Goal: Contribute content: Contribute content

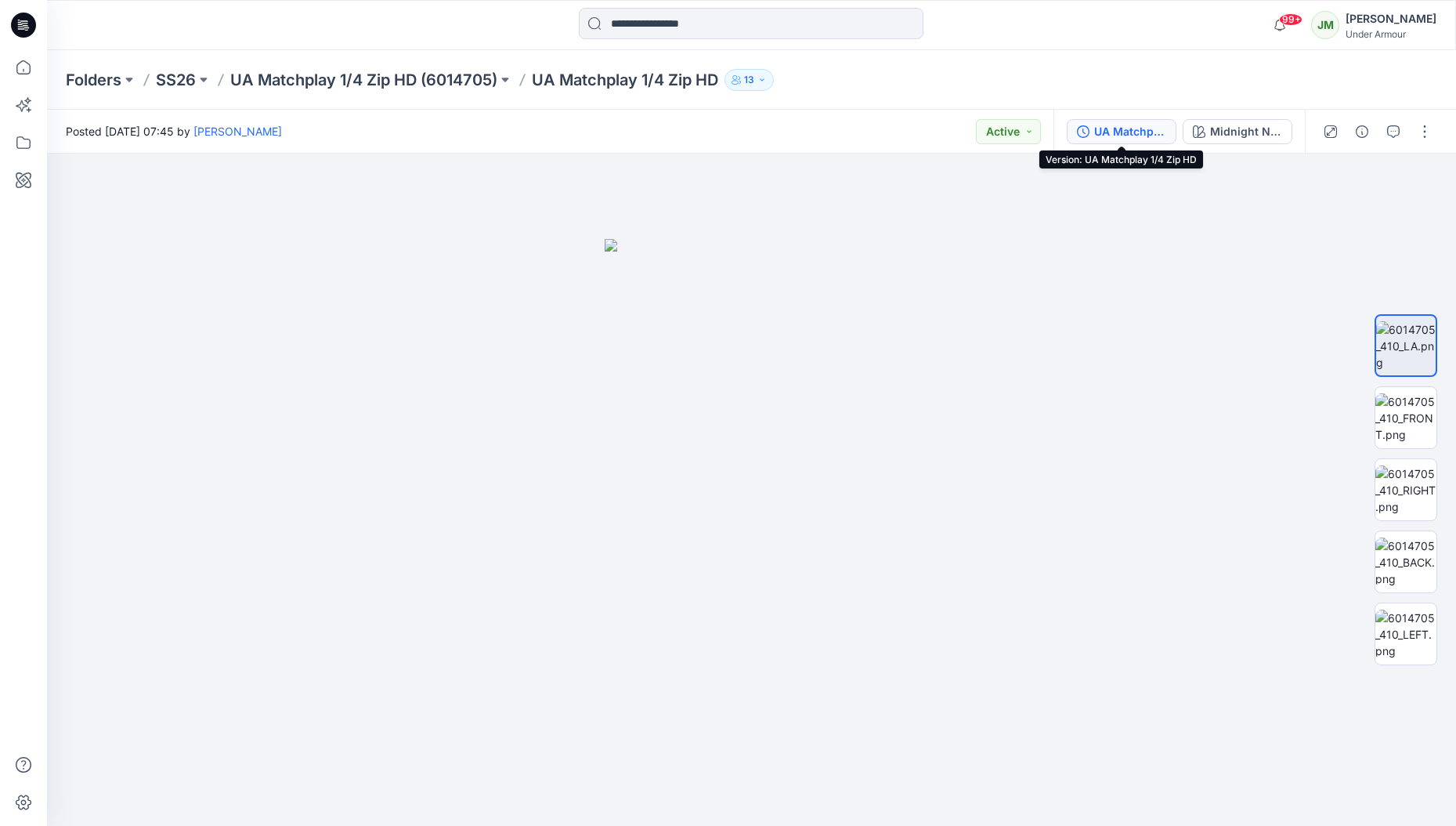
click at [1130, 134] on div "UA Matchplay 1/4 Zip HD" at bounding box center [1130, 131] width 72 height 17
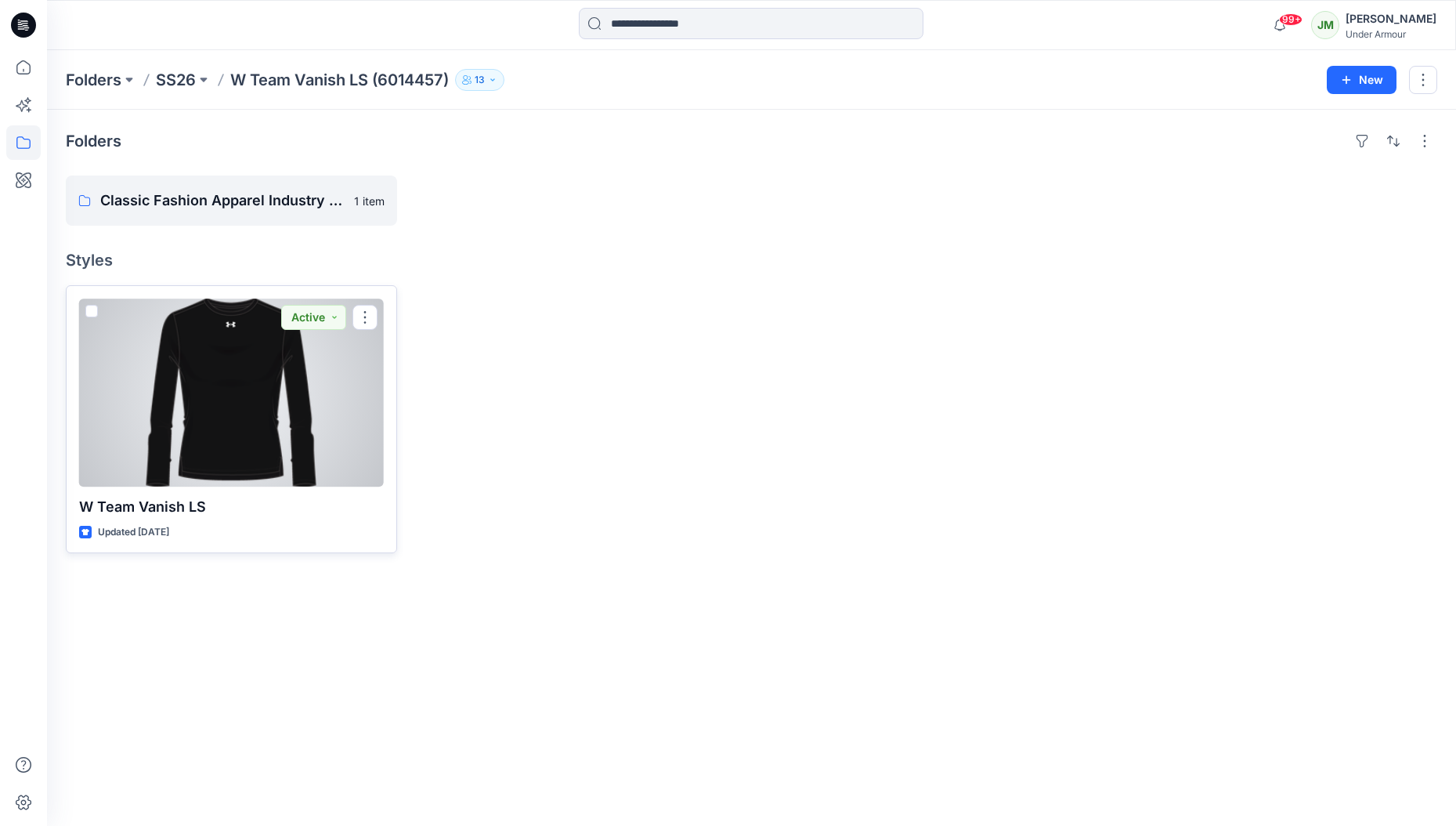
click at [209, 417] on div at bounding box center [231, 392] width 305 height 188
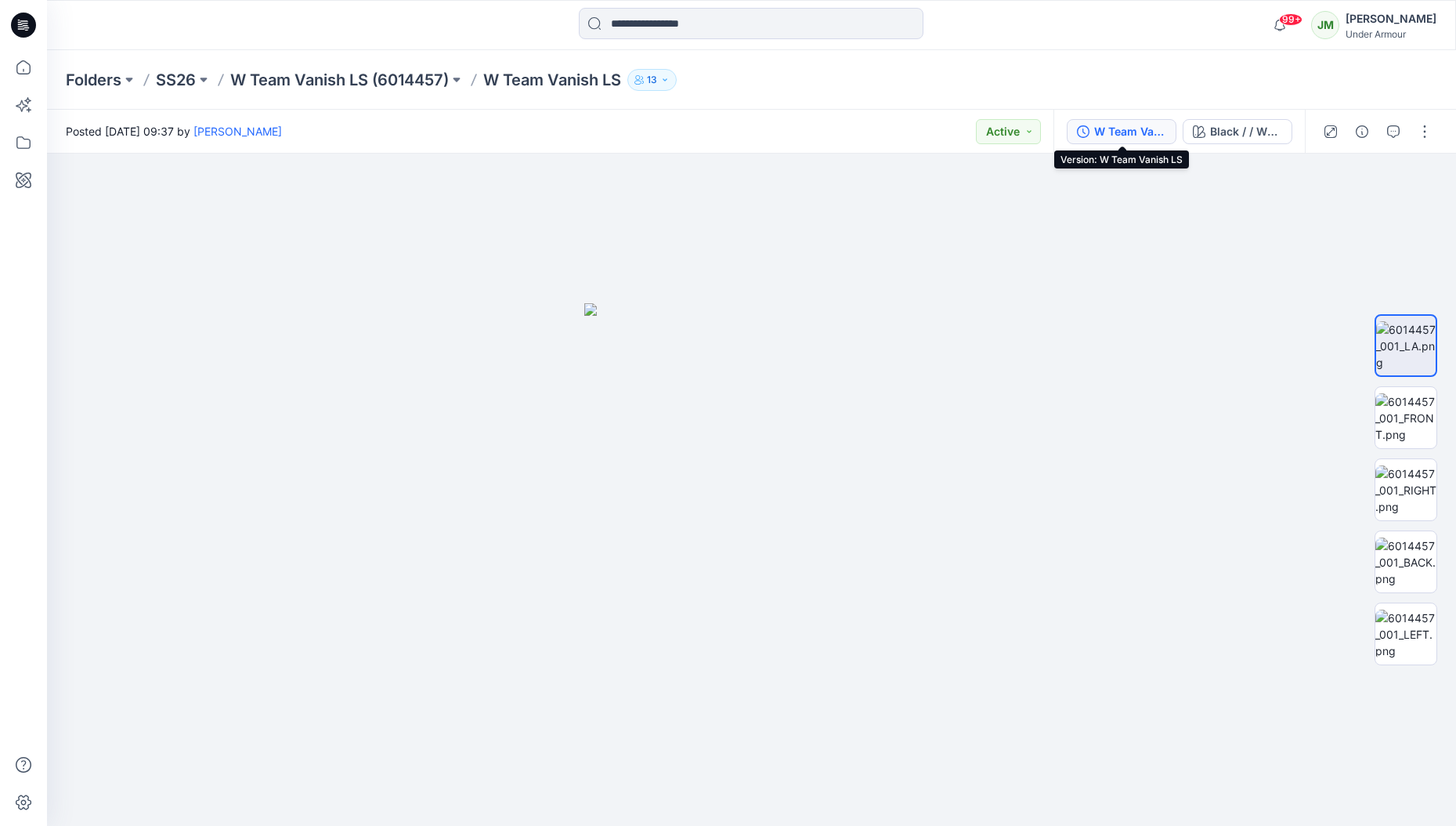
click at [1130, 130] on div "W Team Vanish LS" at bounding box center [1130, 131] width 72 height 17
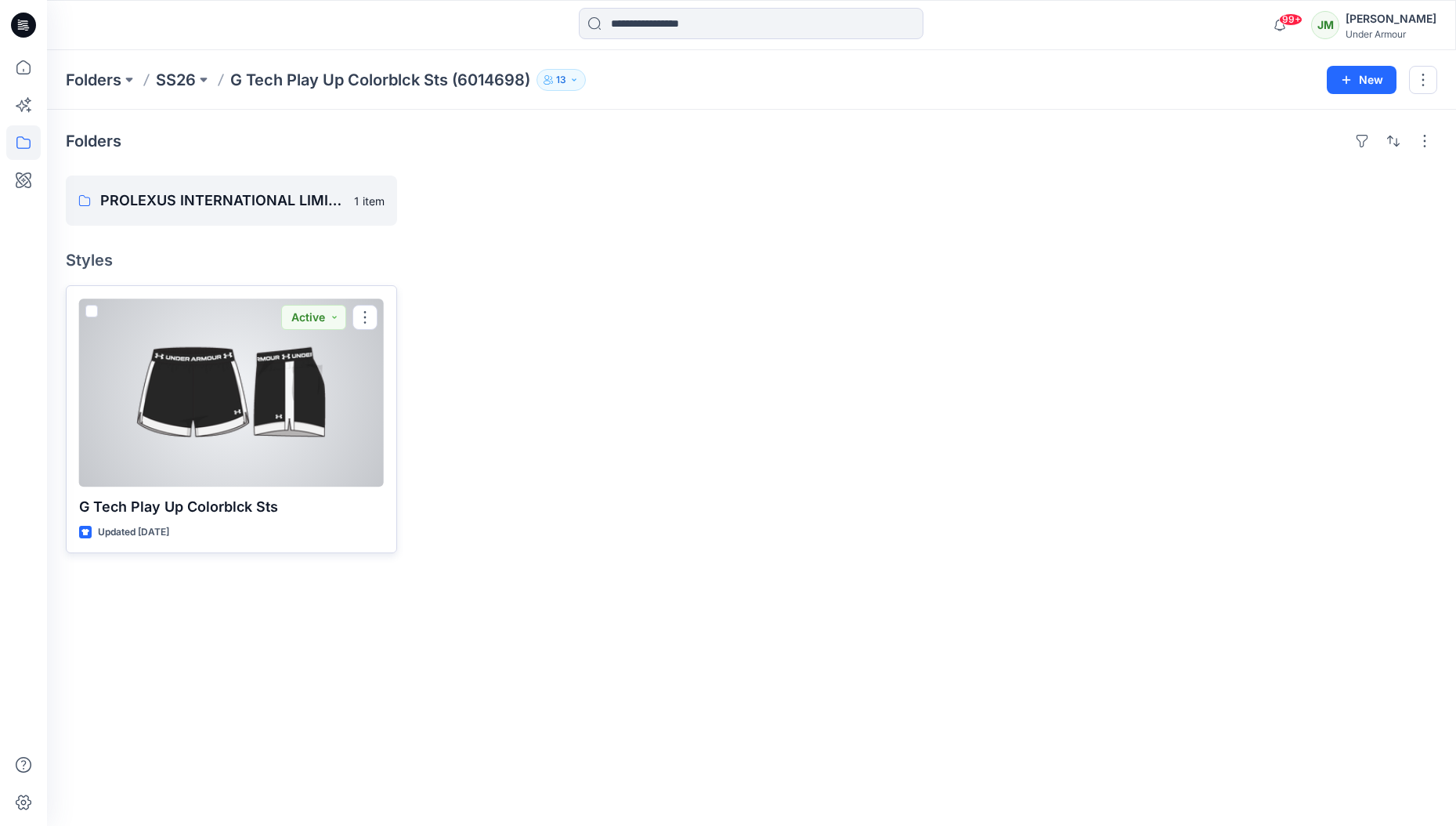
click at [231, 422] on div at bounding box center [231, 392] width 305 height 188
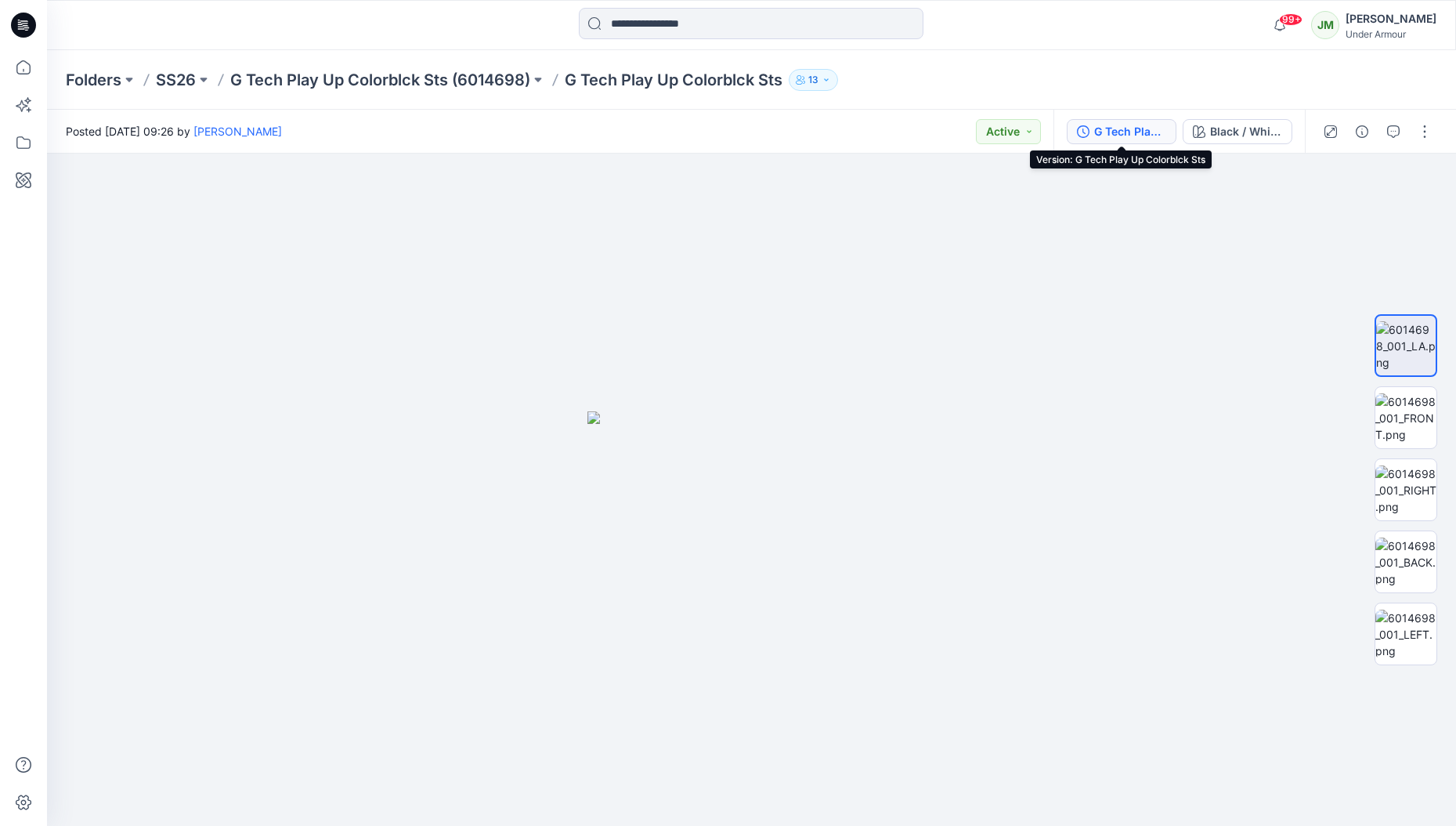
click at [1117, 136] on div "G Tech Play Up Colorblck Sts" at bounding box center [1130, 131] width 72 height 17
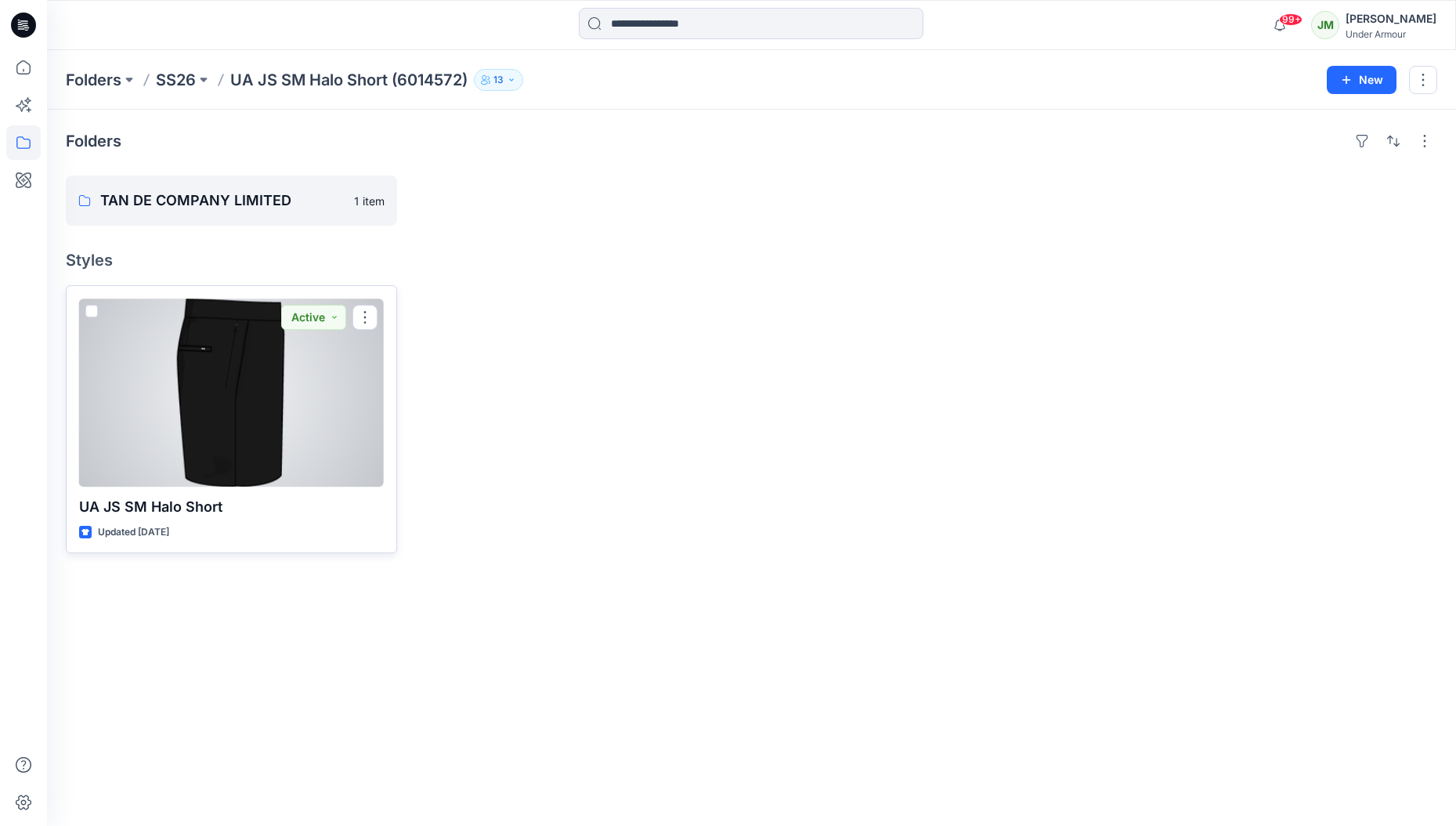
click at [280, 471] on div at bounding box center [231, 392] width 305 height 188
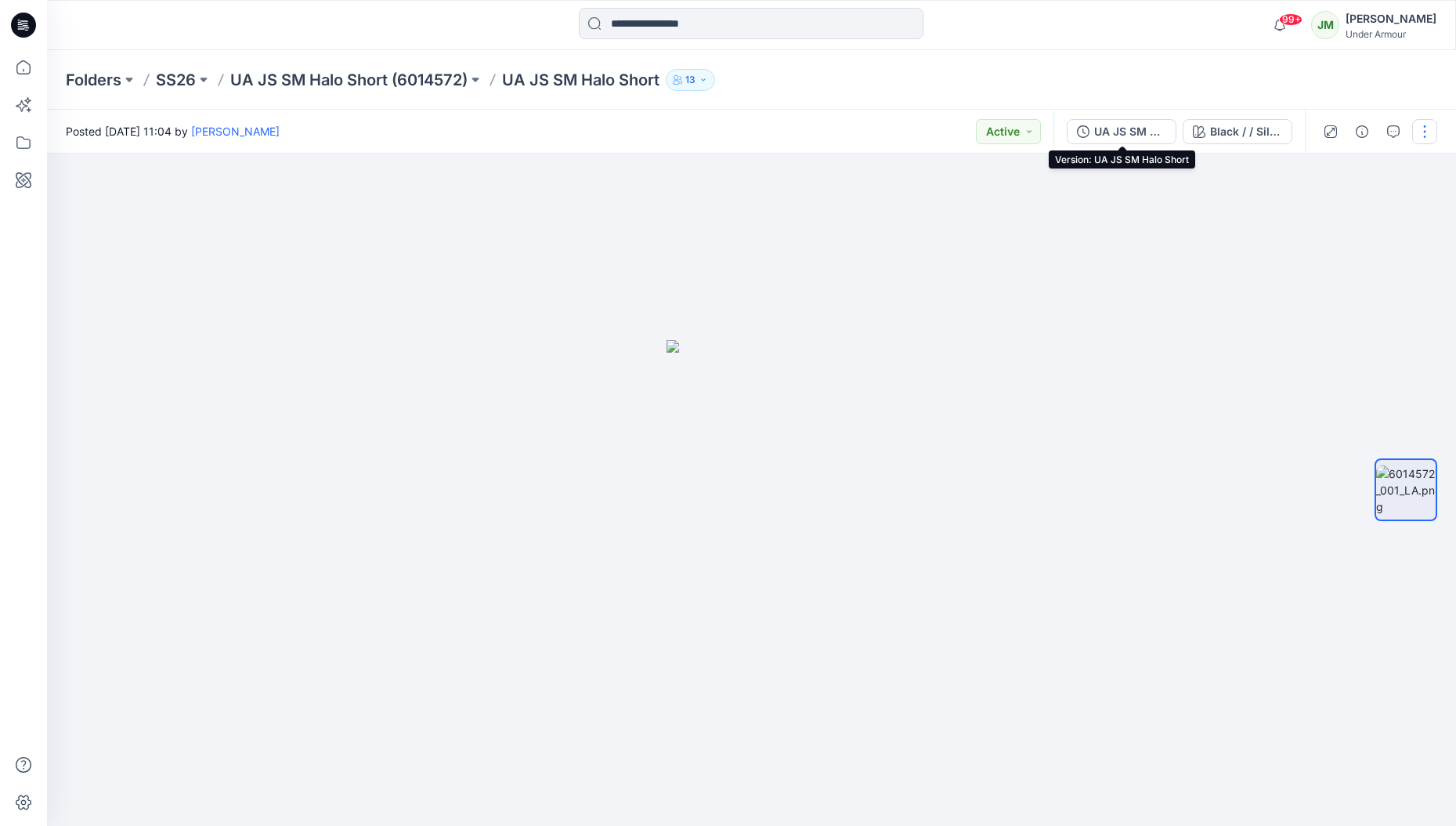
click at [1120, 130] on div "UA JS SM Halo Short" at bounding box center [1130, 131] width 72 height 17
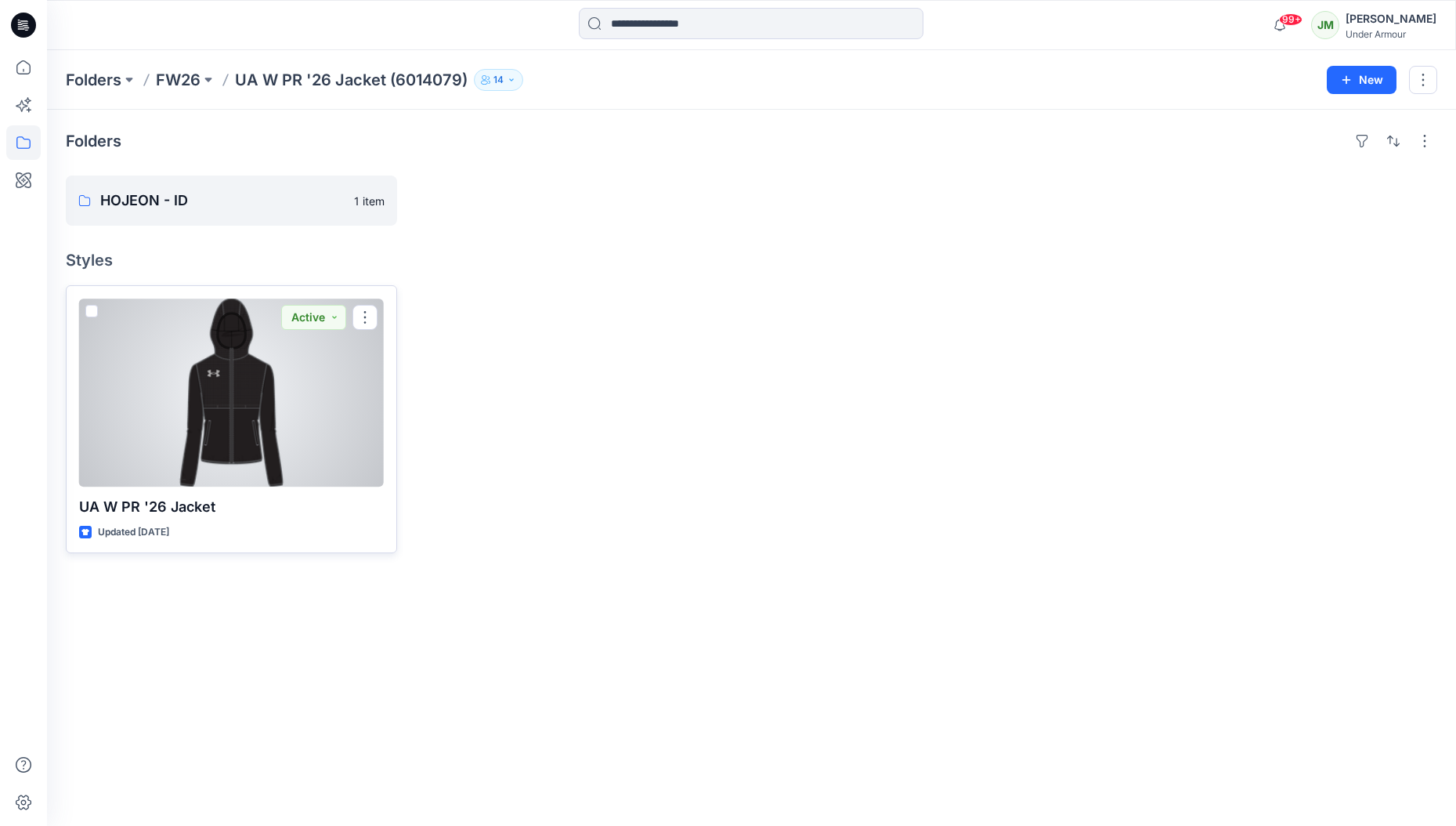
click at [205, 429] on div at bounding box center [231, 392] width 305 height 188
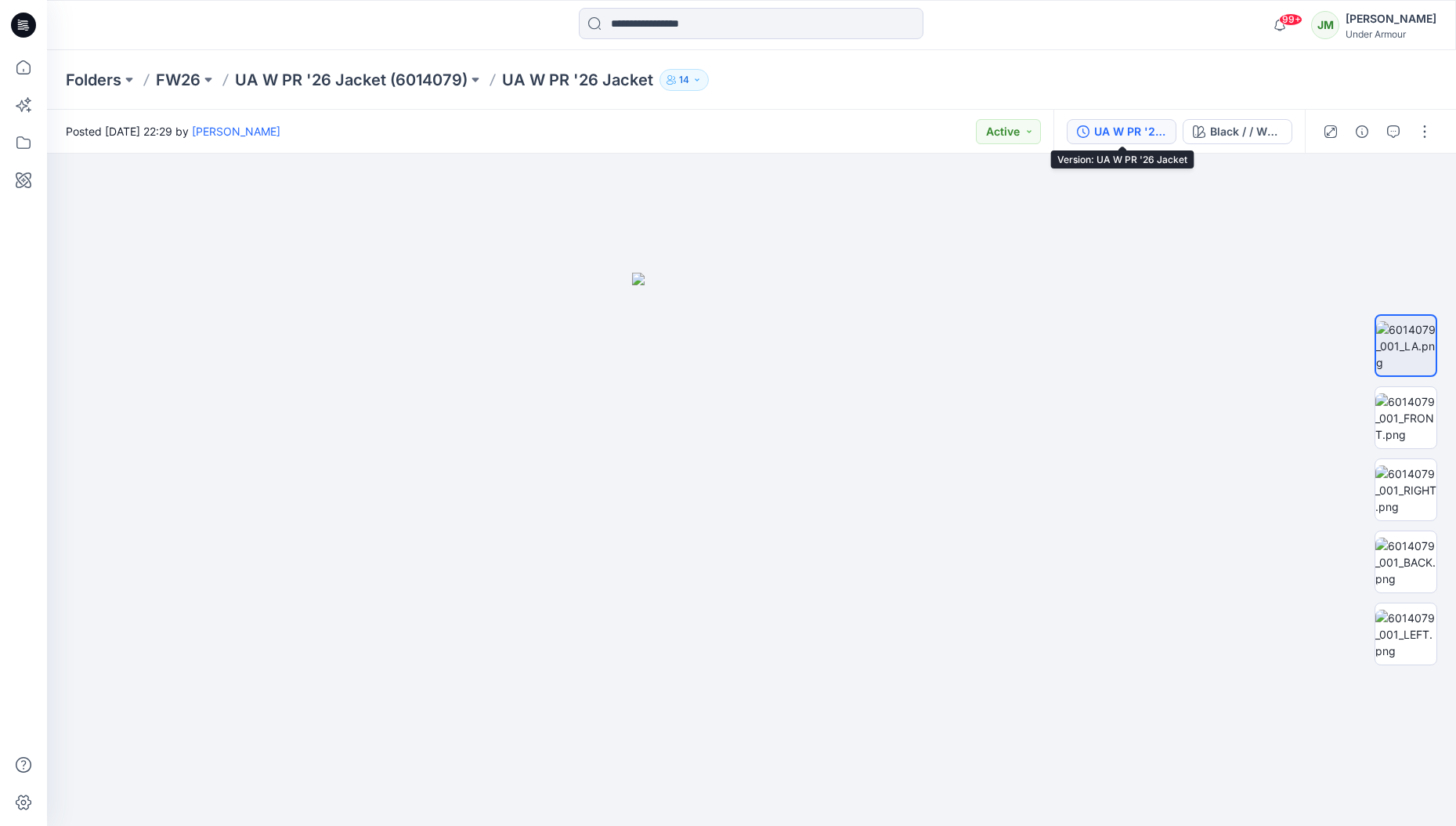
click at [1134, 133] on div "UA W PR '26 Jacket" at bounding box center [1130, 131] width 72 height 17
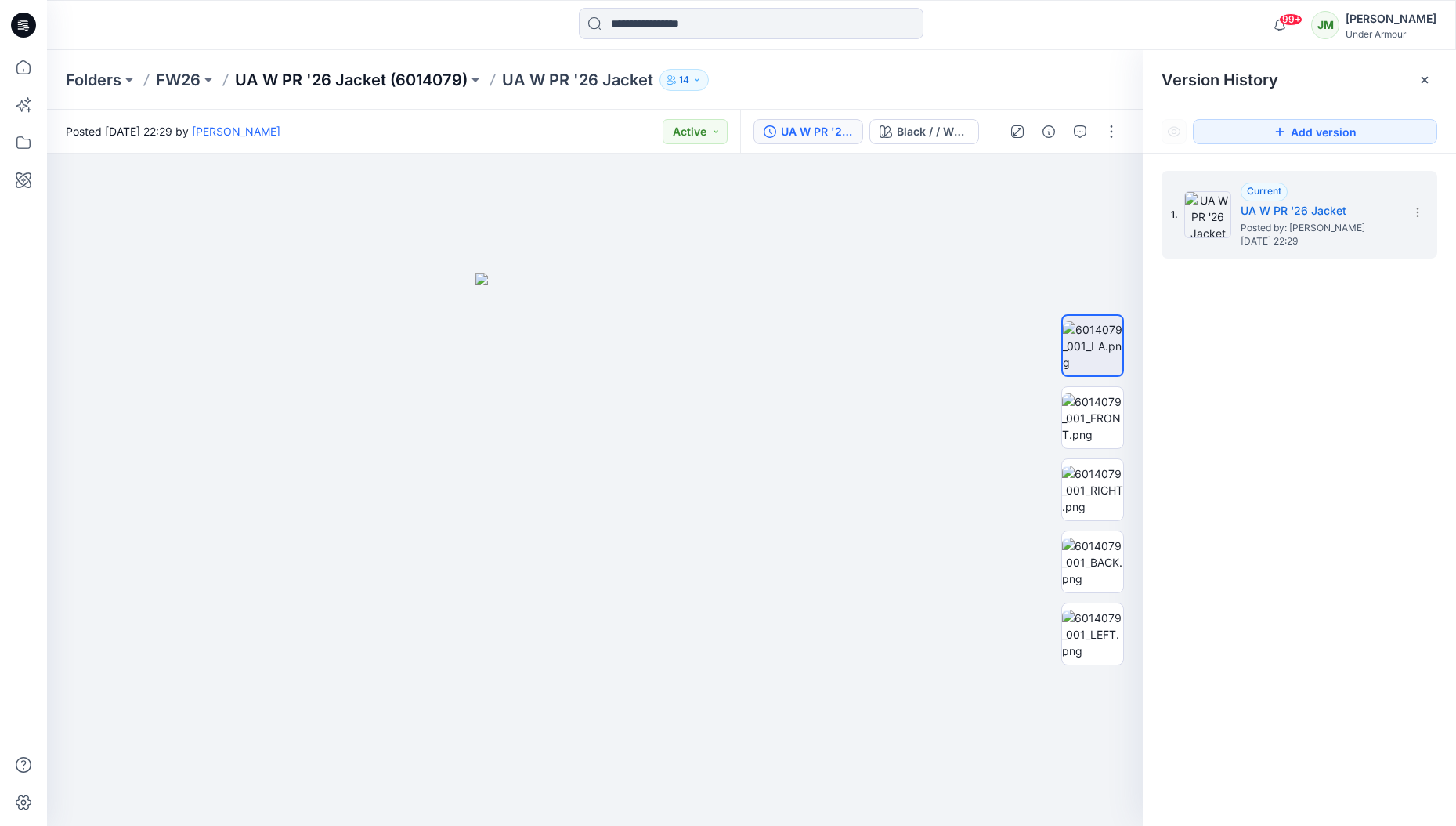
click at [409, 82] on p "UA W PR '26 Jacket (6014079)" at bounding box center [351, 79] width 232 height 22
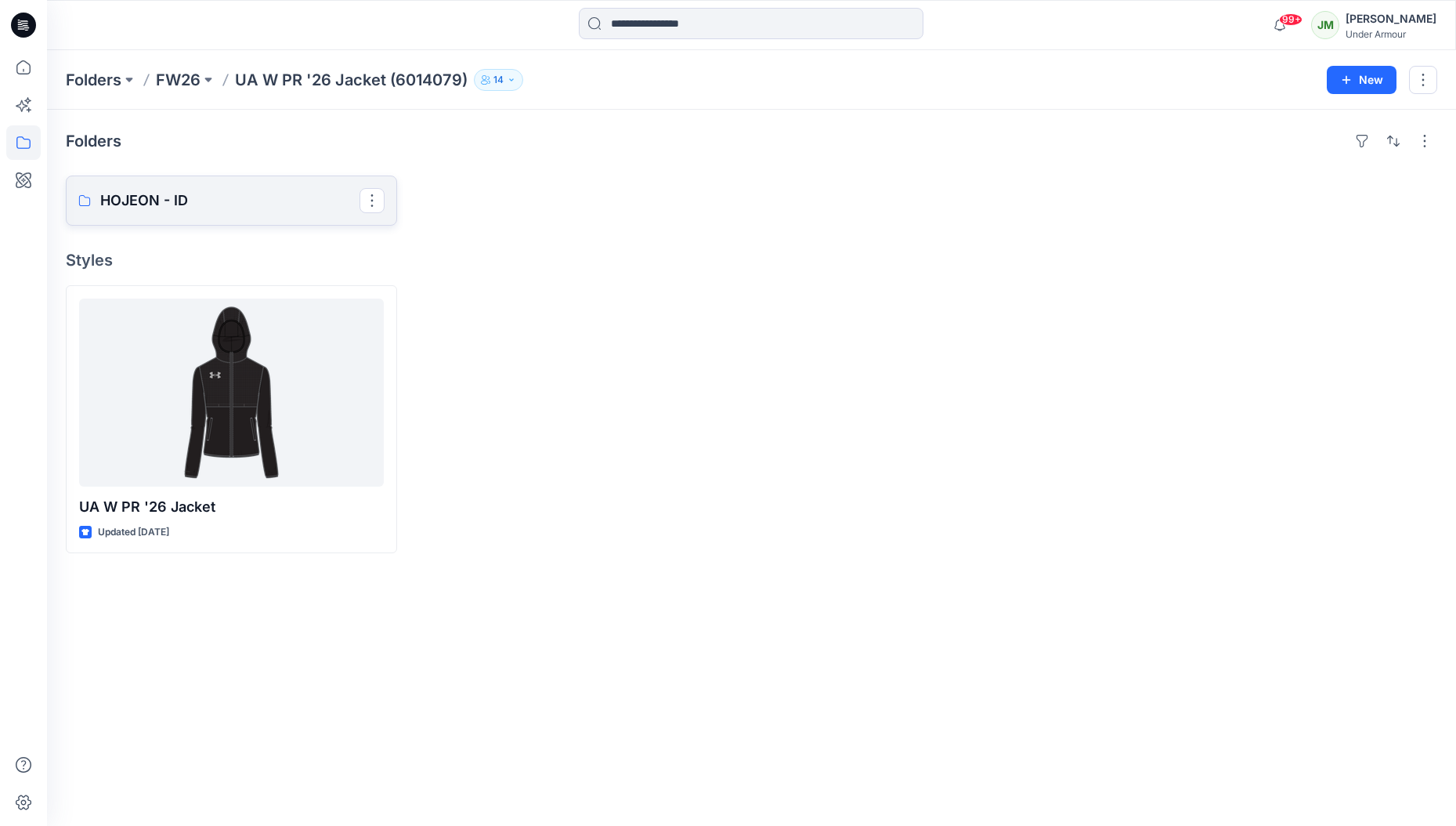
click at [180, 193] on p "HOJEON - ID" at bounding box center [229, 200] width 259 height 22
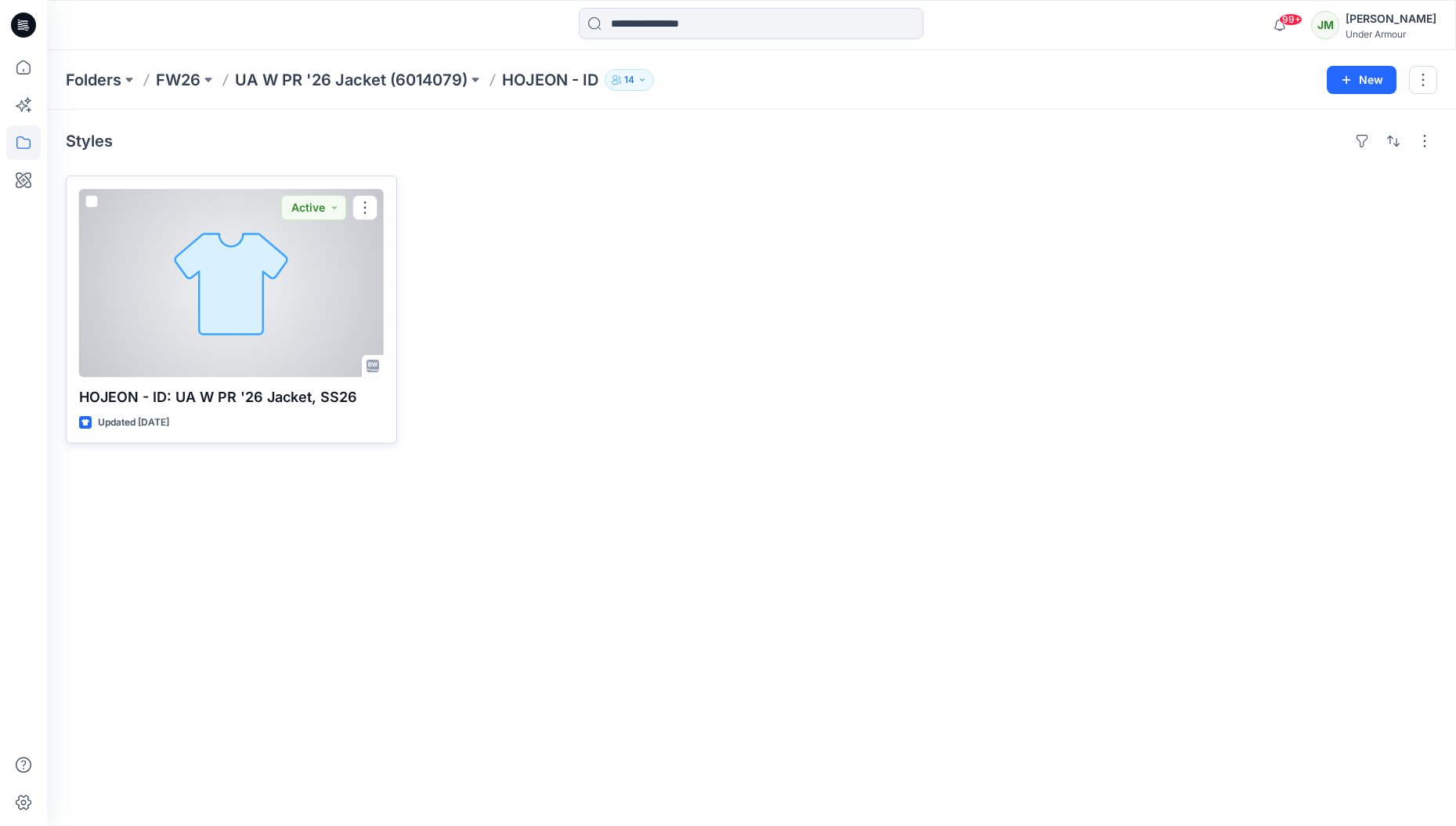
click at [220, 280] on div at bounding box center [231, 282] width 305 height 188
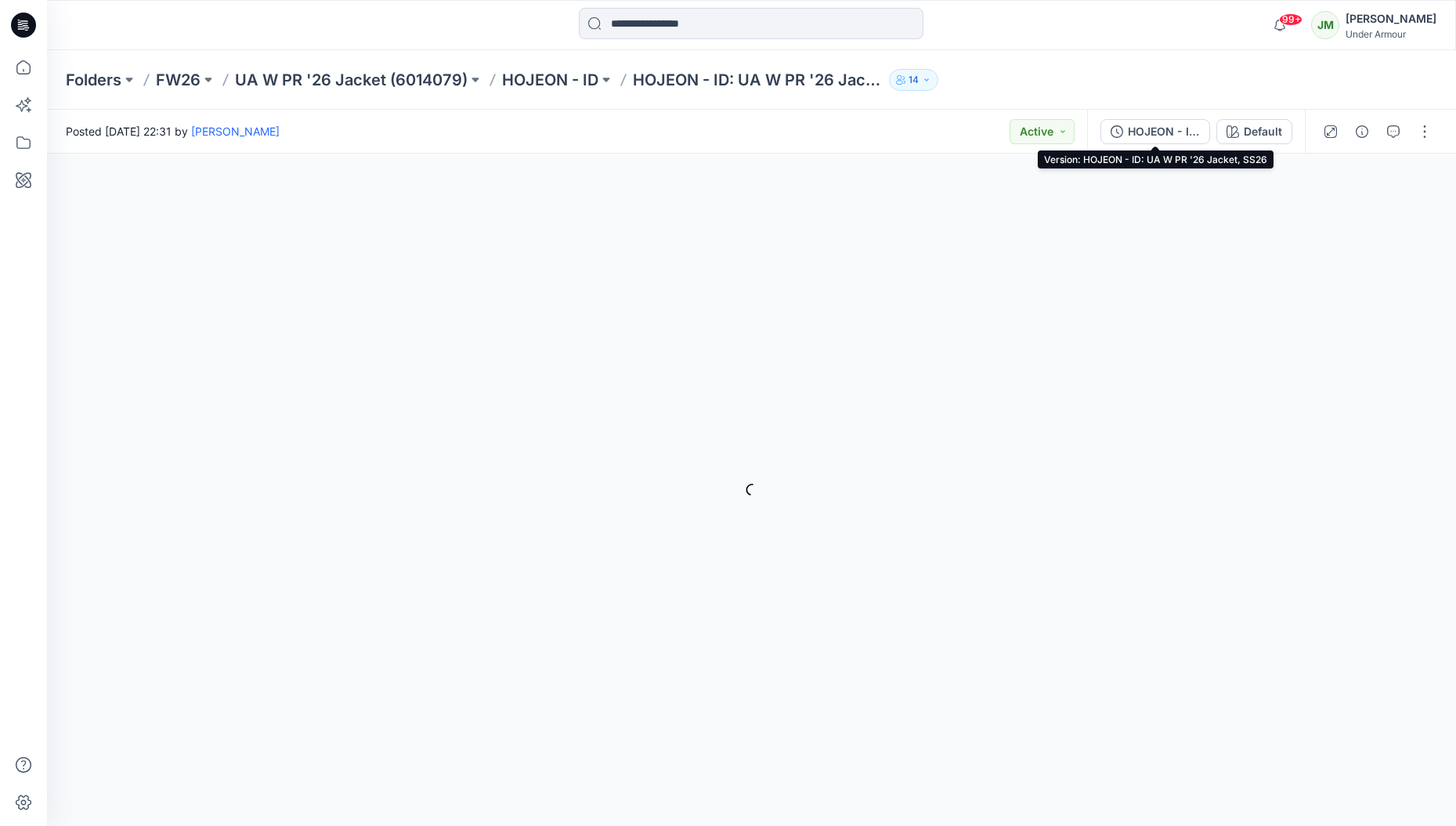
click at [1147, 133] on div "HOJEON - ID: UA W PR '26 Jacket, SS26" at bounding box center [1164, 131] width 72 height 17
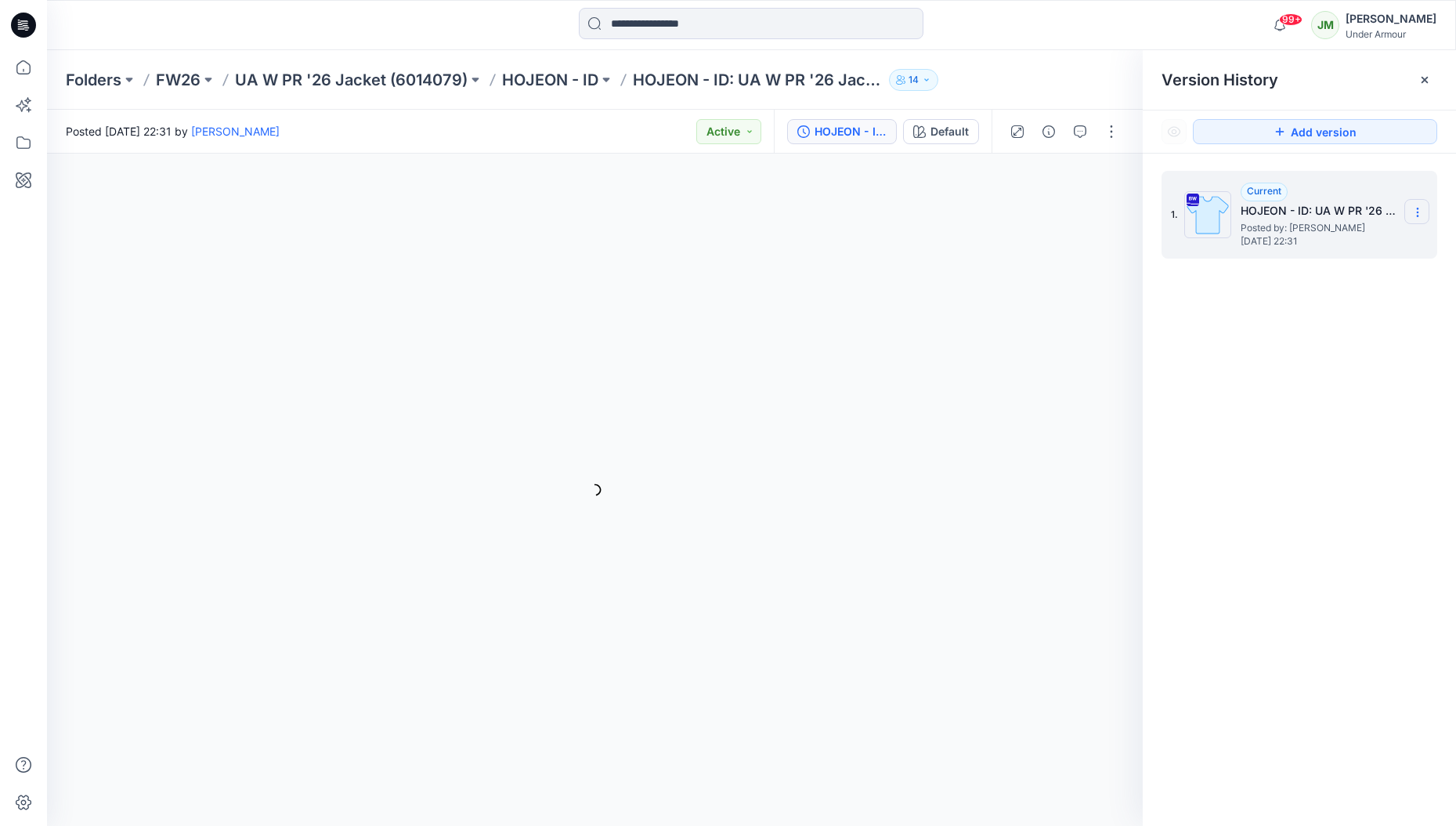
click at [1414, 208] on icon at bounding box center [1417, 212] width 12 height 12
click at [1341, 244] on span "Download Source BW File" at bounding box center [1337, 243] width 130 height 19
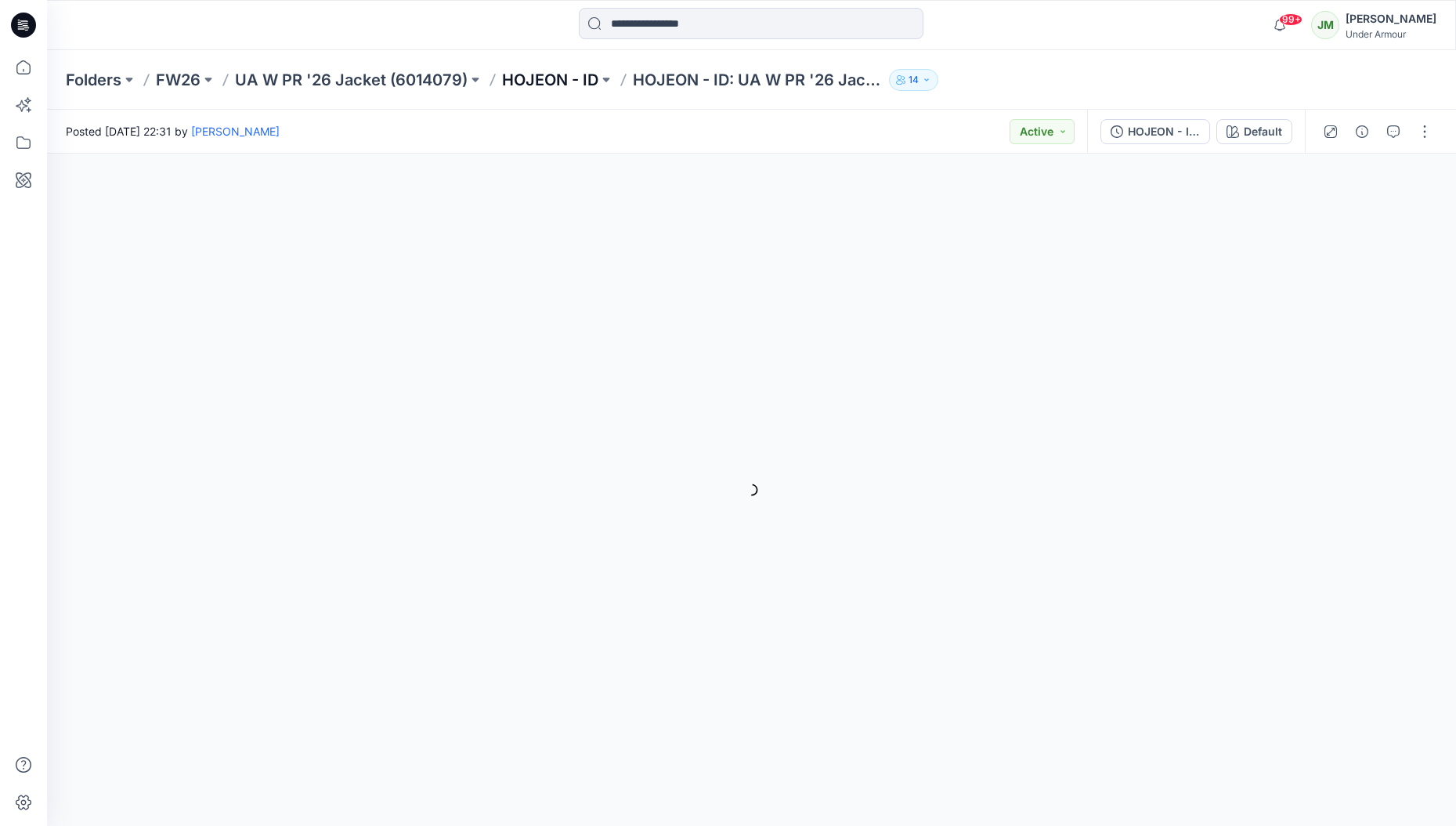
click at [553, 79] on p "HOJEON - ID" at bounding box center [549, 79] width 96 height 22
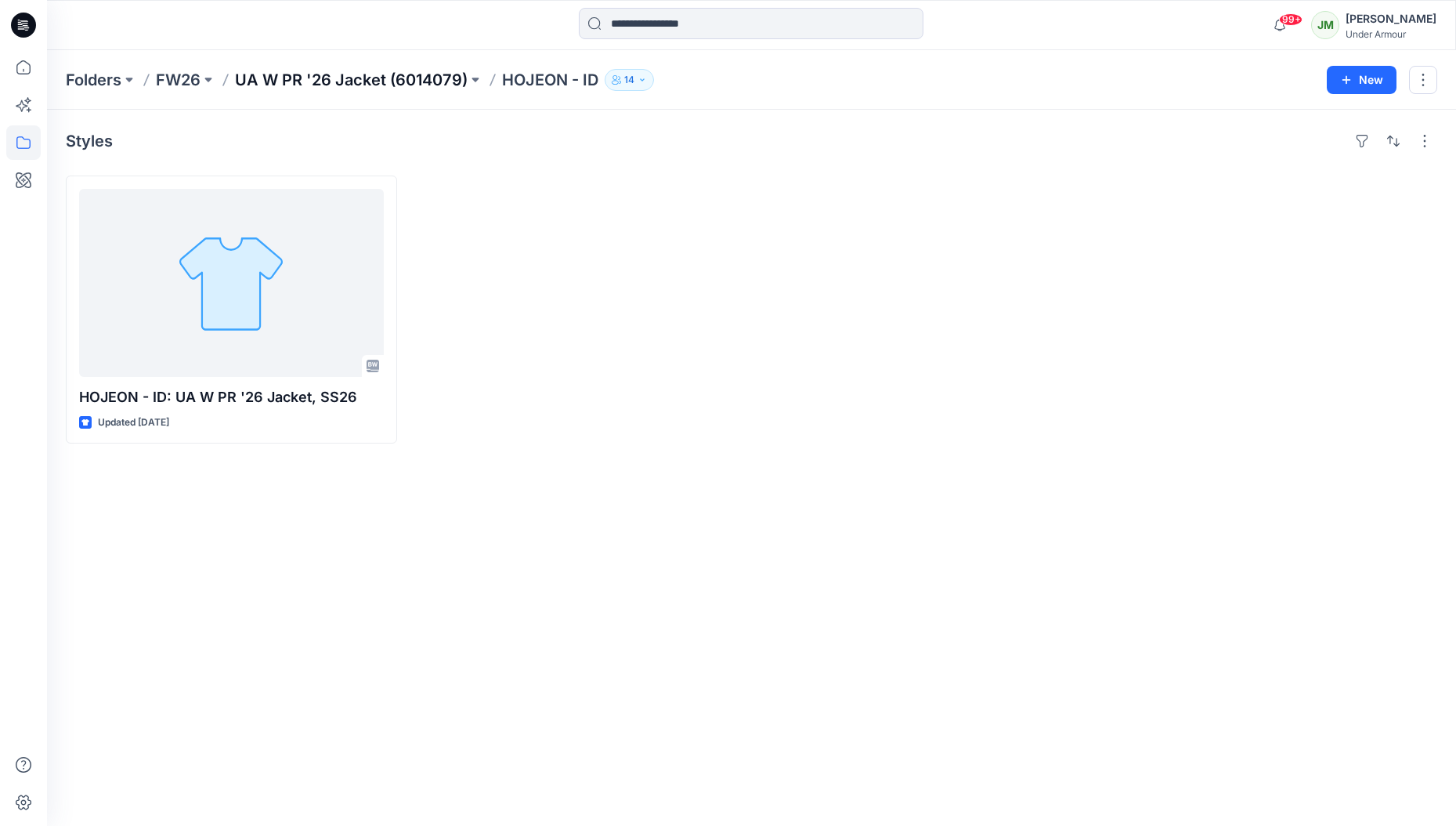
click at [406, 80] on p "UA W PR '26 Jacket (6014079)" at bounding box center [351, 79] width 232 height 22
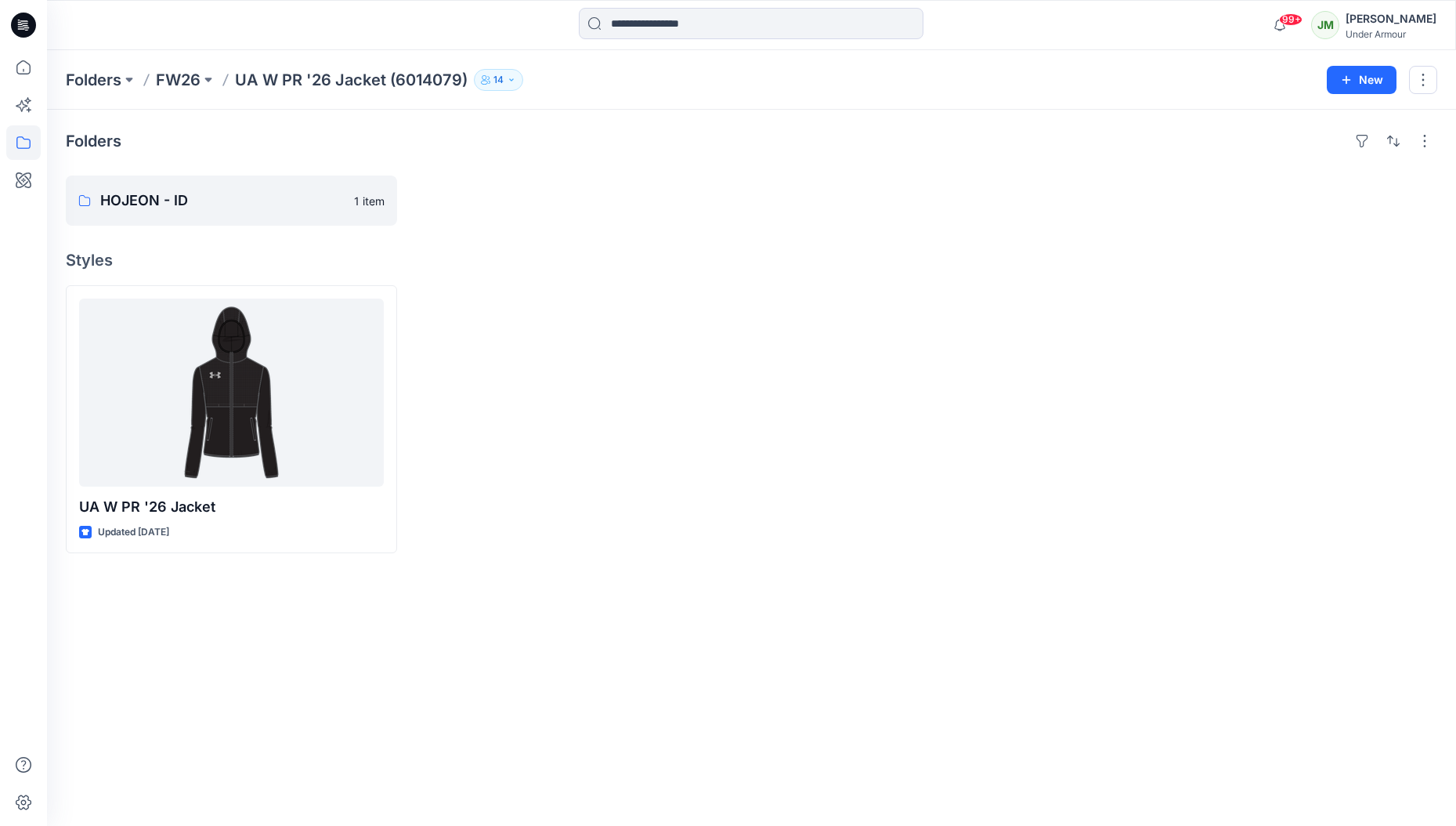
click at [1126, 268] on h4 "Styles" at bounding box center [751, 260] width 1371 height 19
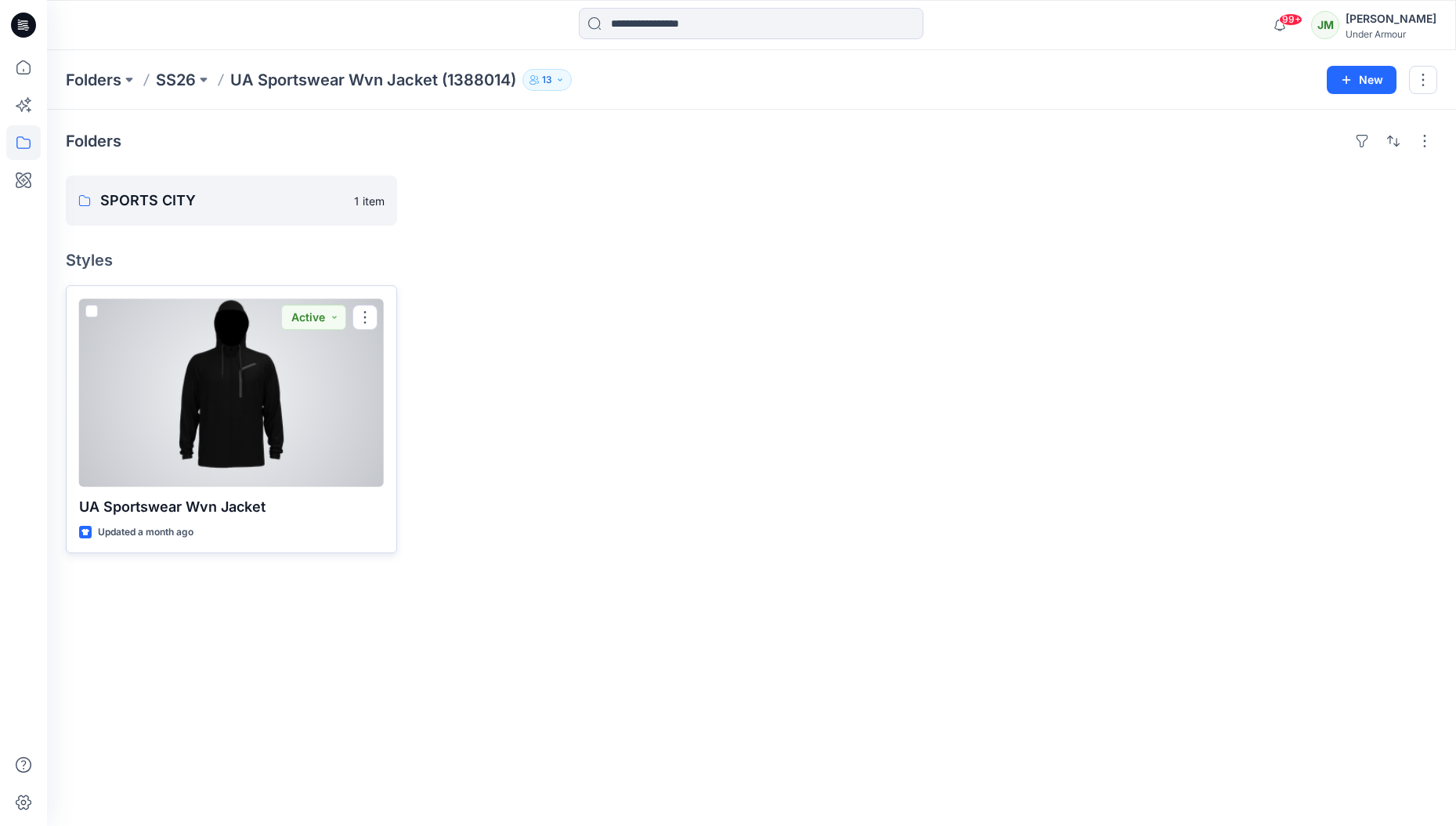
click at [221, 487] on div "UA Sportswear Wvn Jacket Updated a month ago Active" at bounding box center [231, 418] width 331 height 268
click at [223, 460] on div at bounding box center [231, 392] width 305 height 188
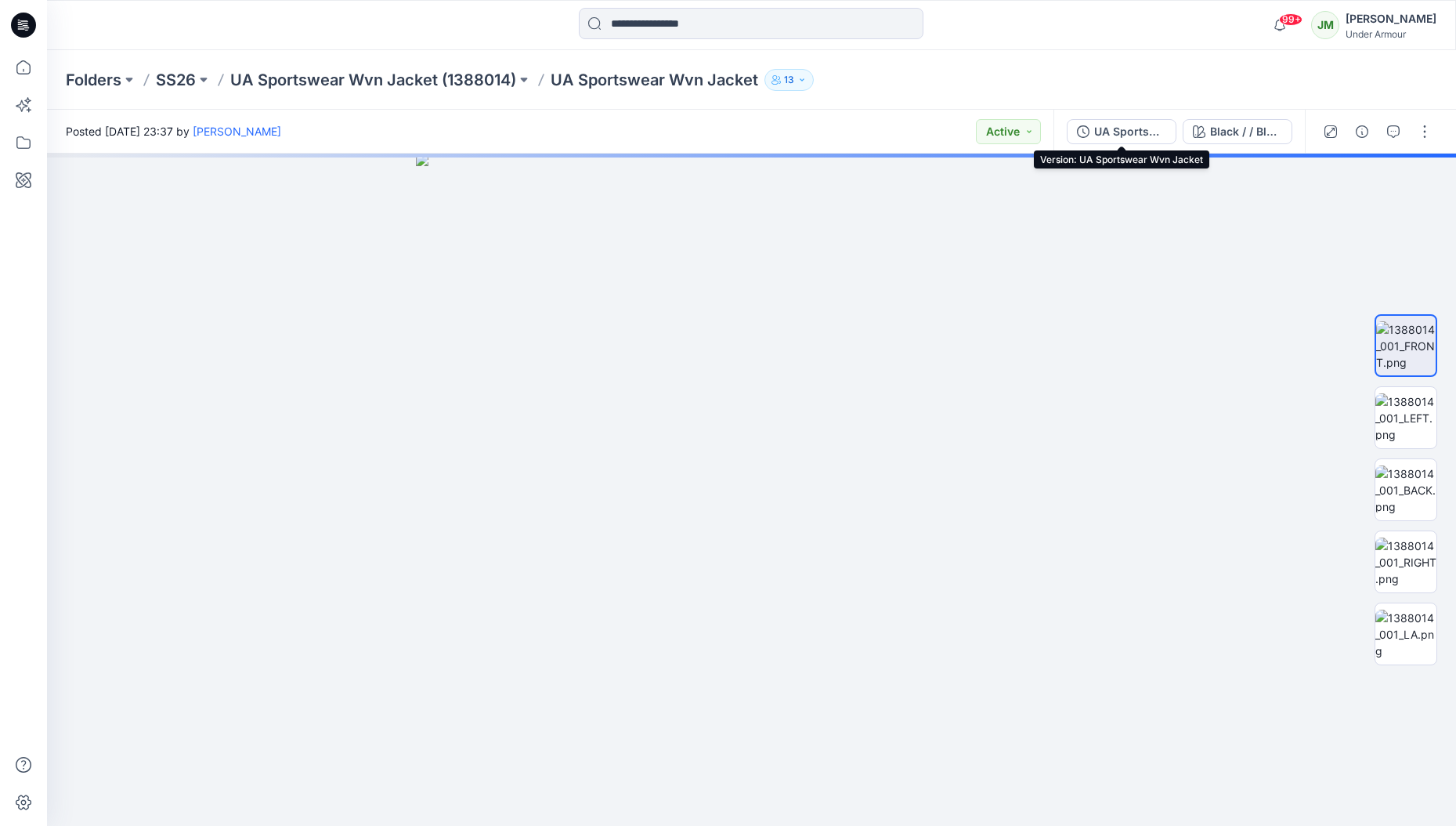
click at [1127, 134] on div "UA Sportswear Wvn Jacket" at bounding box center [1130, 131] width 72 height 17
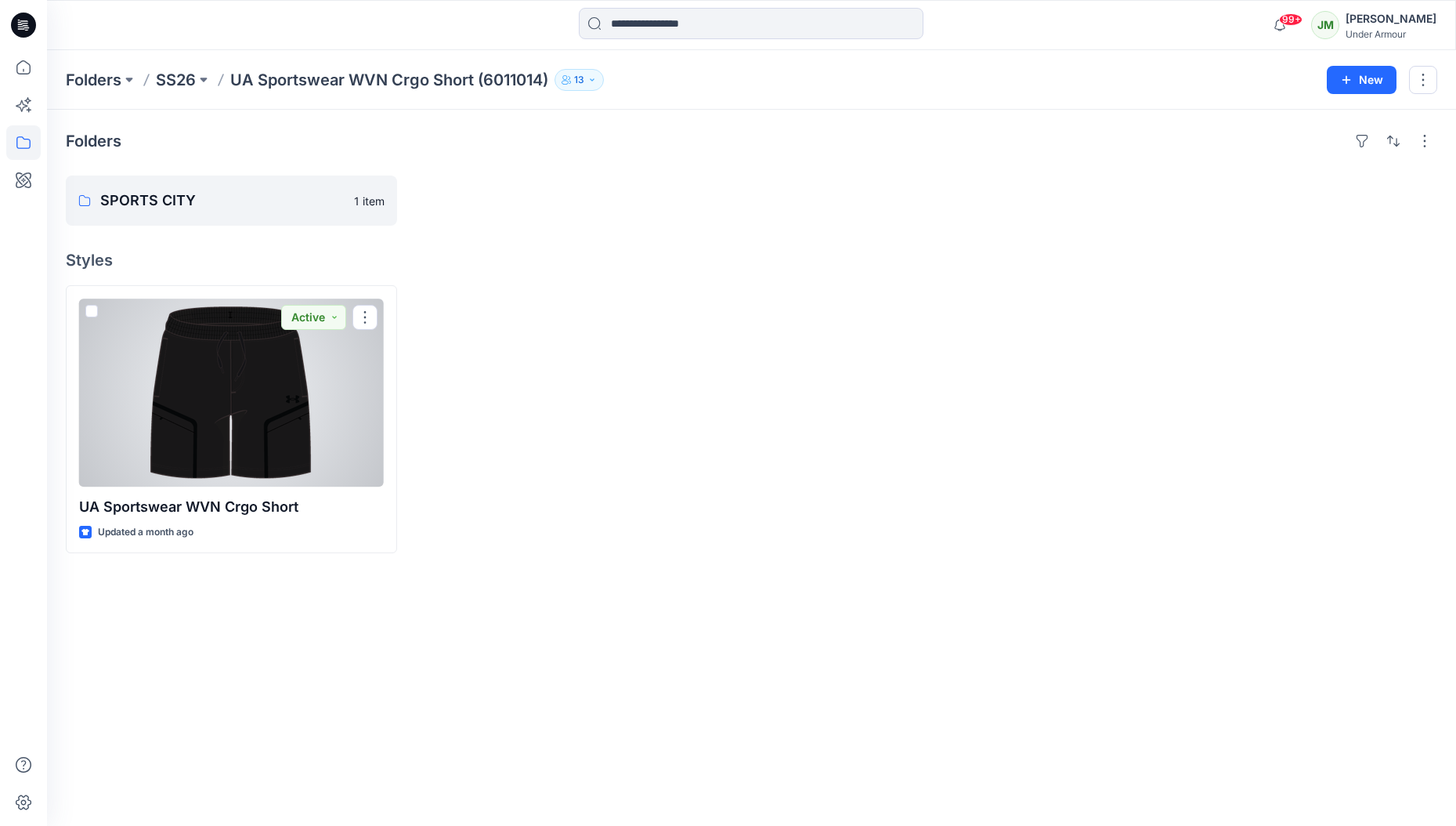
click at [249, 469] on div at bounding box center [231, 392] width 305 height 188
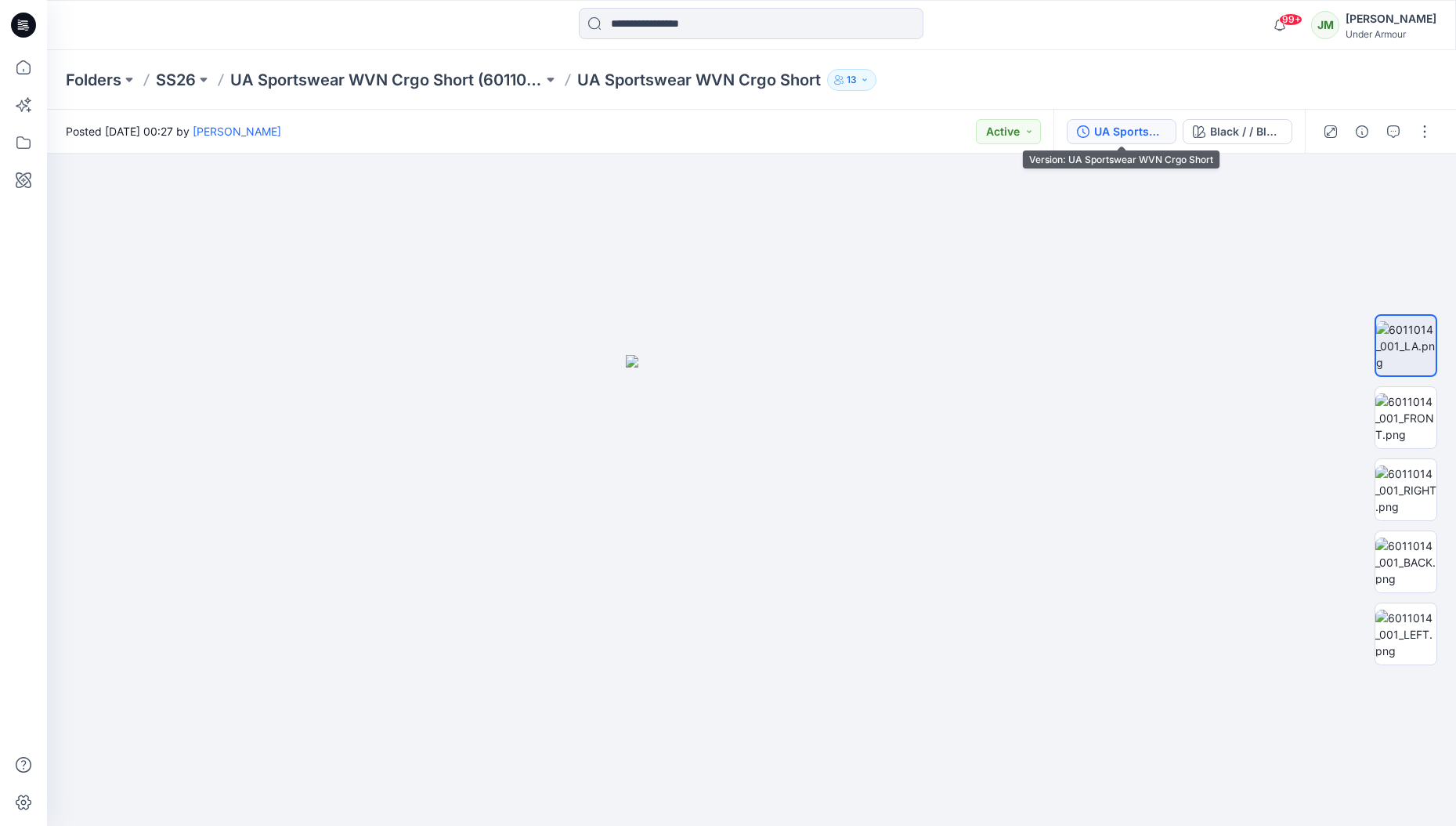
click at [1143, 134] on div "UA Sportswear WVN Crgo Short" at bounding box center [1130, 131] width 72 height 17
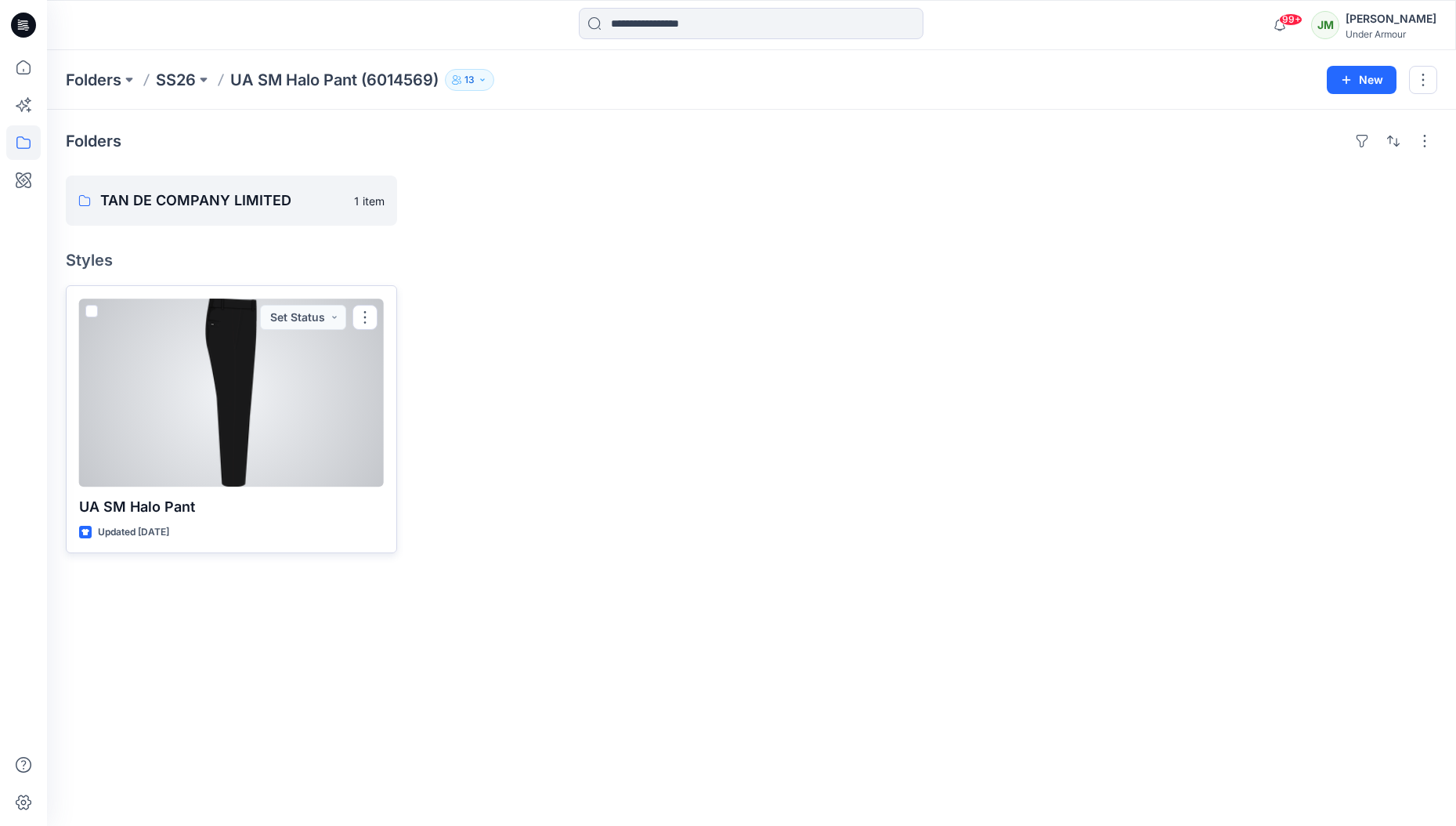
click at [350, 375] on div at bounding box center [231, 392] width 305 height 188
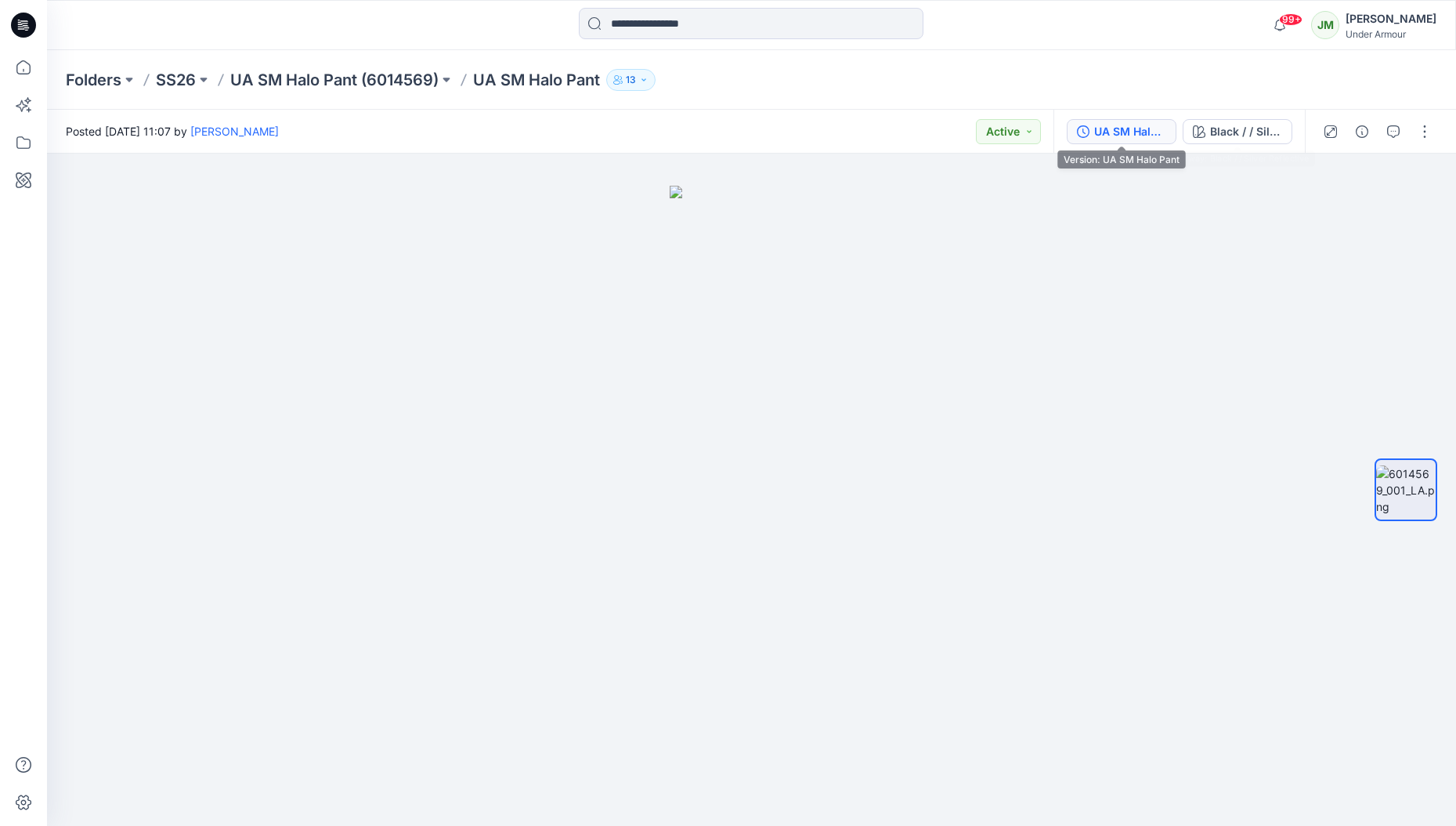
click at [1131, 136] on div "UA SM Halo Pant" at bounding box center [1130, 131] width 72 height 17
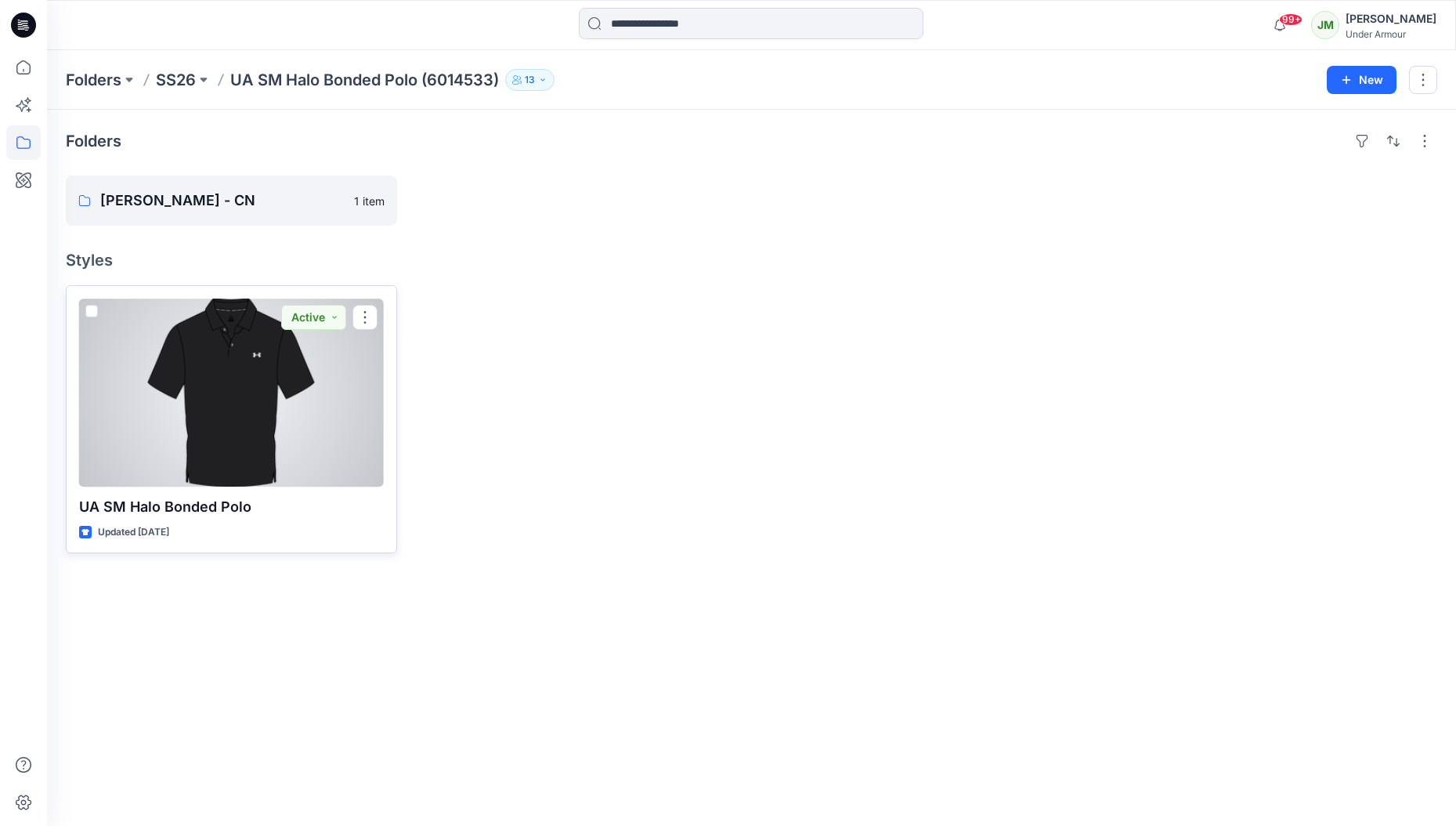
click at [217, 465] on div at bounding box center [231, 392] width 305 height 188
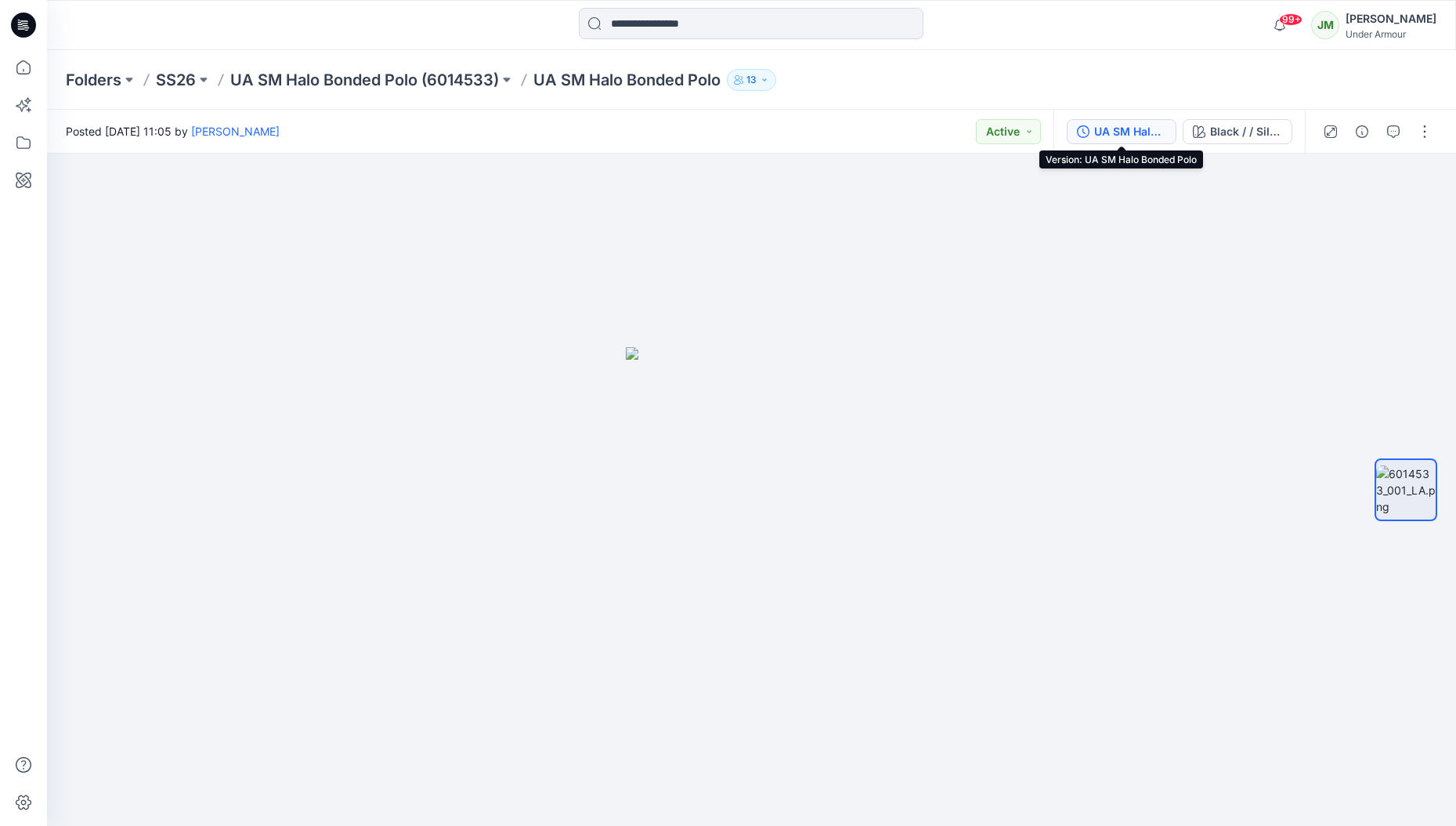
click at [1094, 135] on div "UA SM Halo Bonded Polo" at bounding box center [1130, 131] width 72 height 17
click at [1153, 129] on div "Halo Run Aeris LS" at bounding box center [1130, 131] width 72 height 17
click at [1121, 130] on div "Halo Run Aeris SL" at bounding box center [1130, 131] width 72 height 17
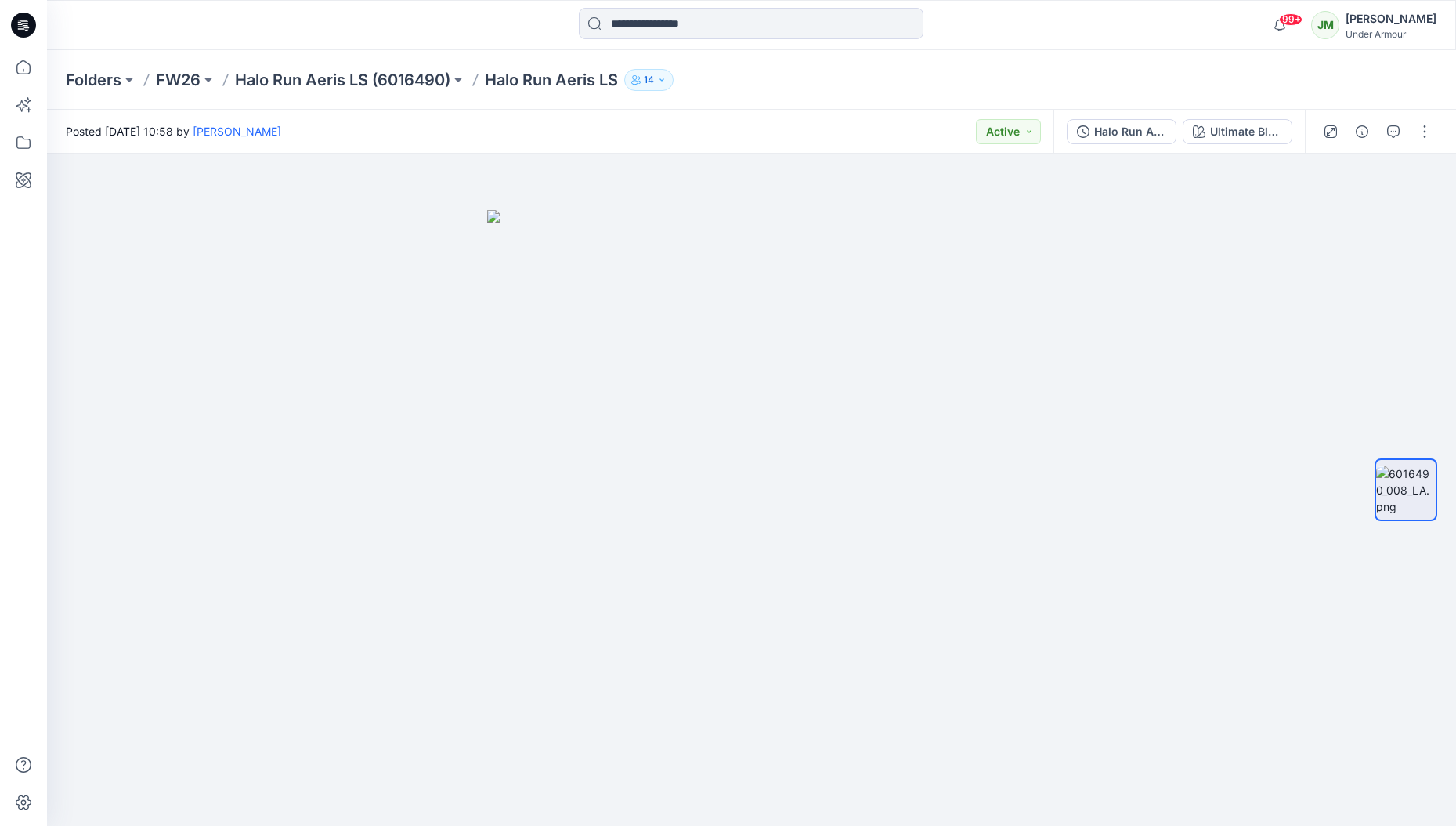
click at [827, 72] on div "Folders FW26 Halo Run Aeris LS (6016490) Halo Run Aeris LS 14" at bounding box center [690, 79] width 1249 height 22
click at [816, 77] on div "Folders FW26 Halo Run Aeris LS (6016490) Halo Run Aeris LS 14" at bounding box center [690, 79] width 1249 height 22
click at [784, 82] on div "Folders FW26 Halo Run Aeris LS (6016490) Halo Run Aeris LS 14" at bounding box center [690, 79] width 1249 height 22
click at [521, 46] on div "99+ Notifications Ewa Sołtysiak shared Colorway generated styles Collection wit…" at bounding box center [750, 25] width 1408 height 50
drag, startPoint x: 610, startPoint y: 24, endPoint x: 620, endPoint y: 21, distance: 10.4
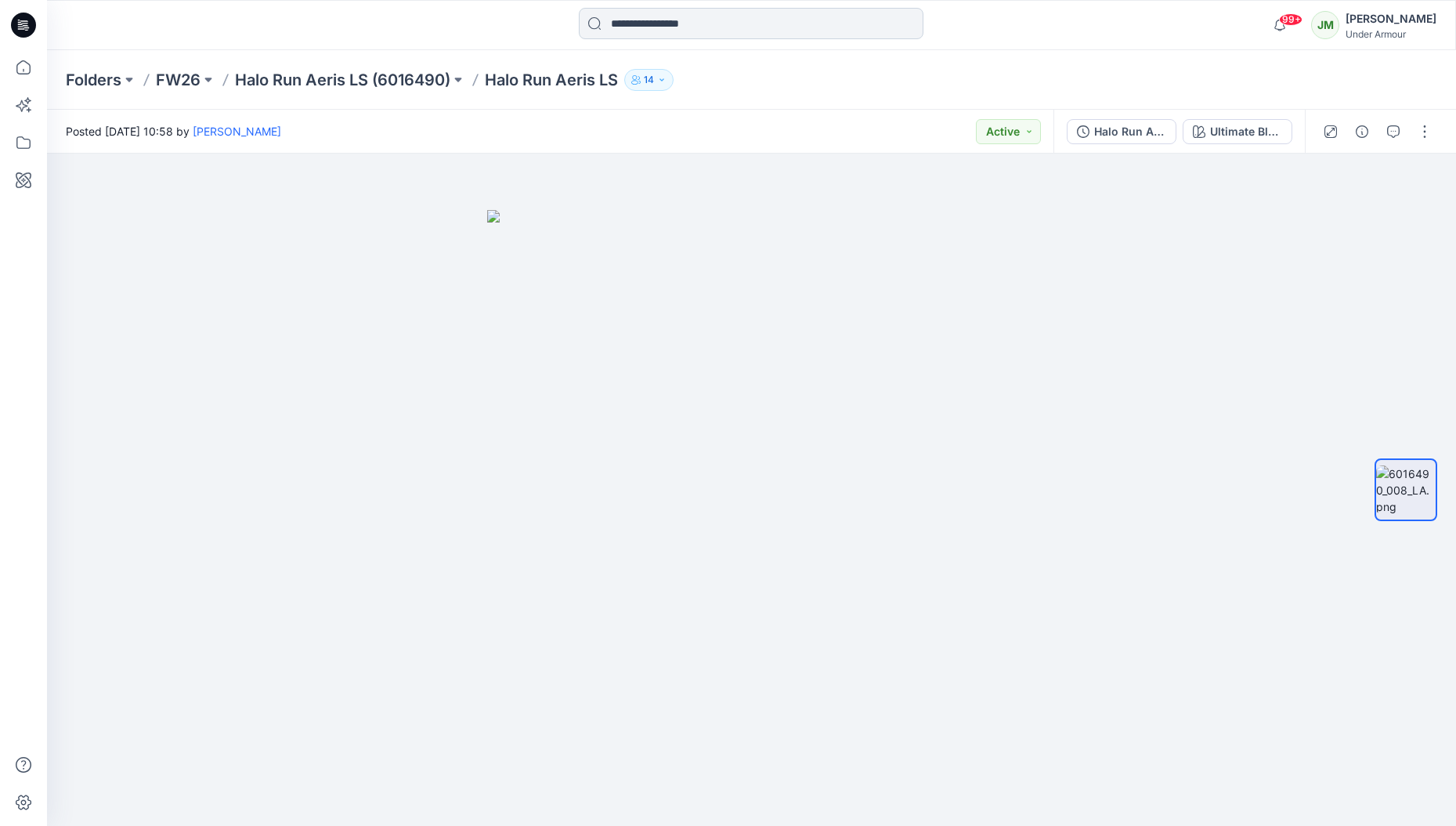
click at [610, 24] on input at bounding box center [751, 23] width 345 height 31
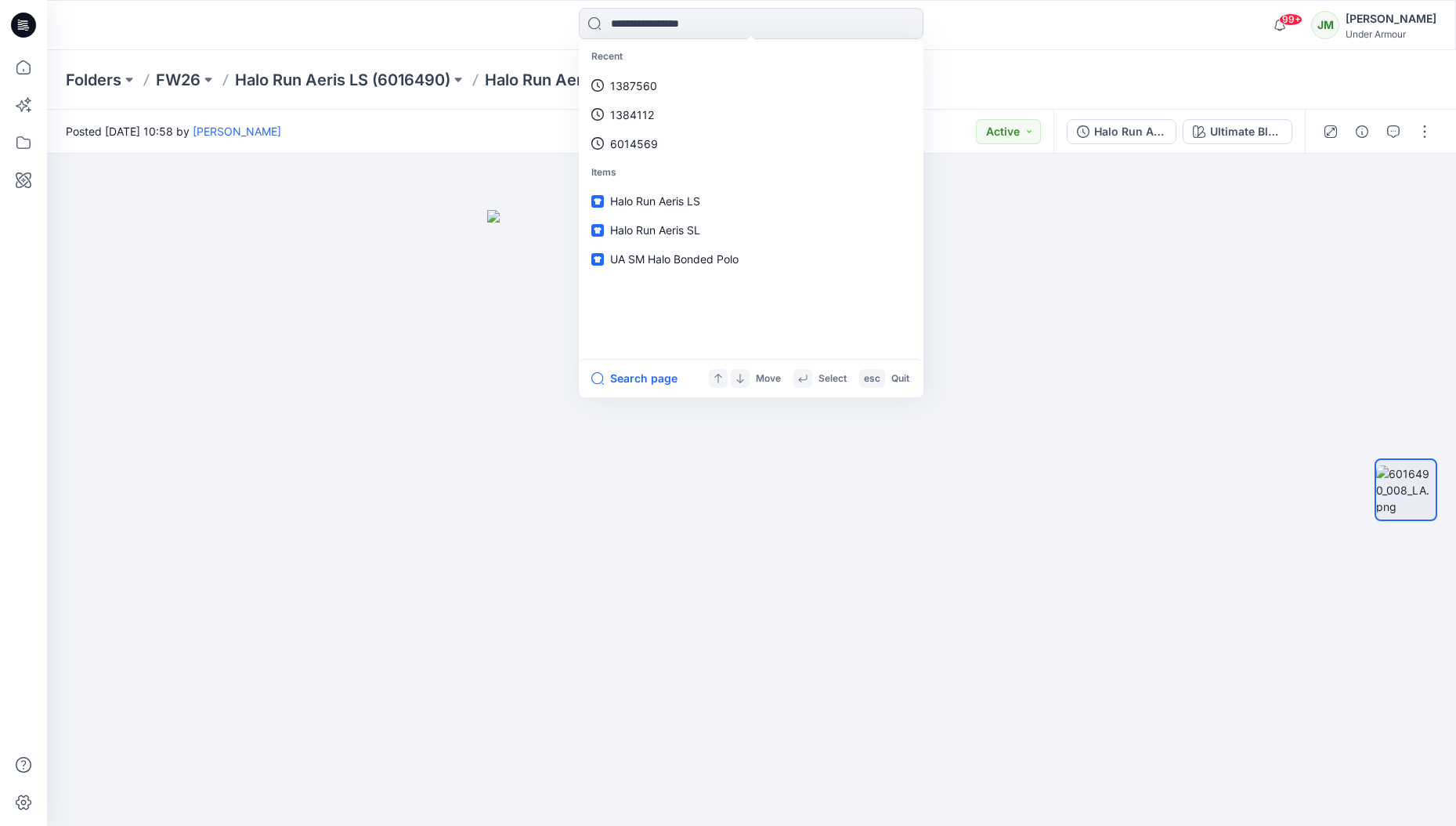
click at [509, 35] on div "Recent 1387560 1384112 6014569 Items Halo Run Aeris LS Halo Run Aeris SL UA SM …" at bounding box center [750, 25] width 704 height 34
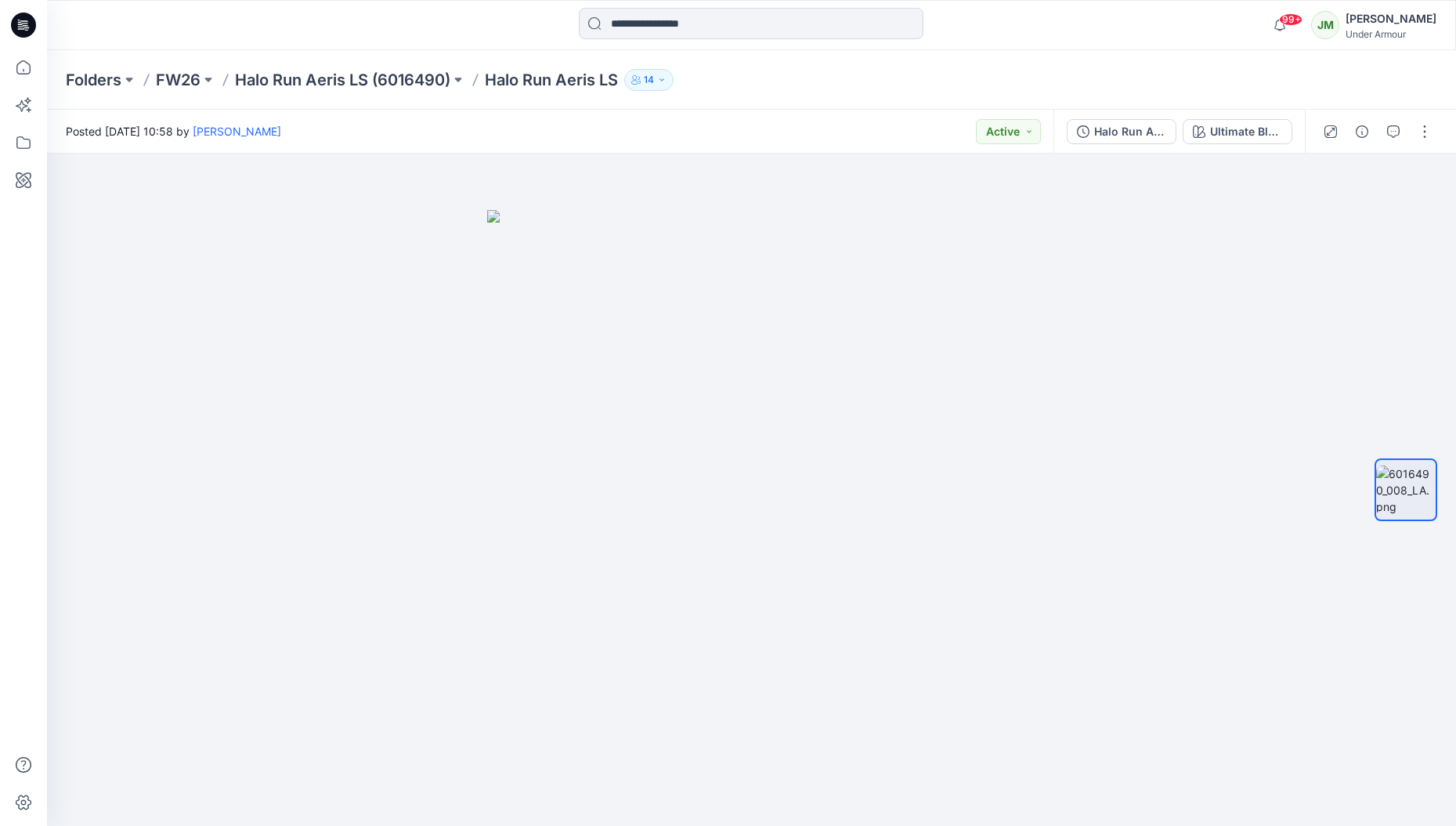
click at [445, 38] on div at bounding box center [750, 25] width 704 height 34
click at [697, 15] on input at bounding box center [751, 23] width 345 height 31
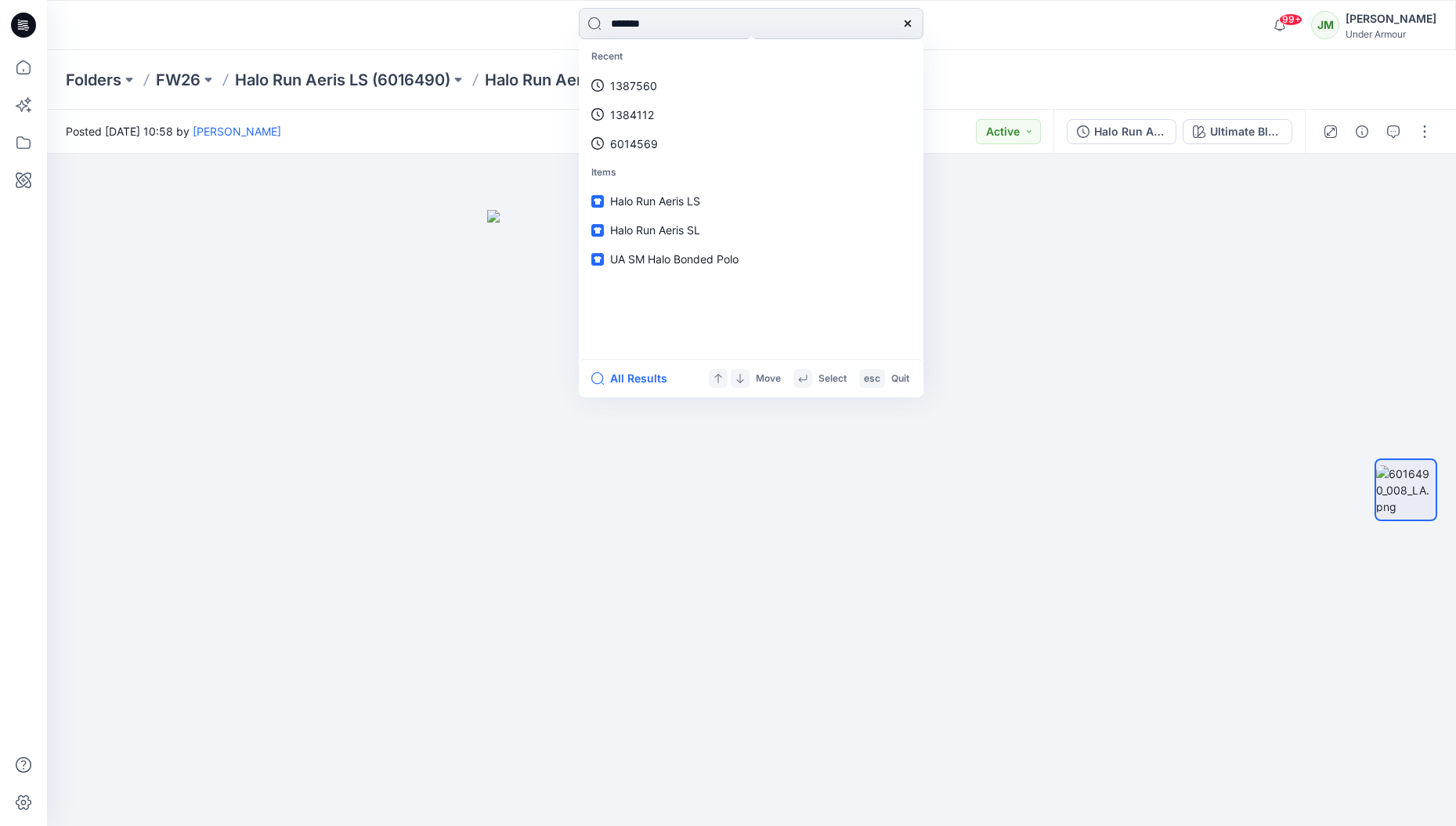
type input "********"
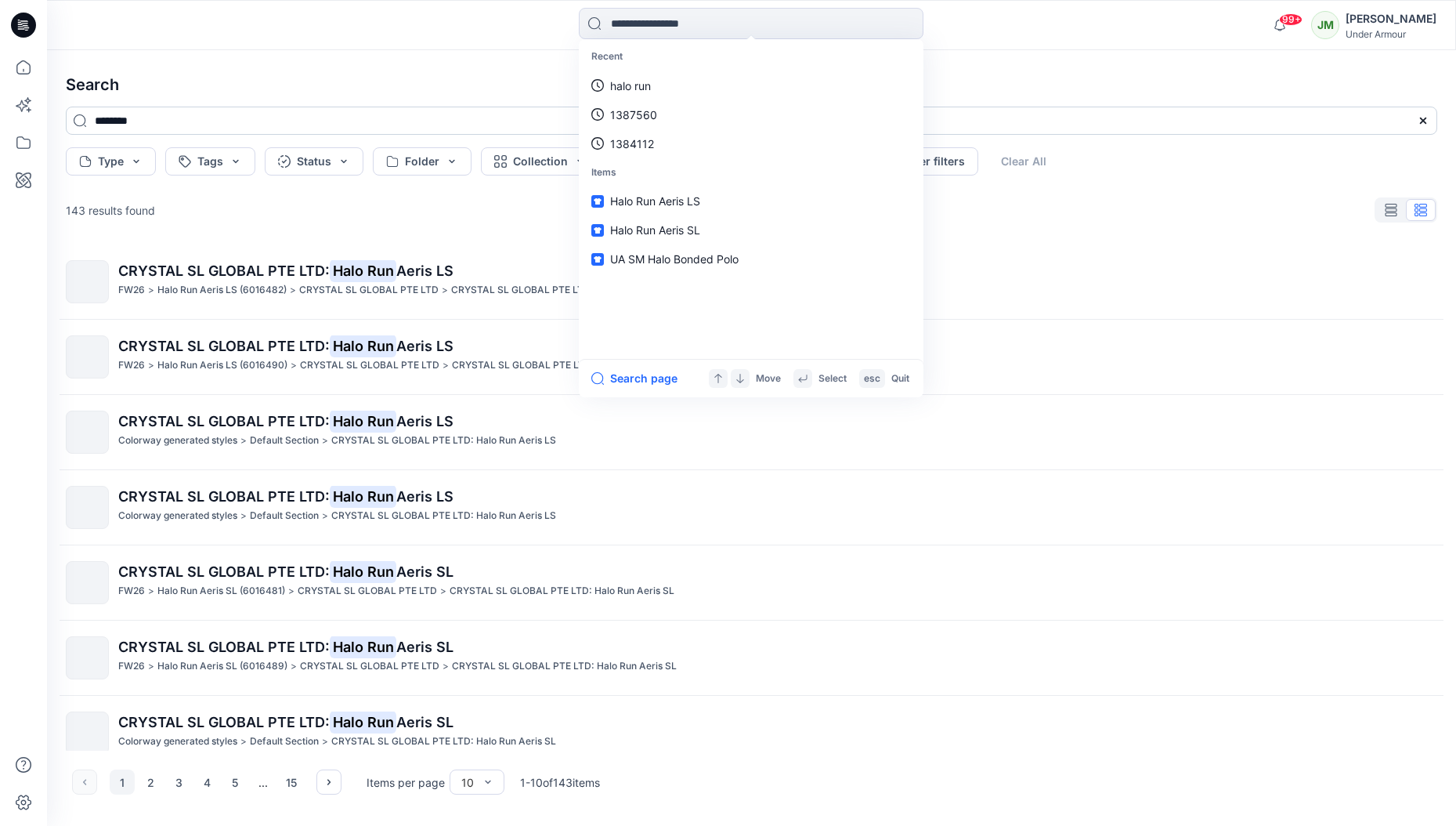
click at [260, 123] on input "********" at bounding box center [751, 121] width 1371 height 29
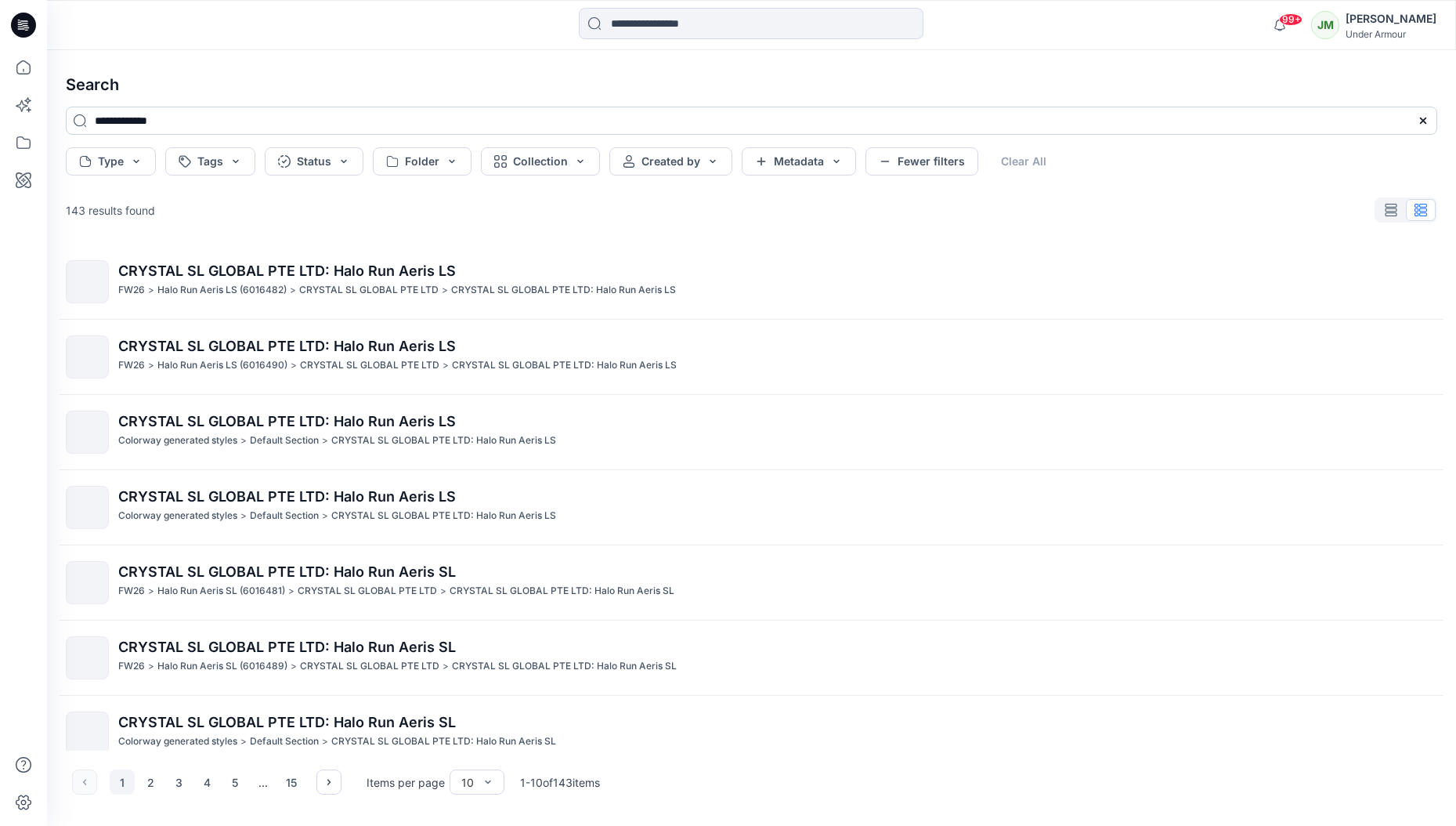
type input "**********"
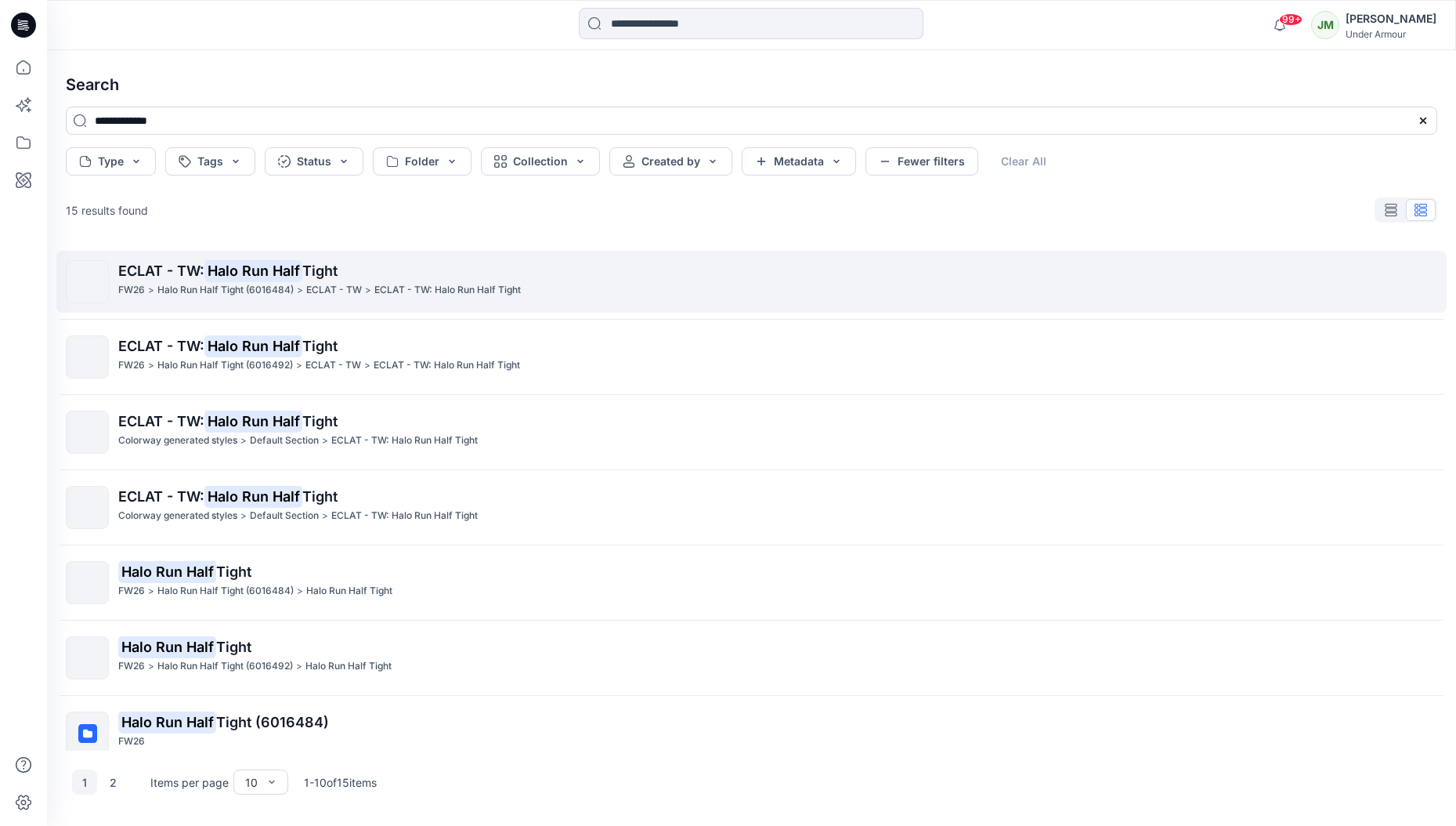
click at [289, 267] on mark "Halo Run Half" at bounding box center [253, 270] width 98 height 22
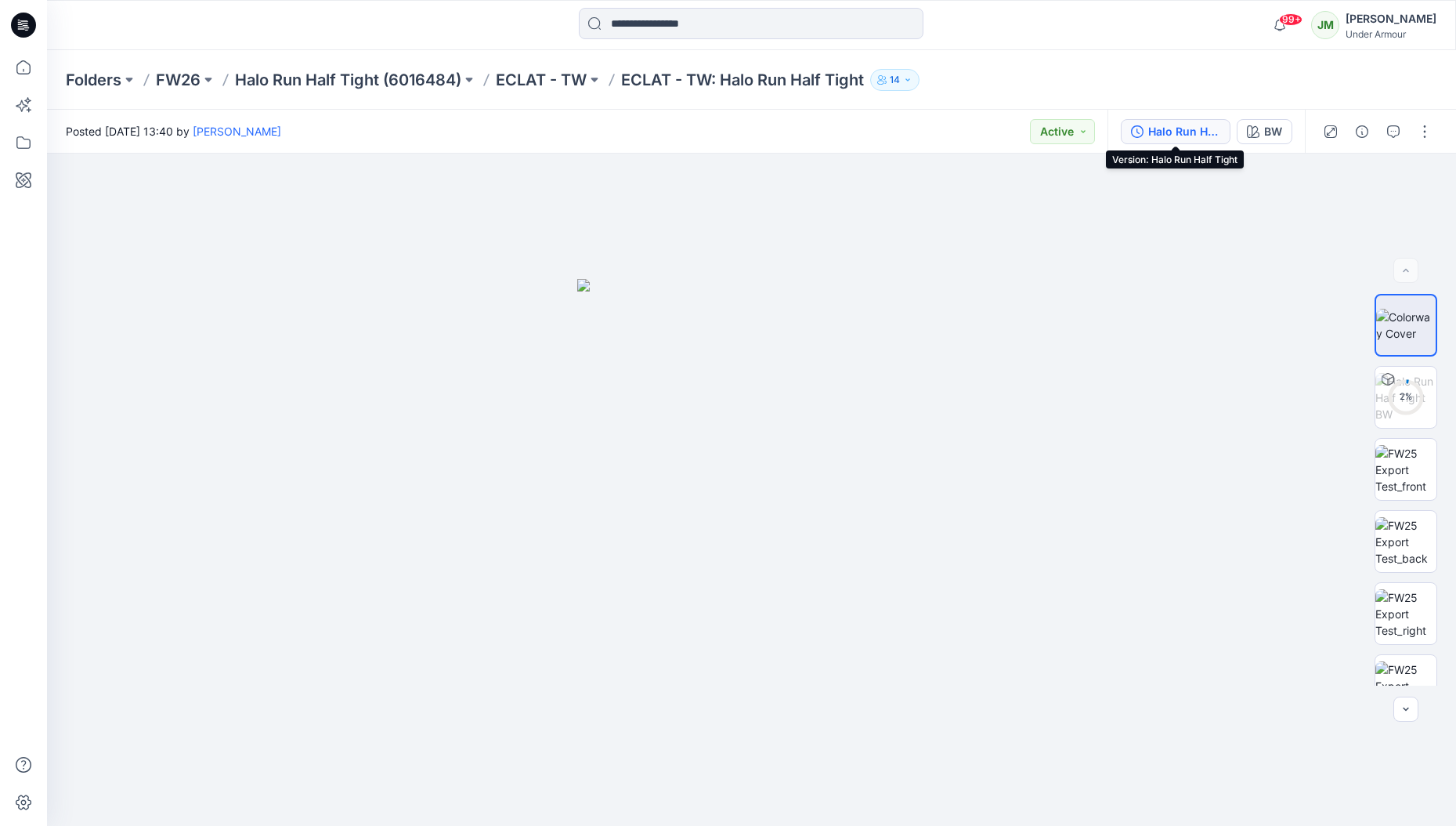
click at [1164, 131] on div "Halo Run Half Tight" at bounding box center [1184, 131] width 72 height 17
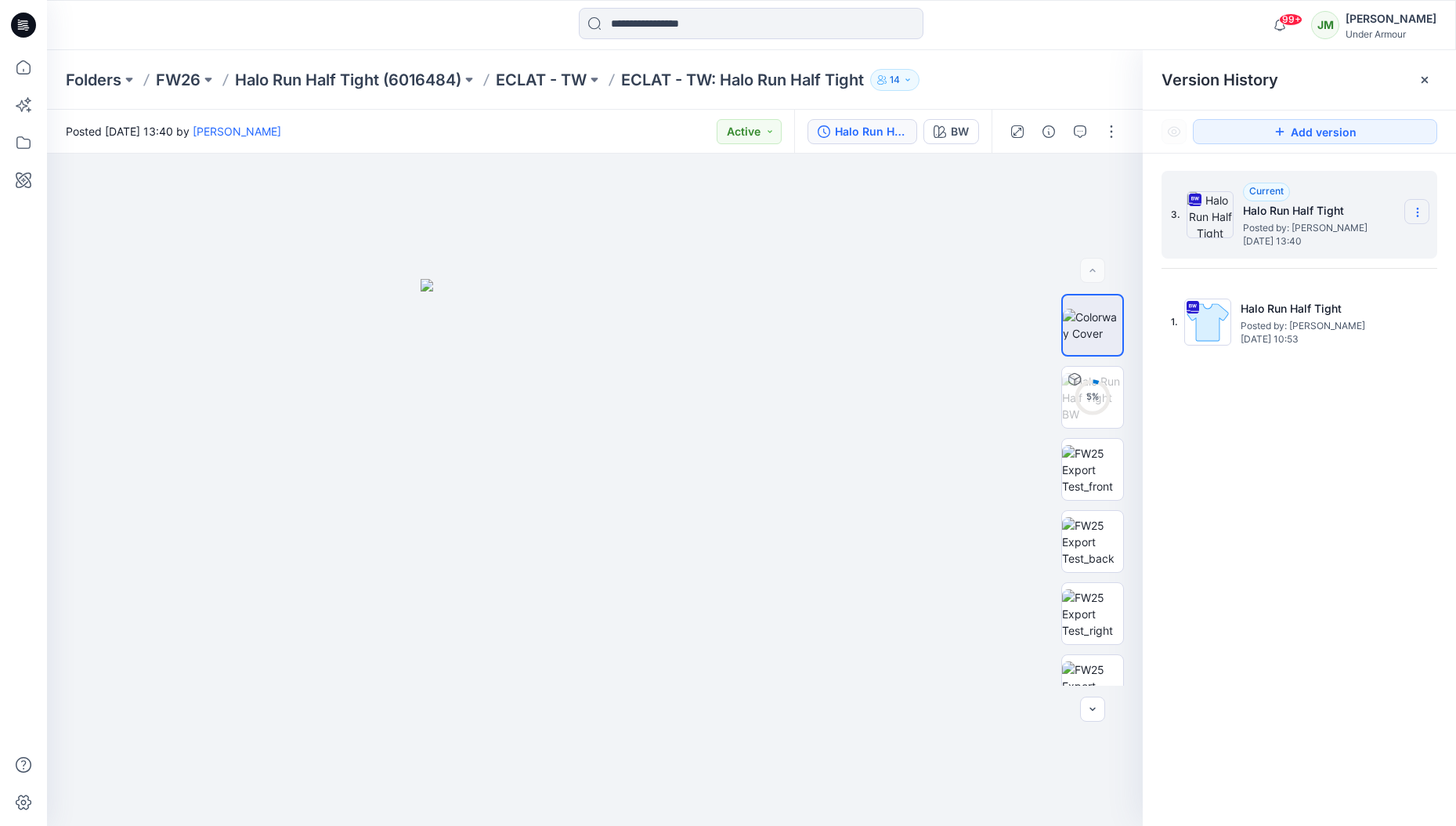
click at [1421, 210] on icon at bounding box center [1417, 212] width 12 height 12
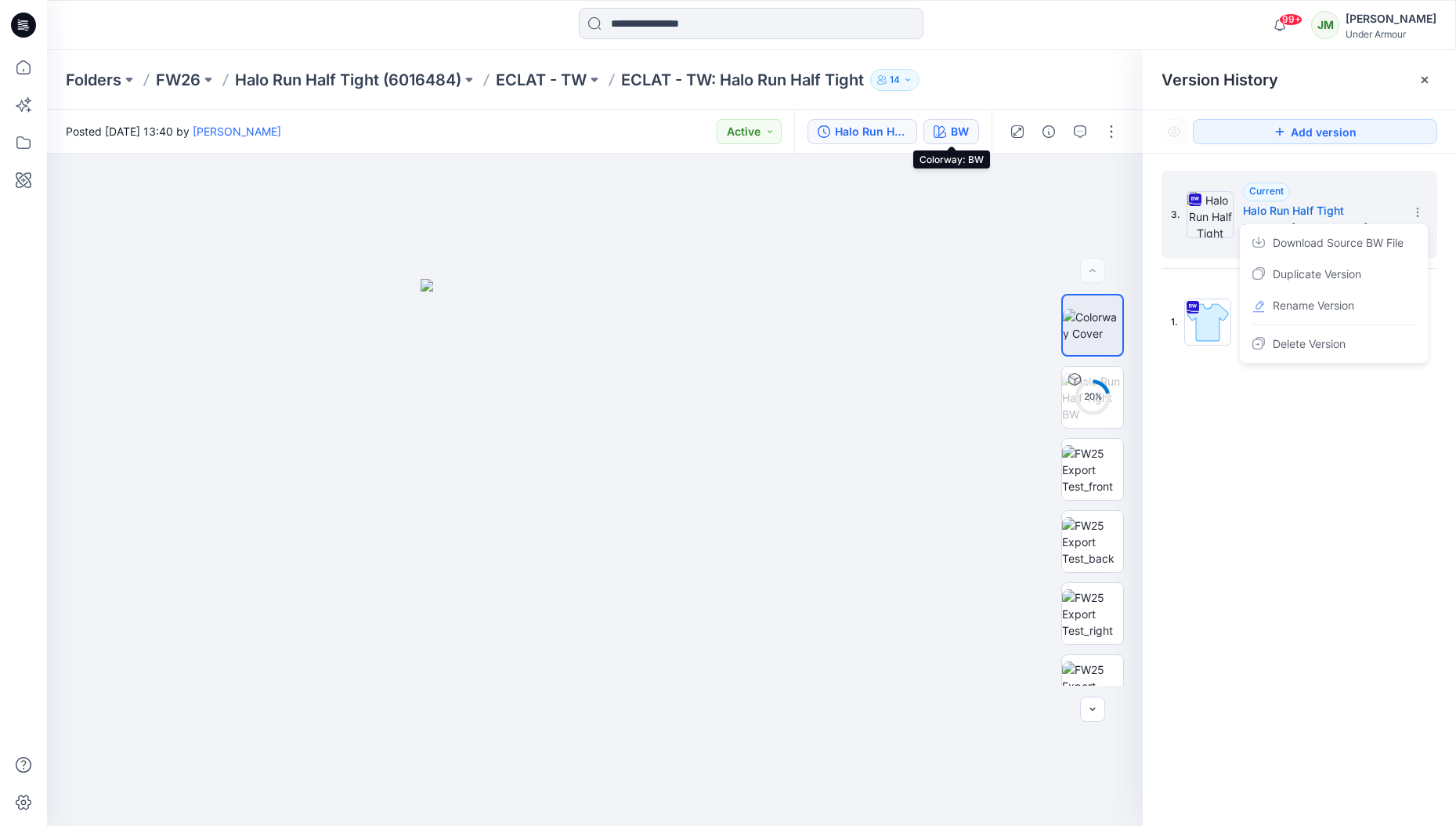
click at [950, 123] on div "BW" at bounding box center [959, 131] width 18 height 17
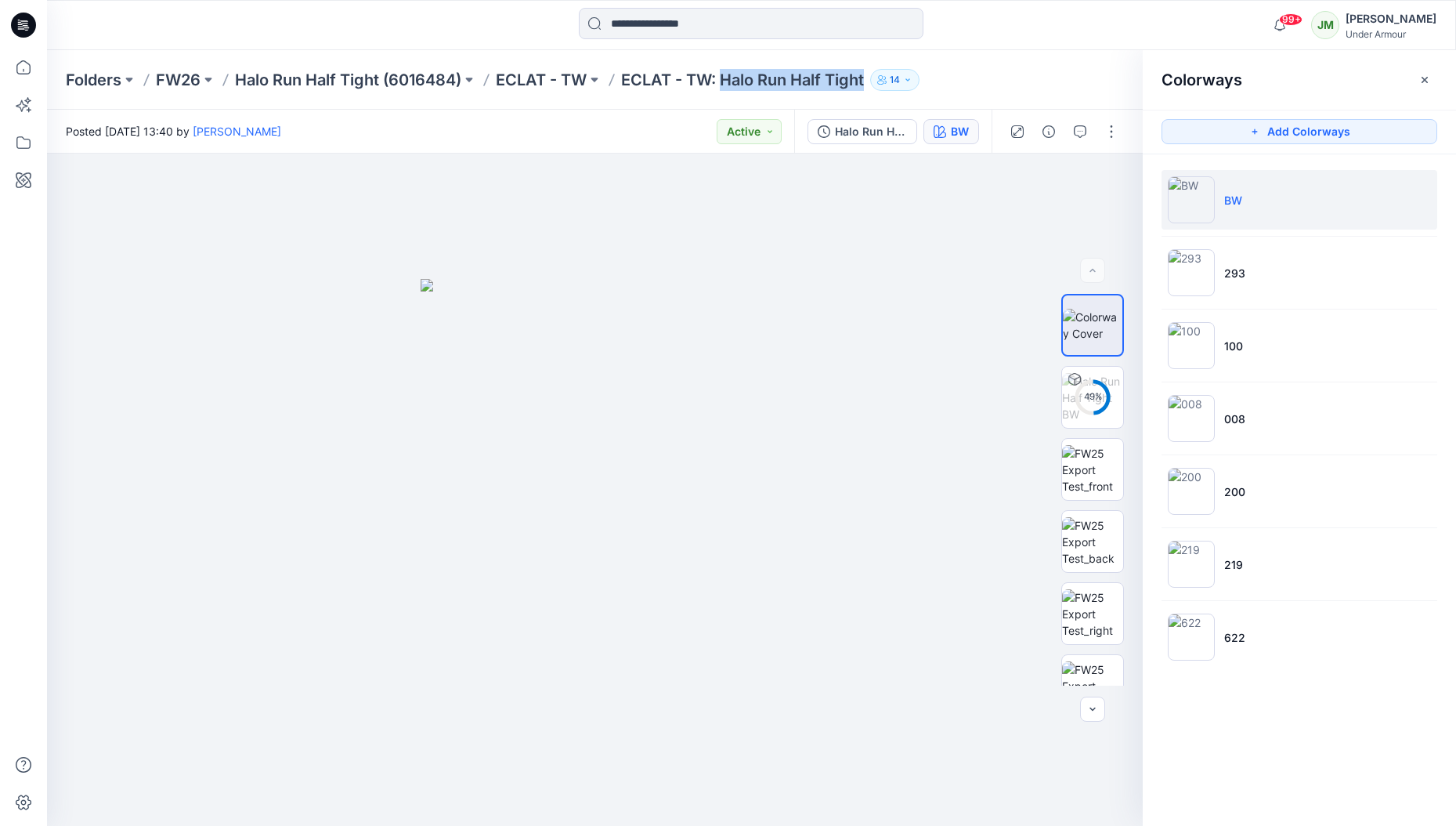
drag, startPoint x: 725, startPoint y: 81, endPoint x: 869, endPoint y: 87, distance: 144.1
click at [864, 87] on p "ECLAT - TW: Halo Run Half Tight" at bounding box center [742, 79] width 243 height 22
copy p "Halo Run Half Tight"
click at [672, 24] on input at bounding box center [751, 23] width 345 height 31
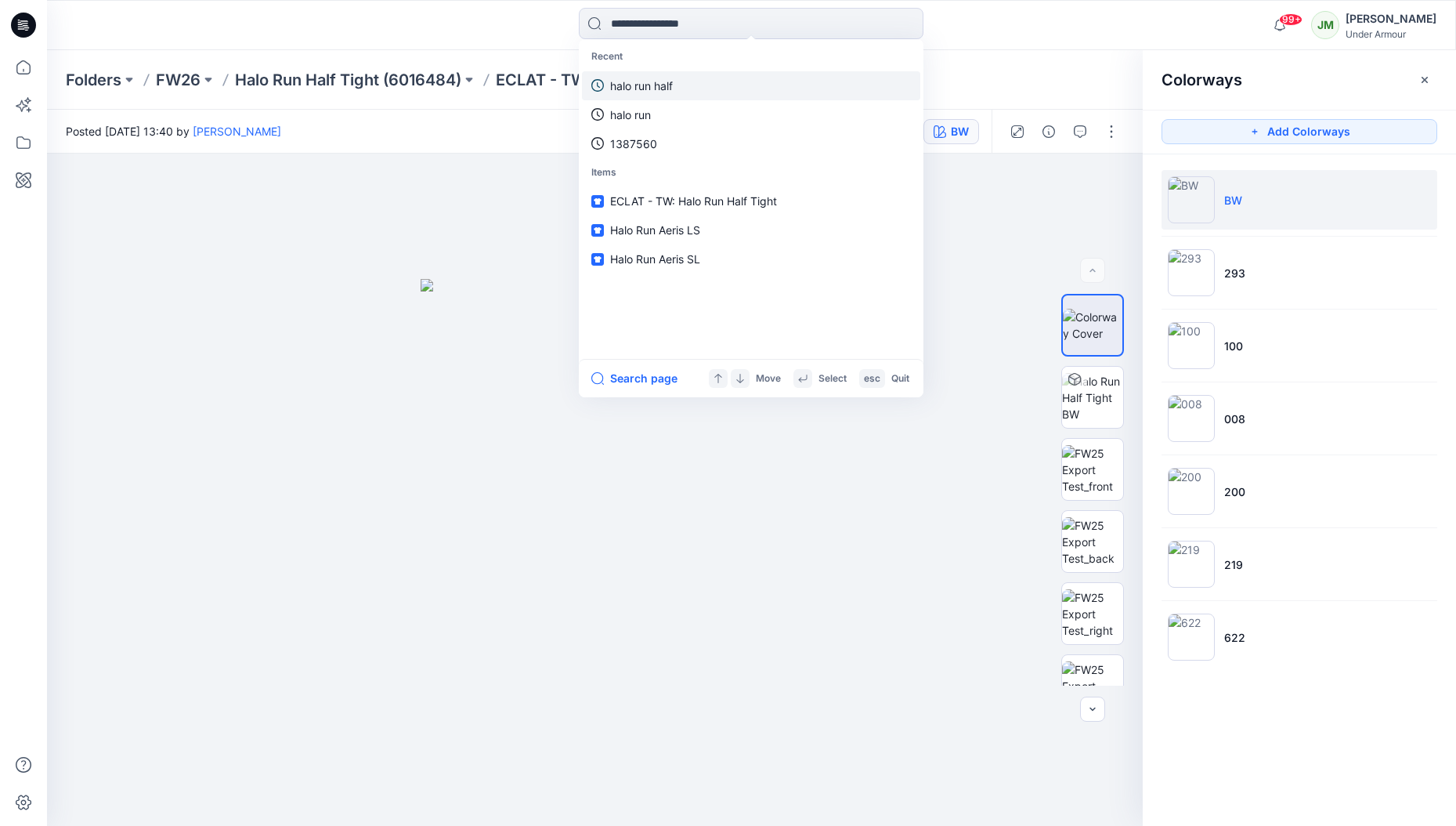
click at [656, 82] on p "halo run half" at bounding box center [642, 85] width 63 height 16
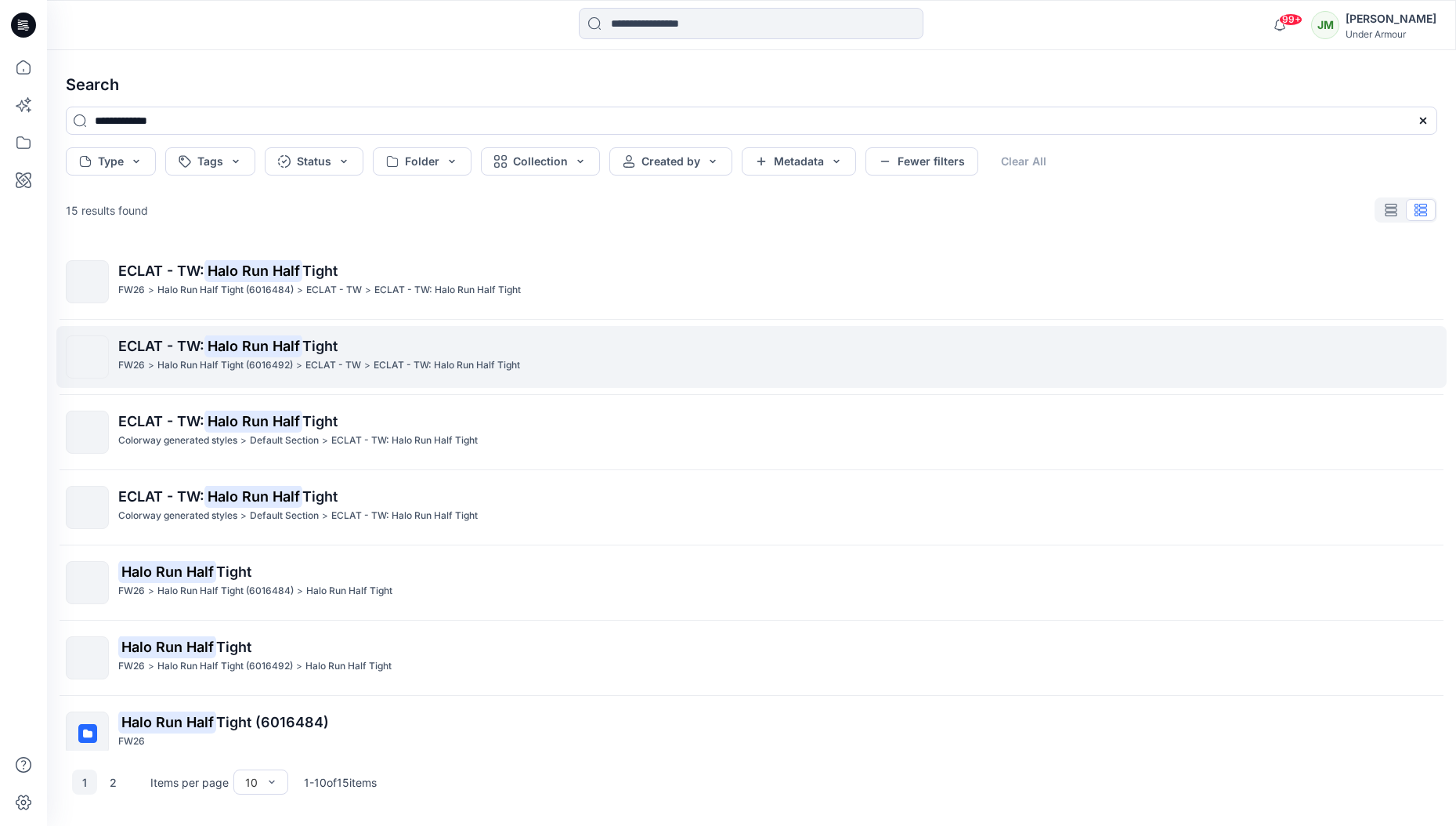
click at [310, 344] on span "Tight" at bounding box center [319, 345] width 35 height 16
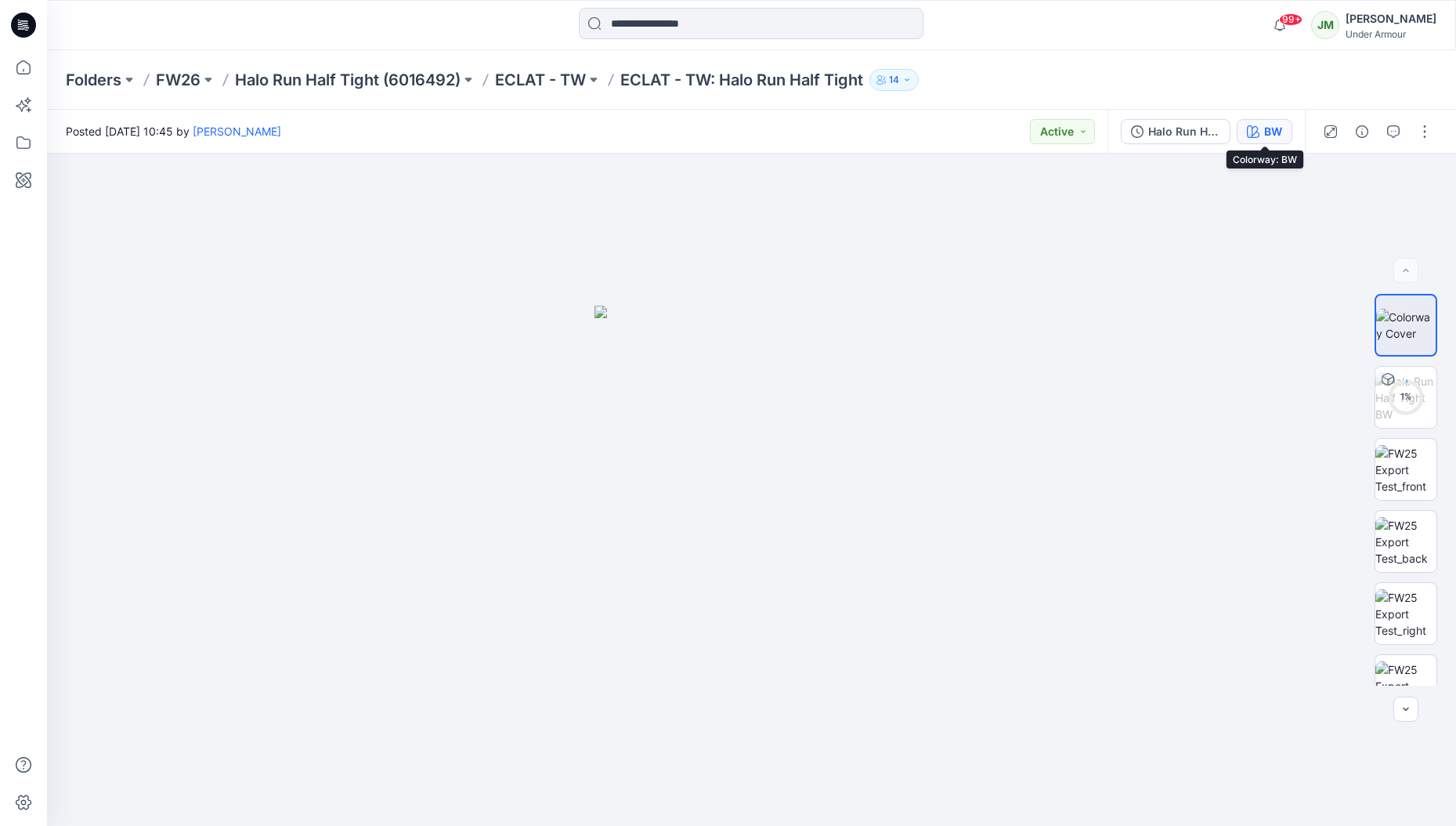
click at [1258, 132] on icon "button" at bounding box center [1252, 131] width 12 height 12
click at [569, 80] on p "ECLAT - TW" at bounding box center [540, 79] width 90 height 22
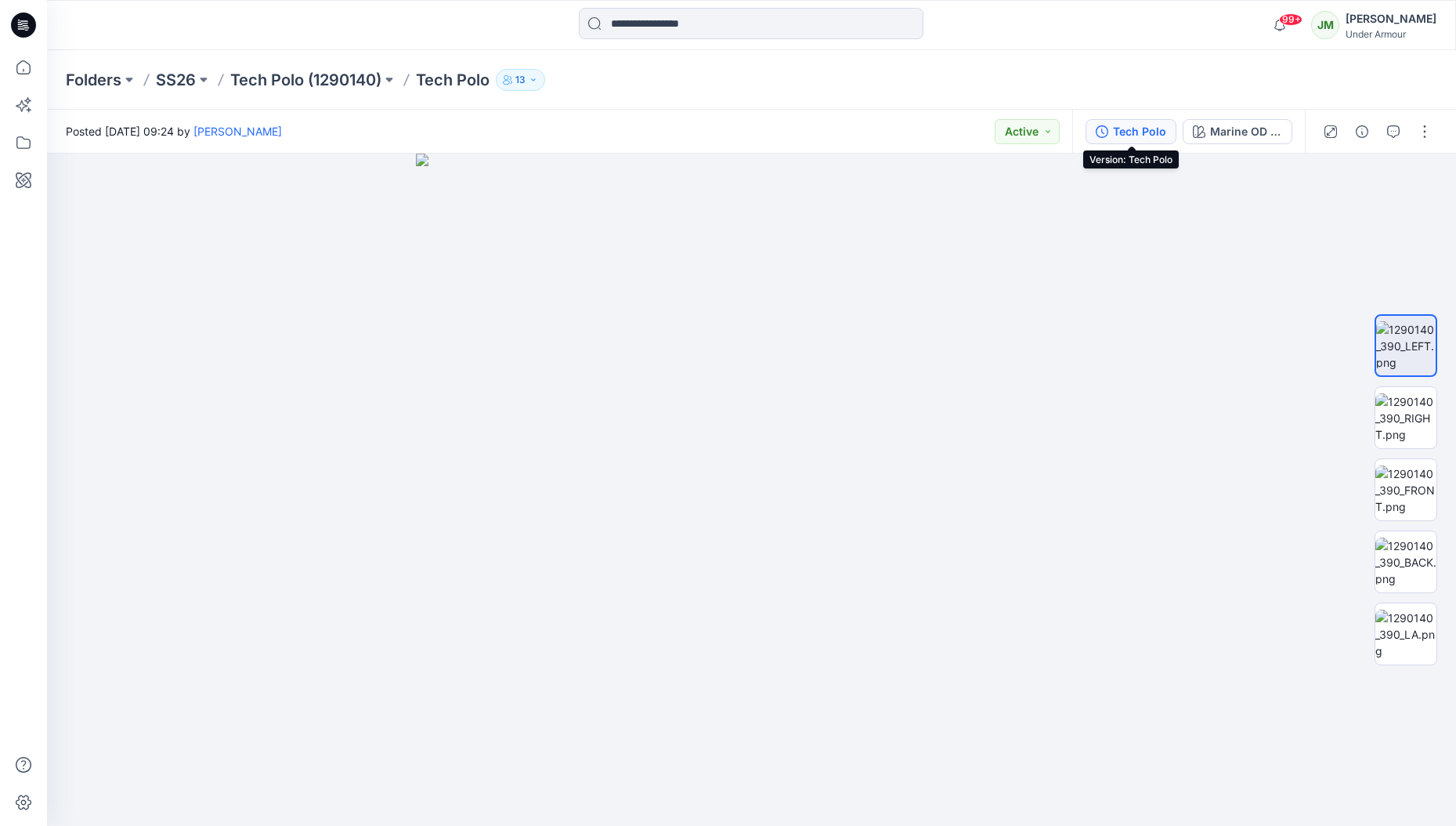
click at [1119, 131] on div "Tech Polo" at bounding box center [1139, 131] width 53 height 17
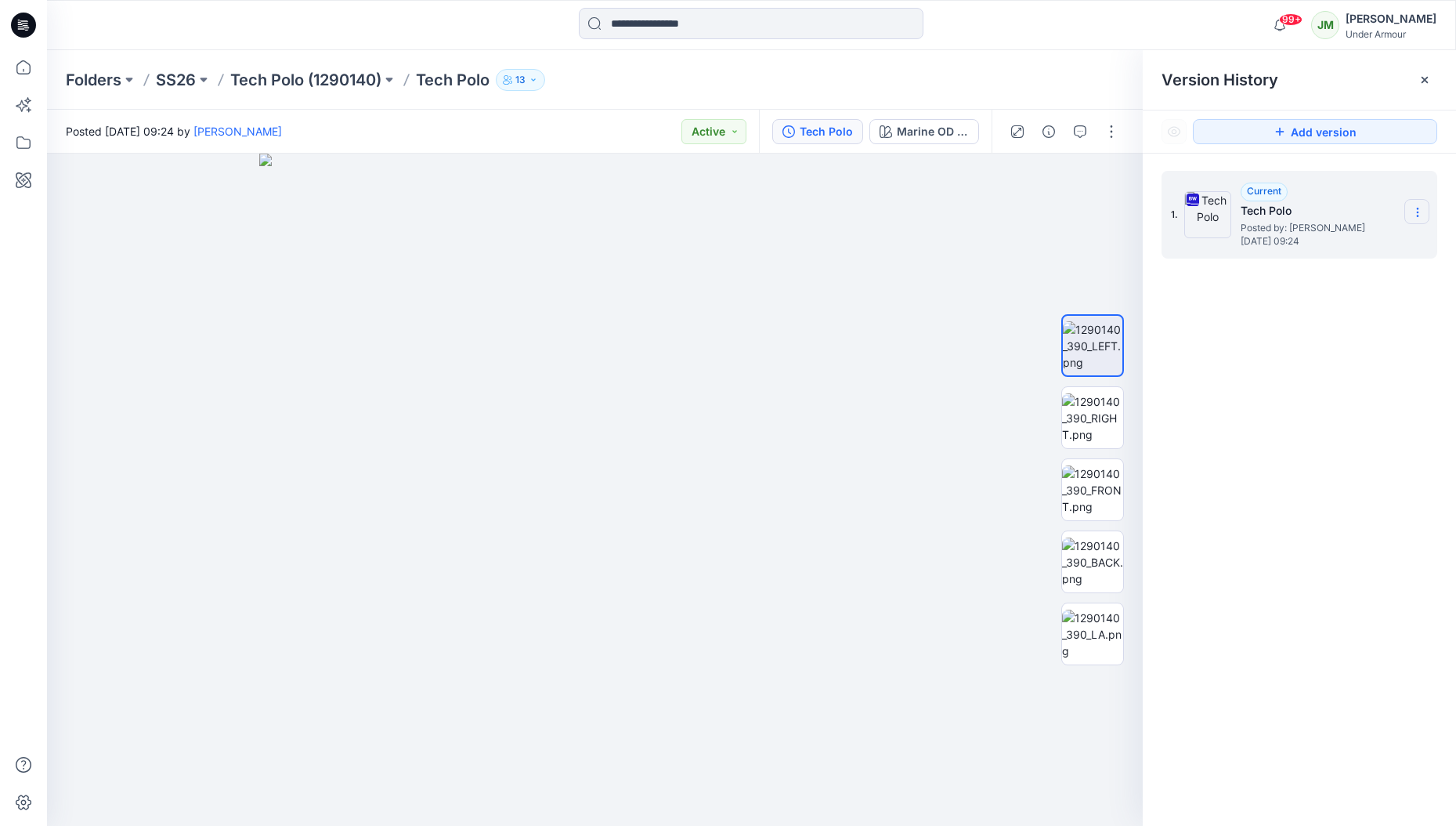
click at [1420, 206] on icon at bounding box center [1417, 212] width 12 height 12
click at [1267, 497] on div "1. Current Tech Polo Posted by: Jakub Makowski Tuesday, July 01, 2025 09:24" at bounding box center [1299, 500] width 313 height 695
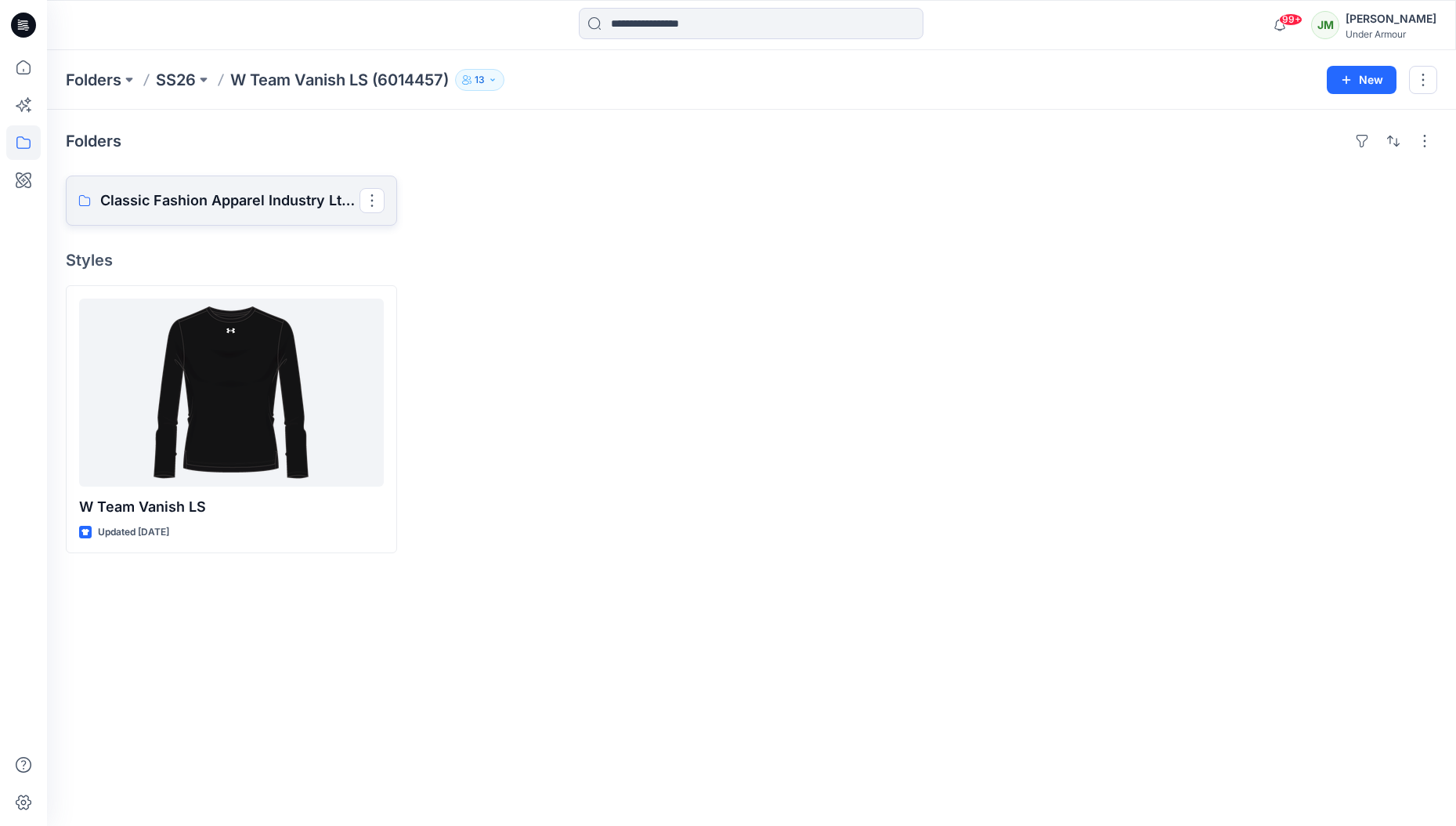
click at [177, 197] on p "Classic Fashion Apparel Industry Ltd Co" at bounding box center [229, 200] width 259 height 22
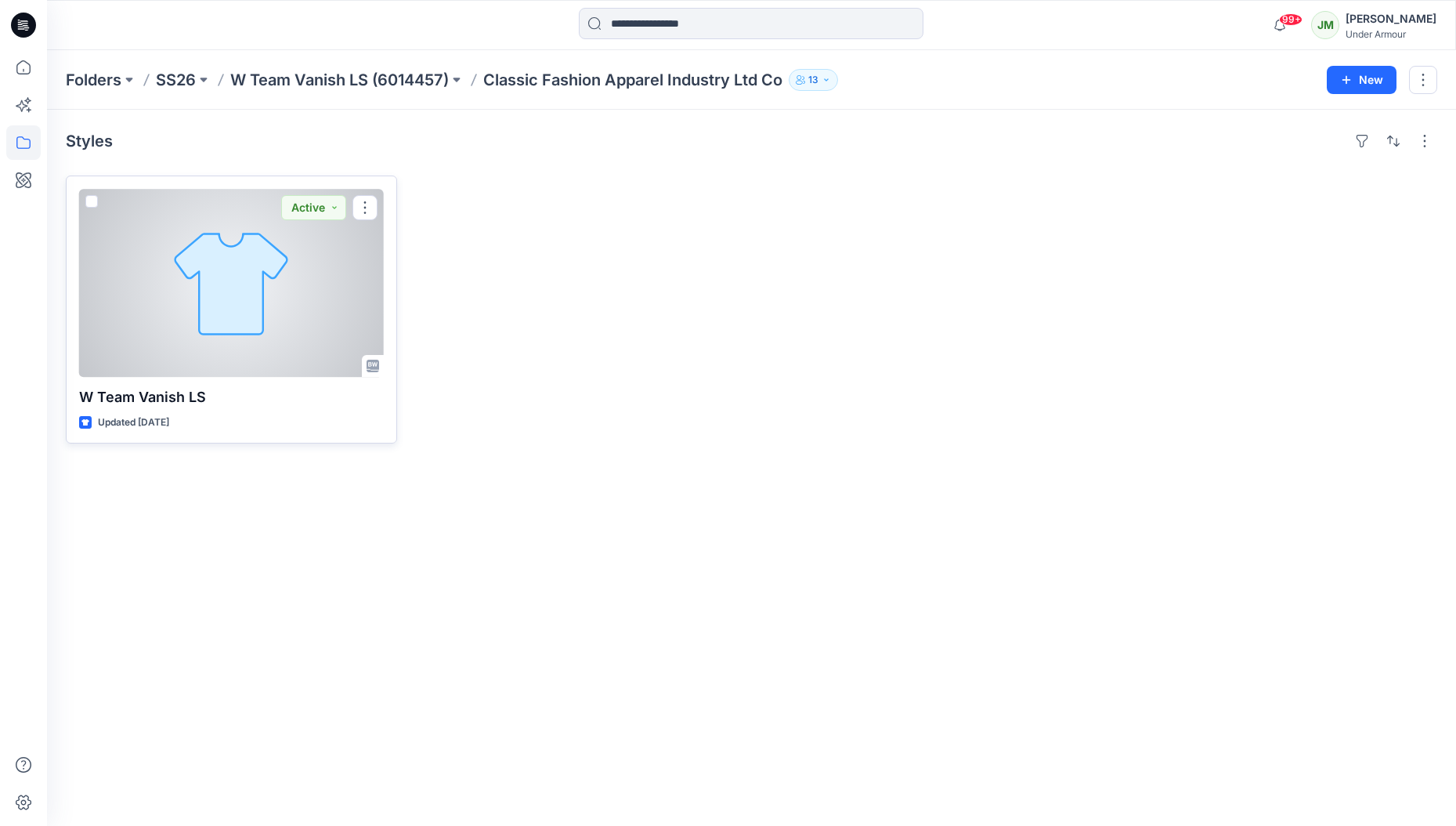
click at [172, 395] on p "W Team Vanish LS" at bounding box center [231, 396] width 305 height 22
click at [264, 324] on div at bounding box center [231, 282] width 305 height 188
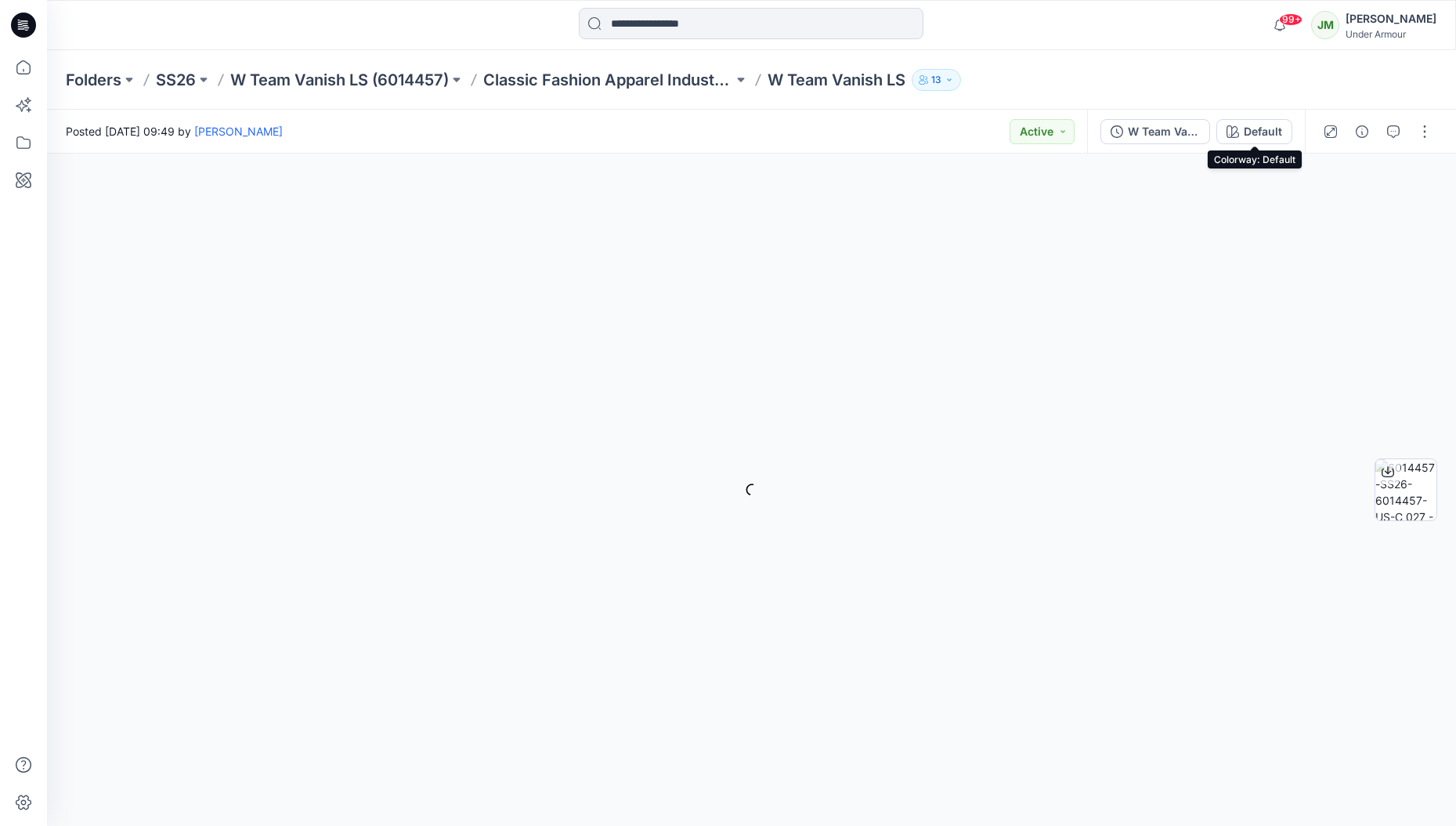
click at [1262, 134] on div "Default" at bounding box center [1263, 131] width 38 height 17
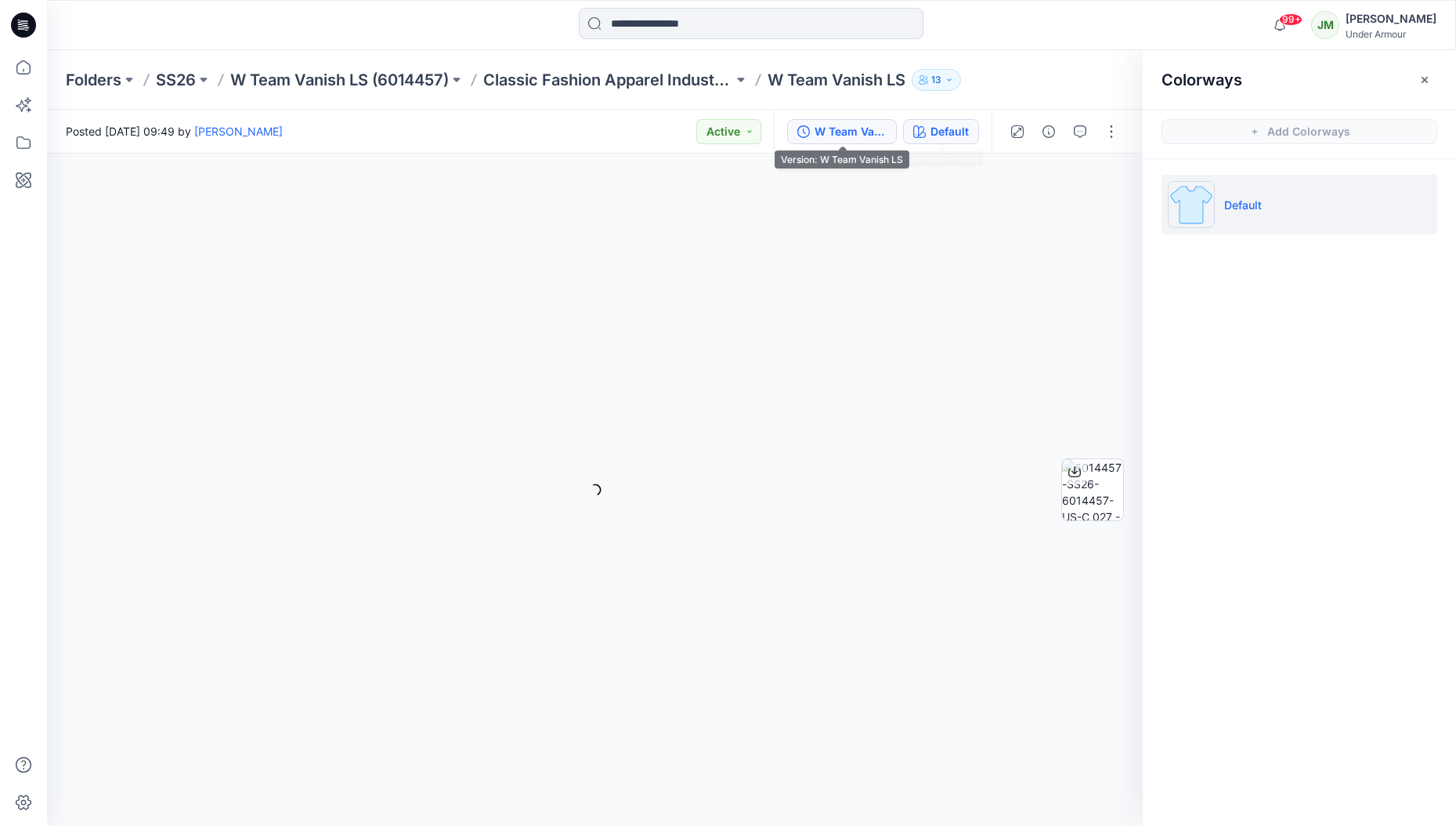
click at [884, 130] on div "W Team Vanish LS" at bounding box center [850, 131] width 72 height 17
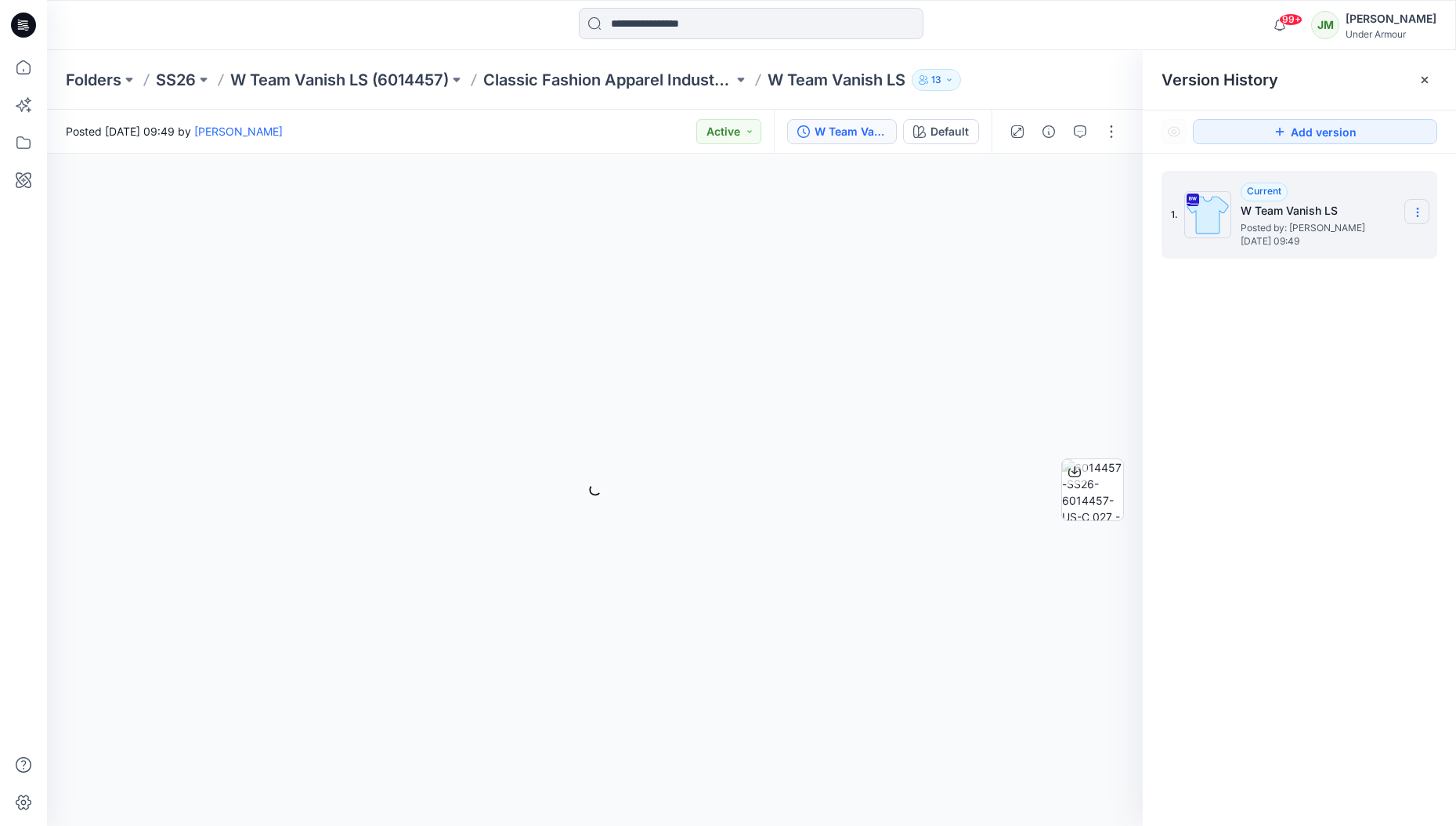
click at [1419, 211] on icon at bounding box center [1417, 212] width 12 height 12
click at [1386, 237] on span "Download Source BW File" at bounding box center [1337, 243] width 130 height 19
click at [378, 82] on p "W Team Vanish LS (6014457)" at bounding box center [339, 79] width 218 height 22
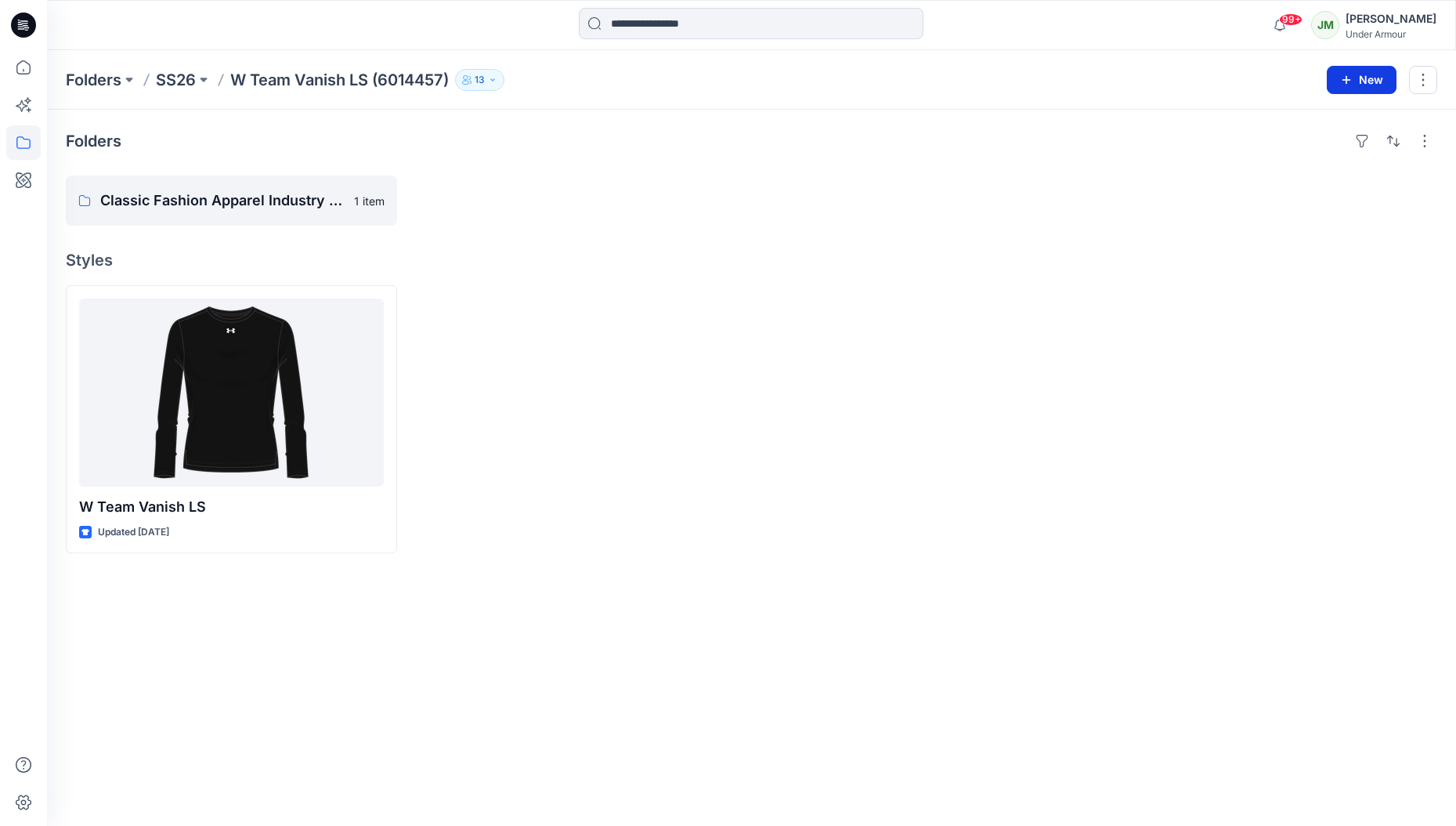
click at [1365, 83] on button "New" at bounding box center [1361, 80] width 70 height 29
click at [1343, 117] on button "New Style" at bounding box center [1325, 119] width 134 height 31
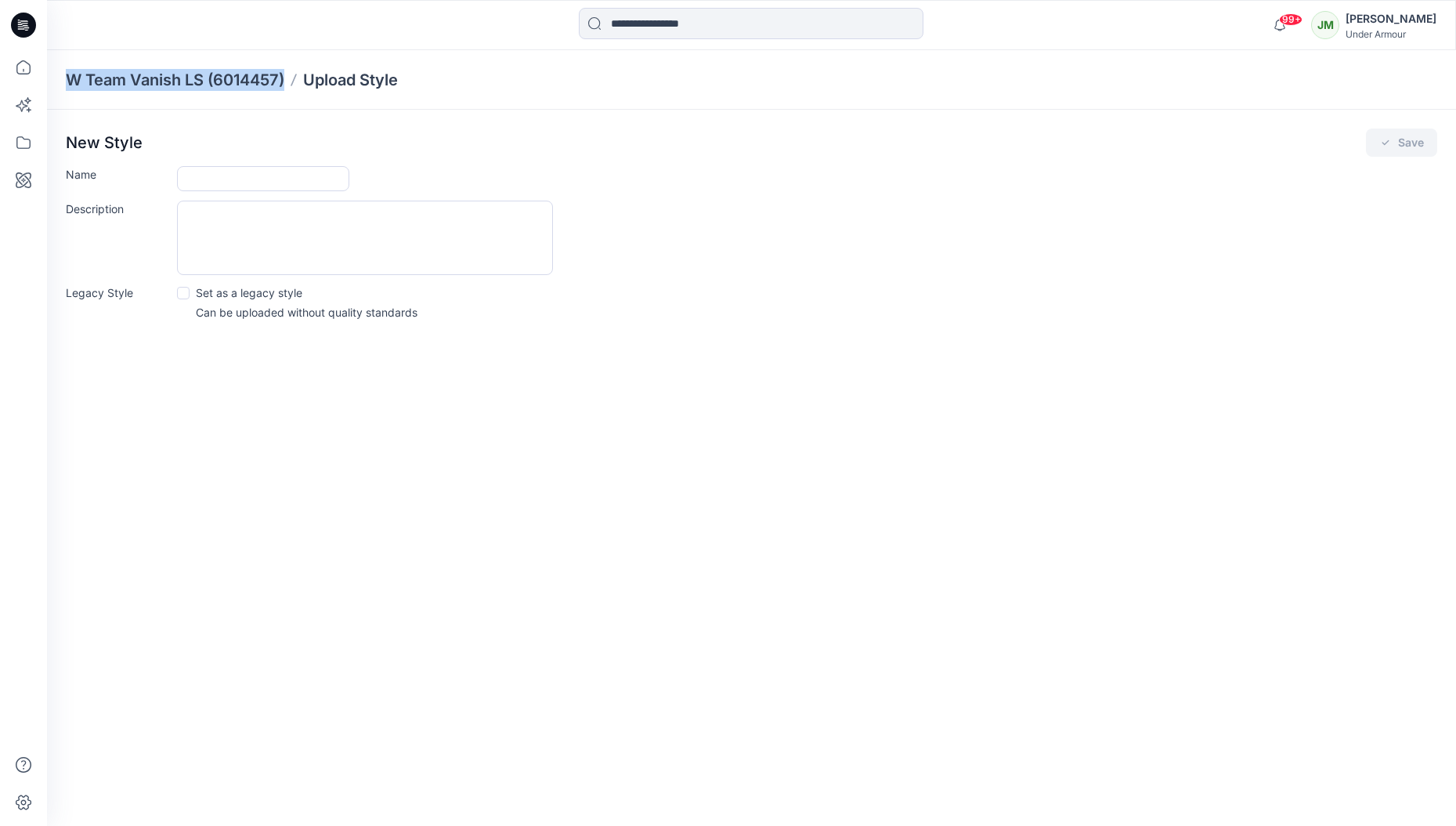
drag, startPoint x: 291, startPoint y: 77, endPoint x: 64, endPoint y: 82, distance: 227.1
click at [64, 82] on div "W Team Vanish LS (6014457) Upload Style" at bounding box center [750, 80] width 1408 height 59
copy div "W Team Vanish LS (6014457)"
click at [229, 179] on input "Name" at bounding box center [263, 178] width 172 height 25
paste input "**********"
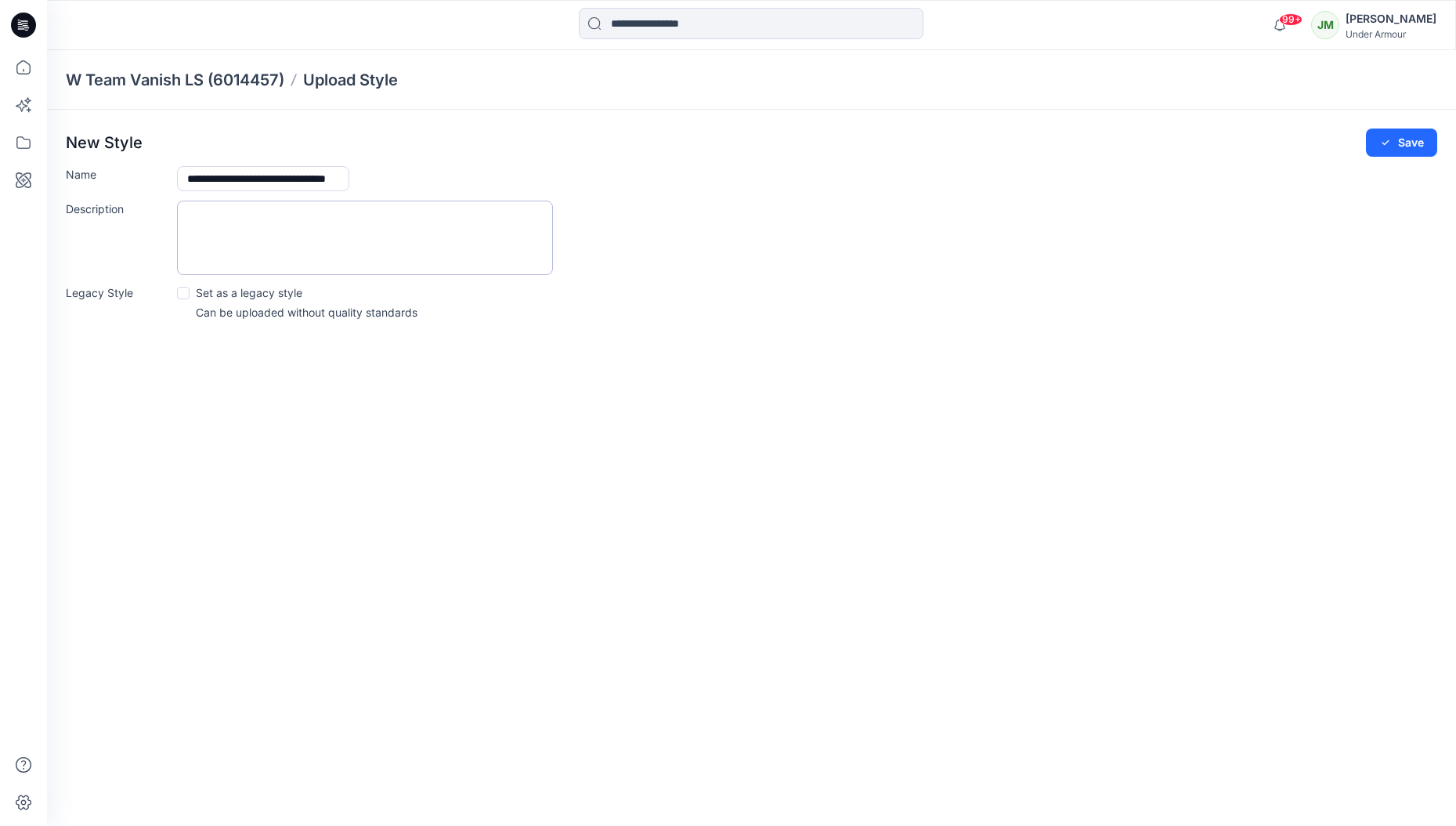
scroll to position [0, 50]
type input "**********"
click at [1406, 137] on button "Save" at bounding box center [1401, 143] width 71 height 29
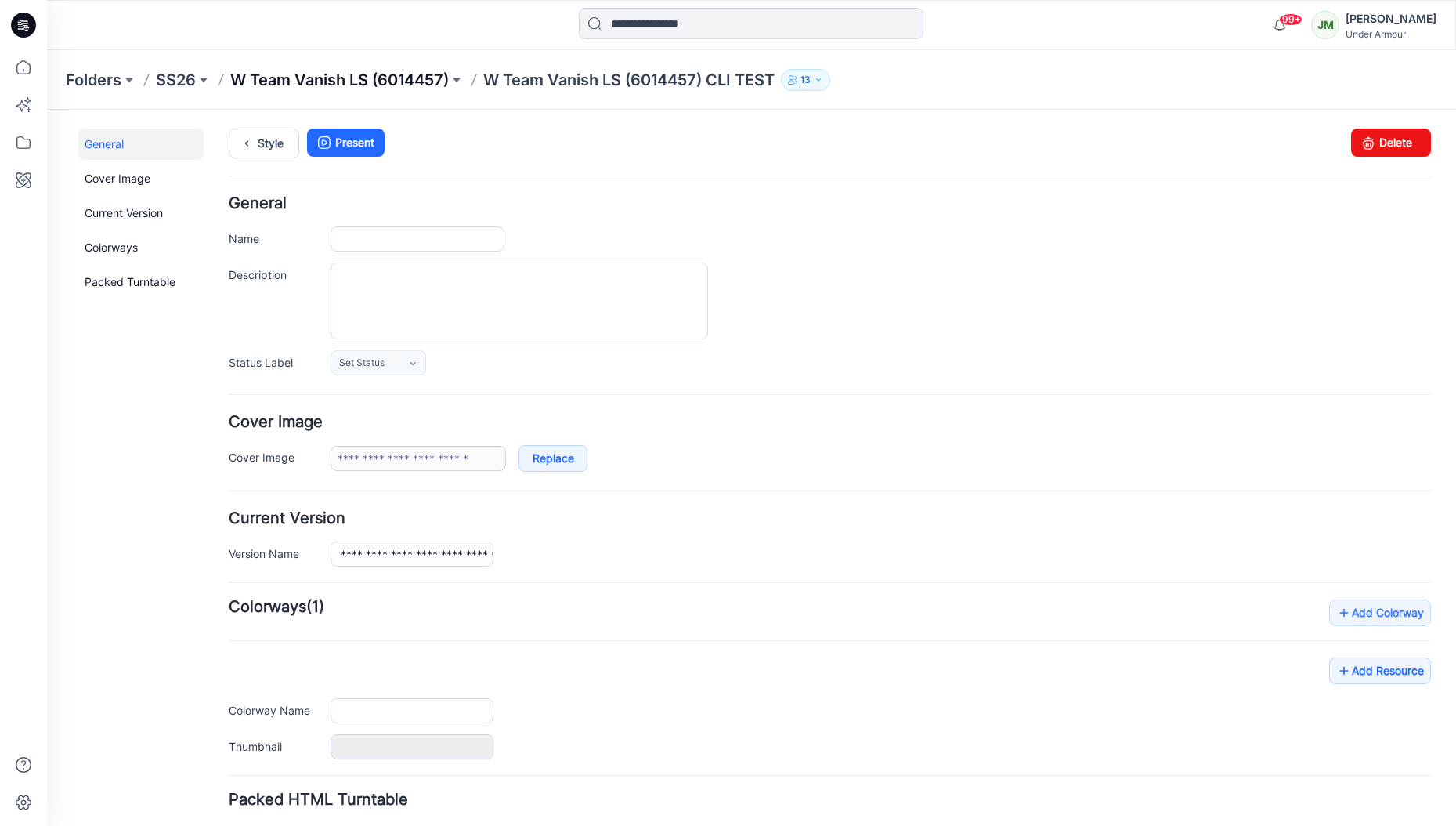
type input "**********"
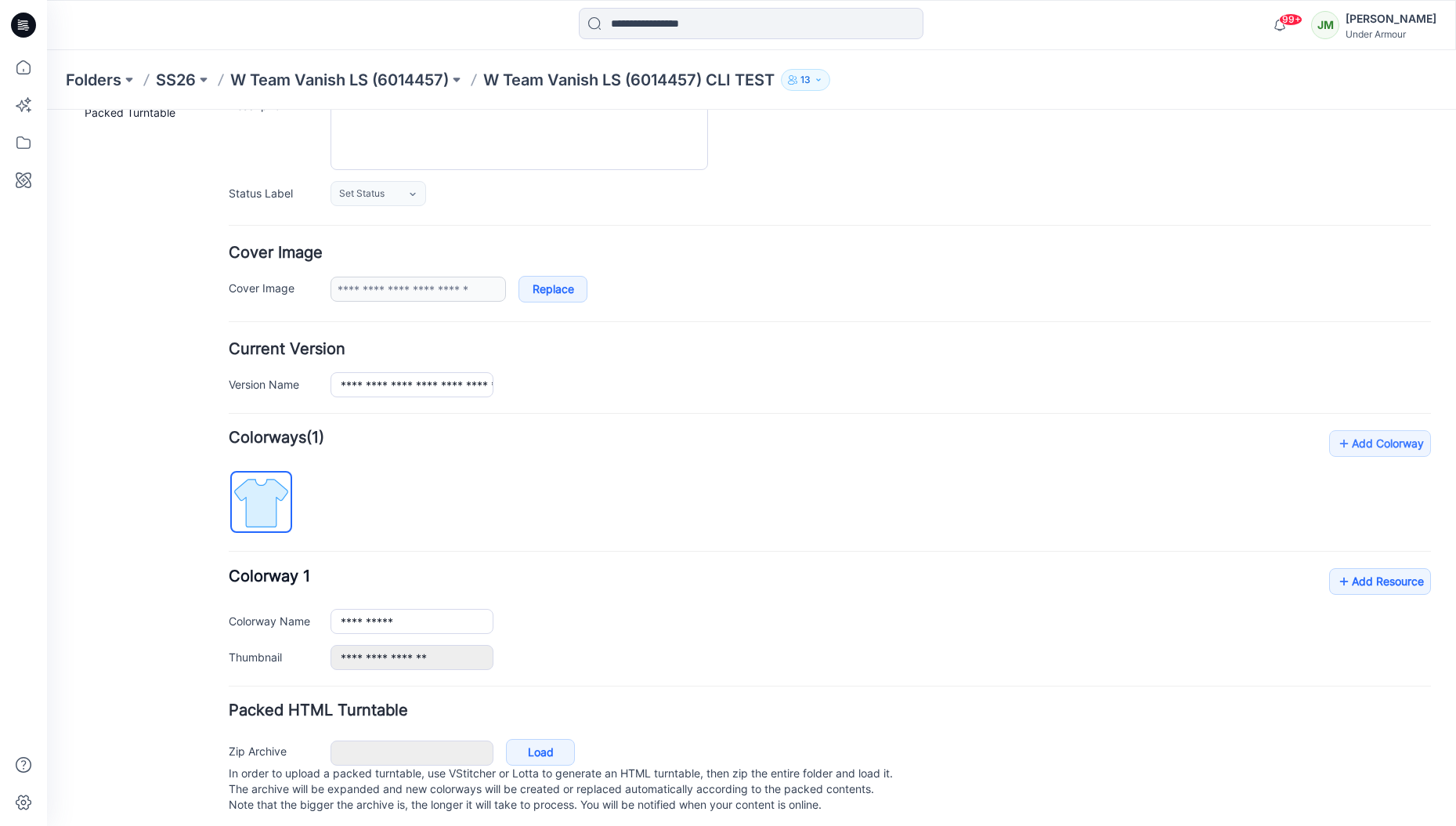
scroll to position [192, 0]
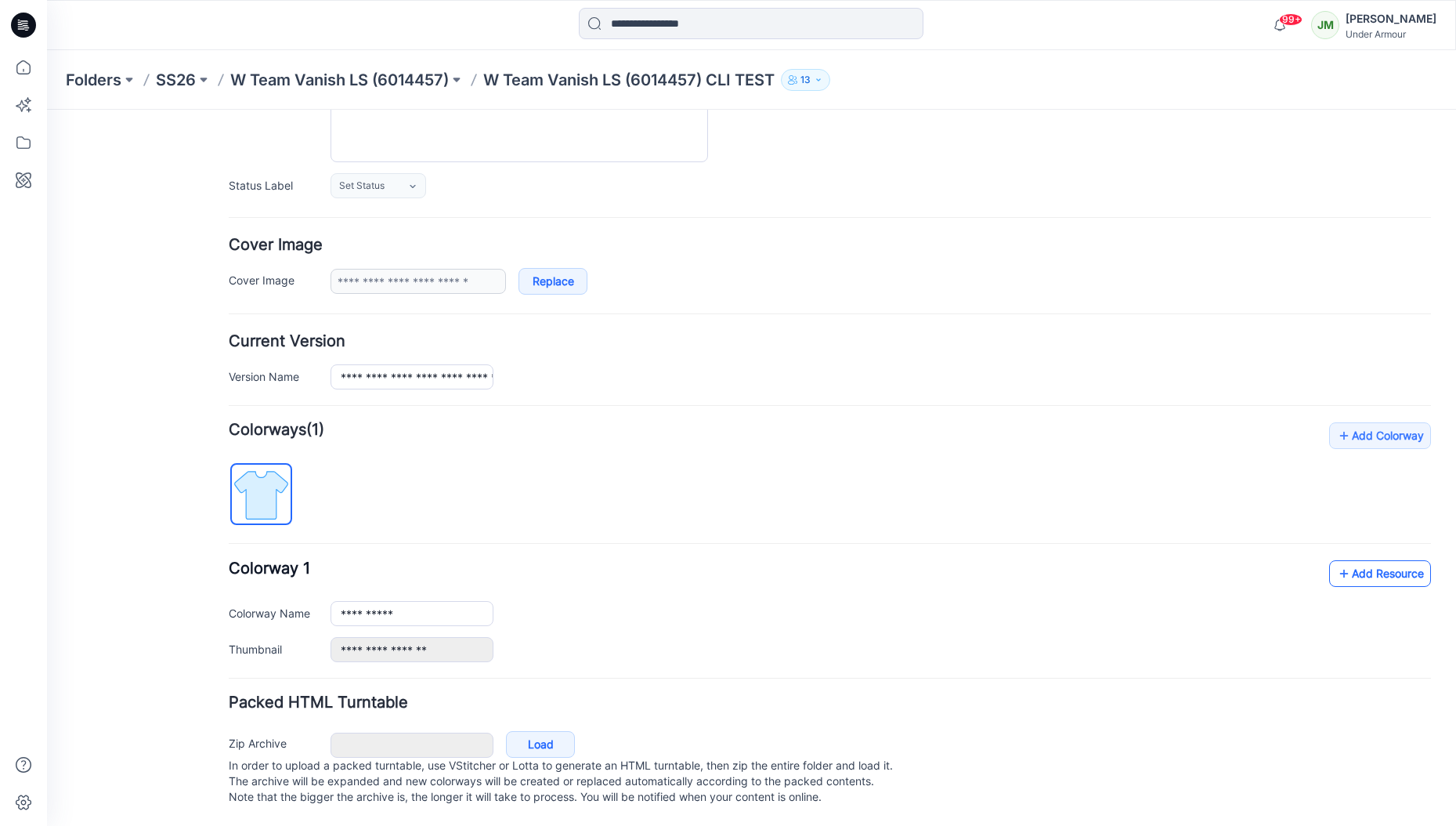
click at [1337, 561] on icon at bounding box center [1344, 574] width 15 height 25
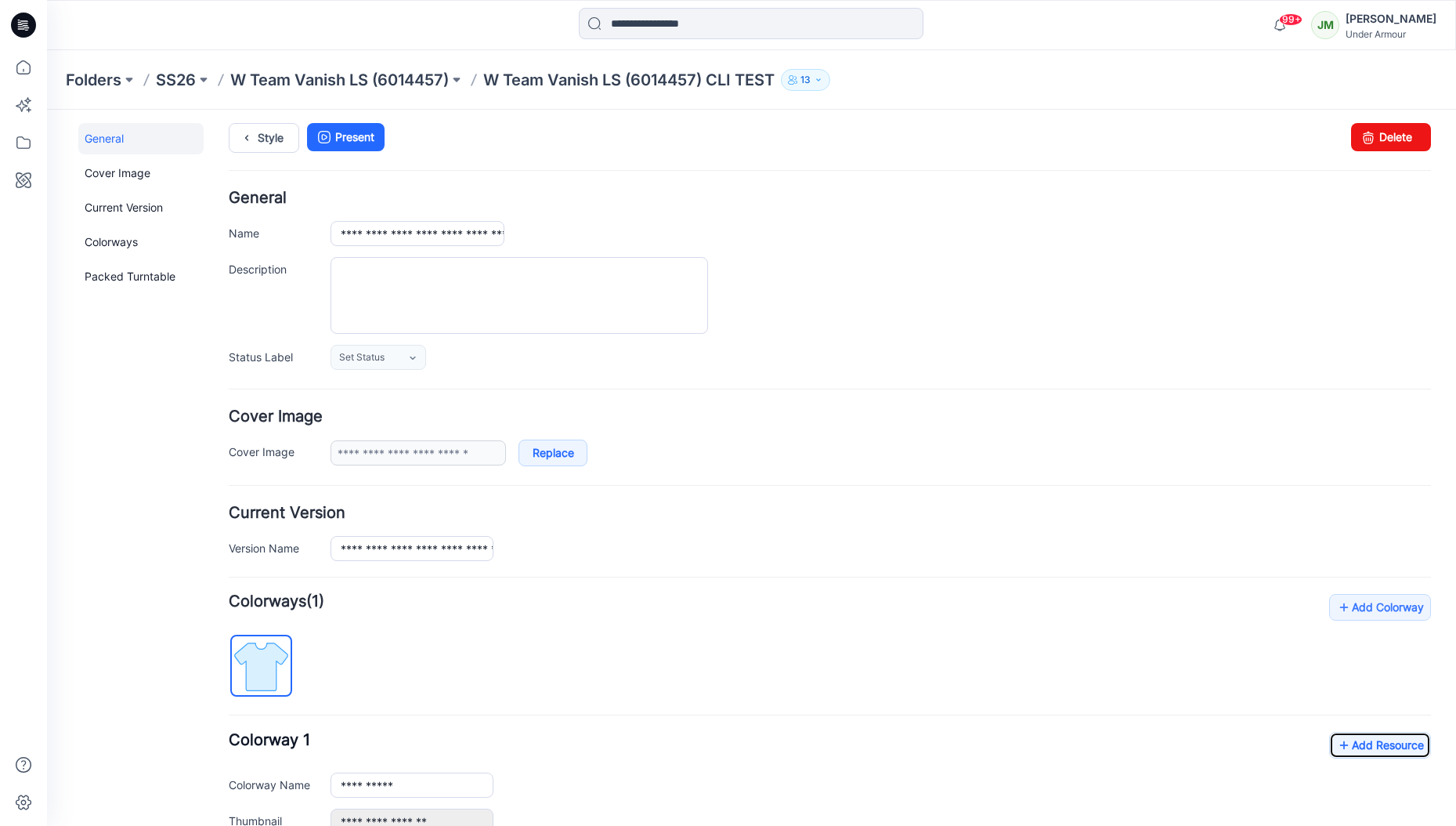
scroll to position [0, 0]
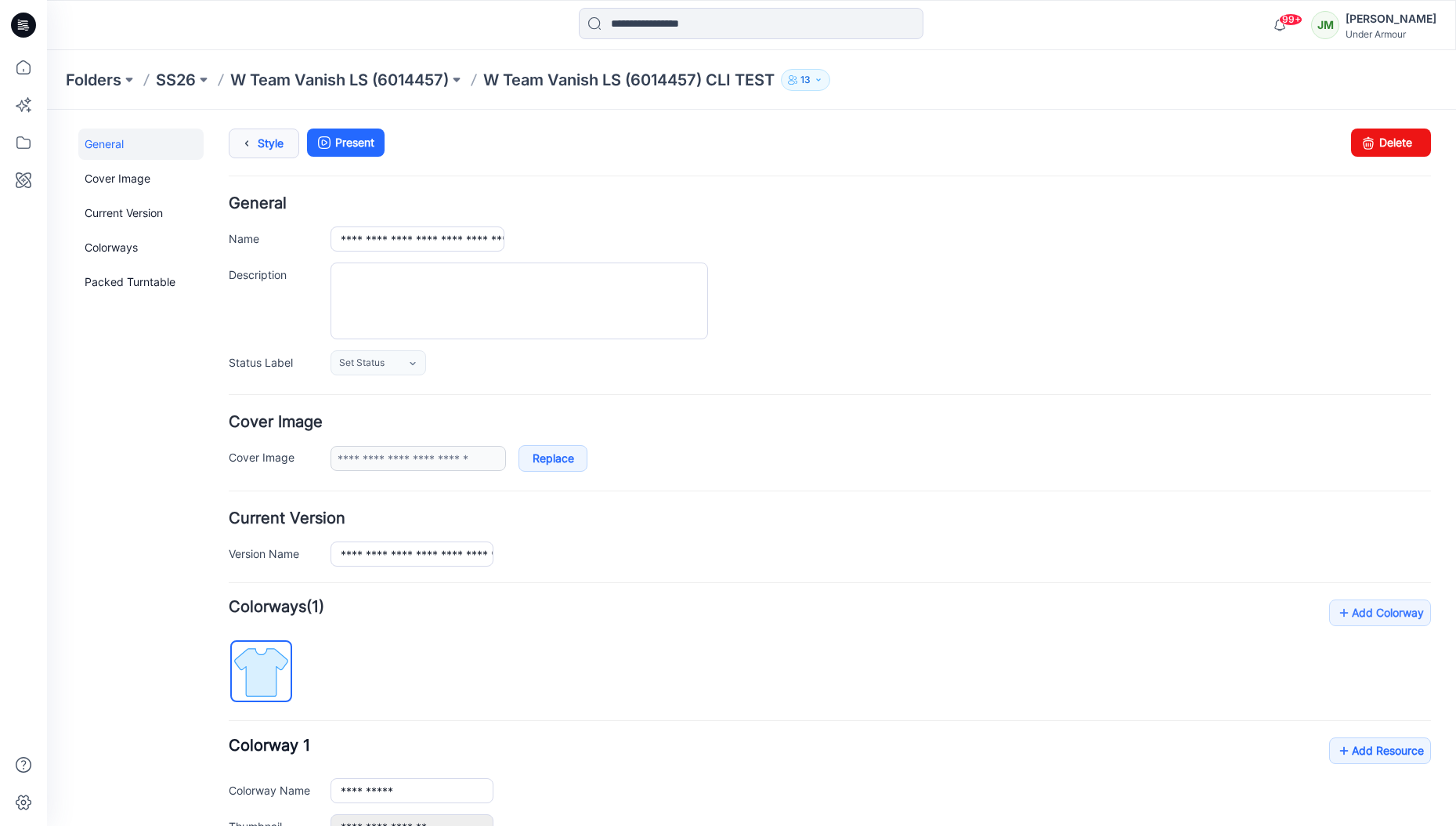
click at [277, 140] on link "Style" at bounding box center [264, 143] width 70 height 30
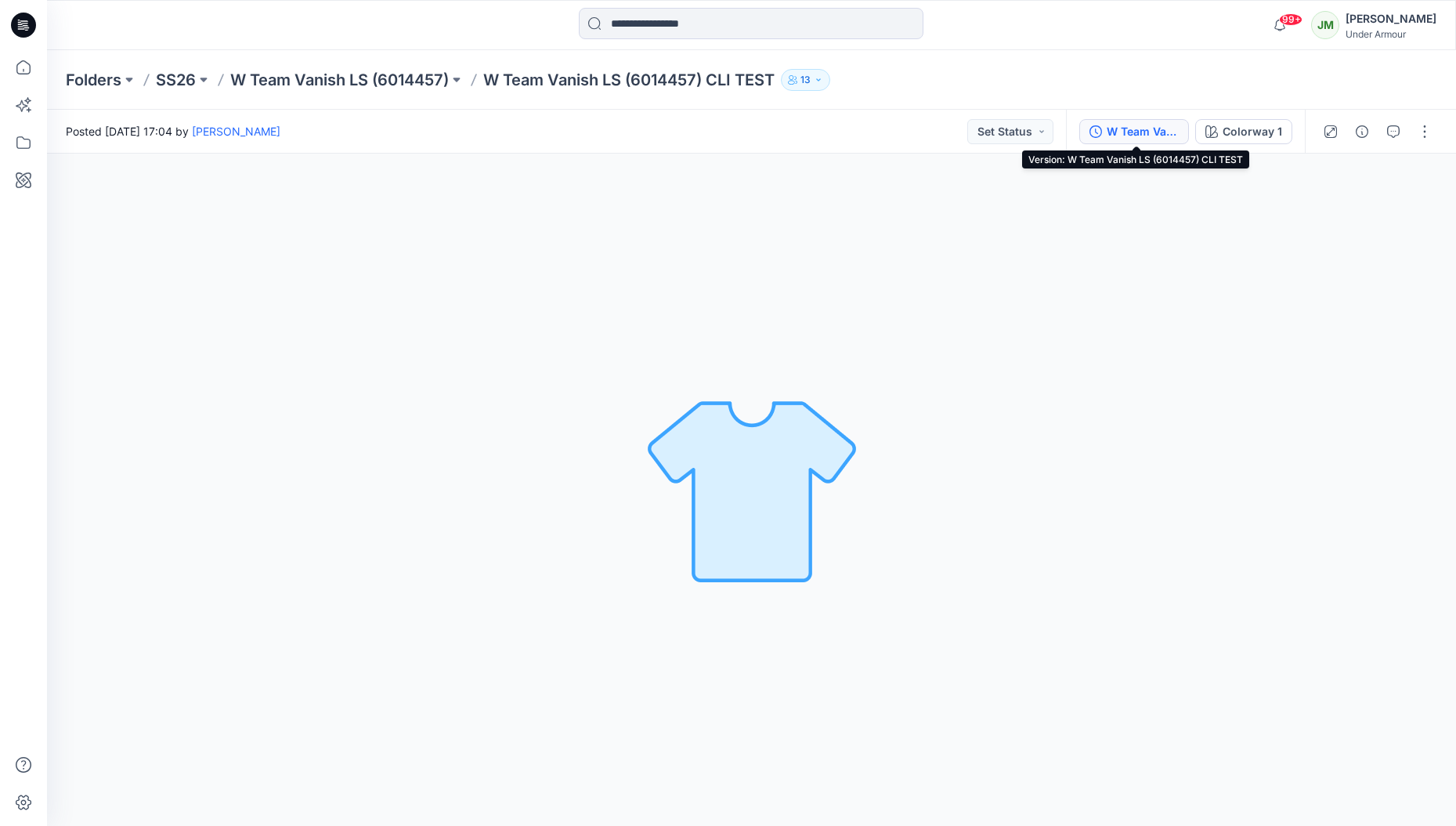
click at [1127, 131] on div "W Team Vanish LS (6014457) CLI TEST" at bounding box center [1143, 131] width 72 height 17
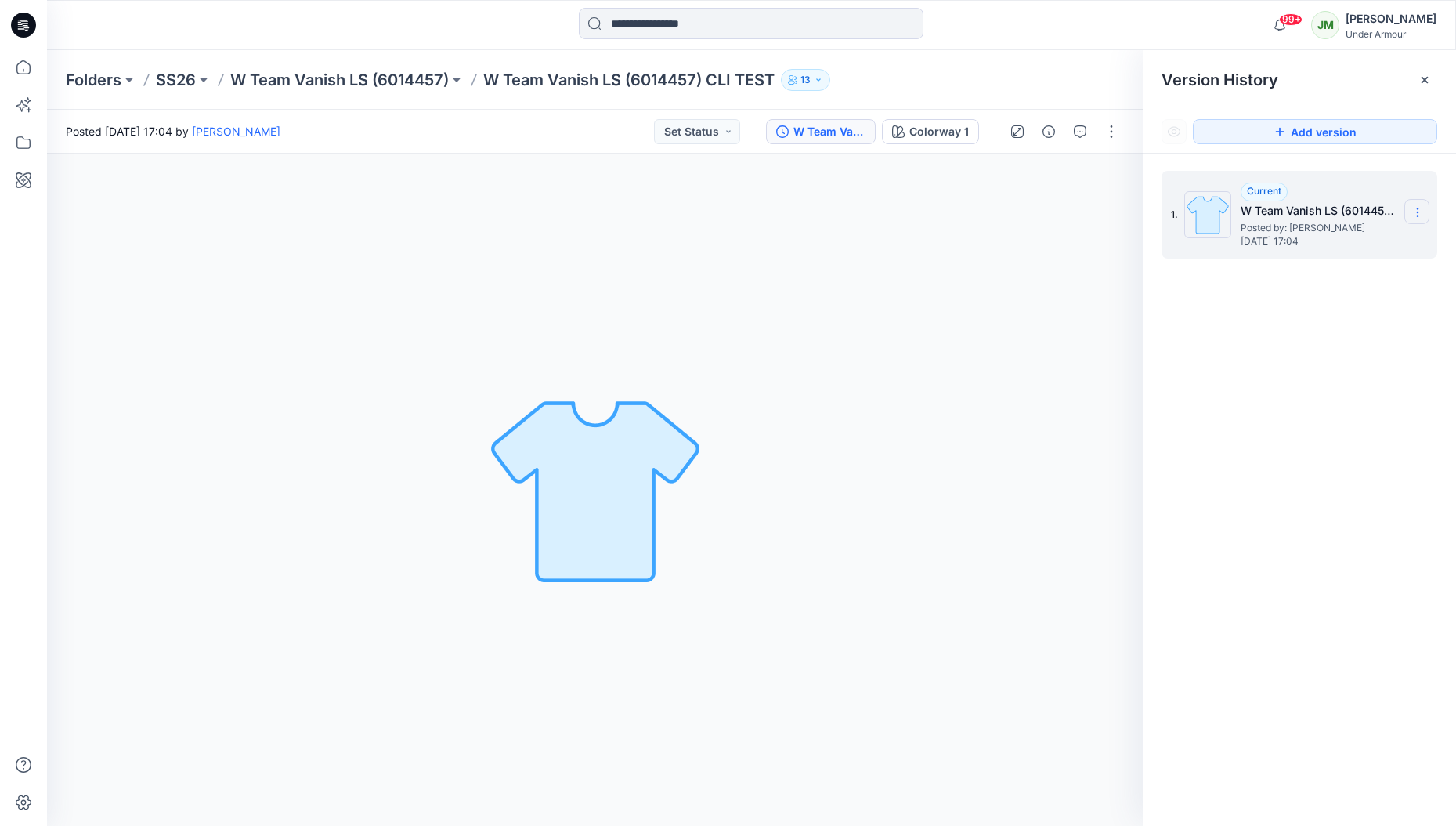
click at [1423, 209] on icon at bounding box center [1417, 212] width 12 height 12
click at [1324, 130] on button "Add version" at bounding box center [1314, 131] width 245 height 25
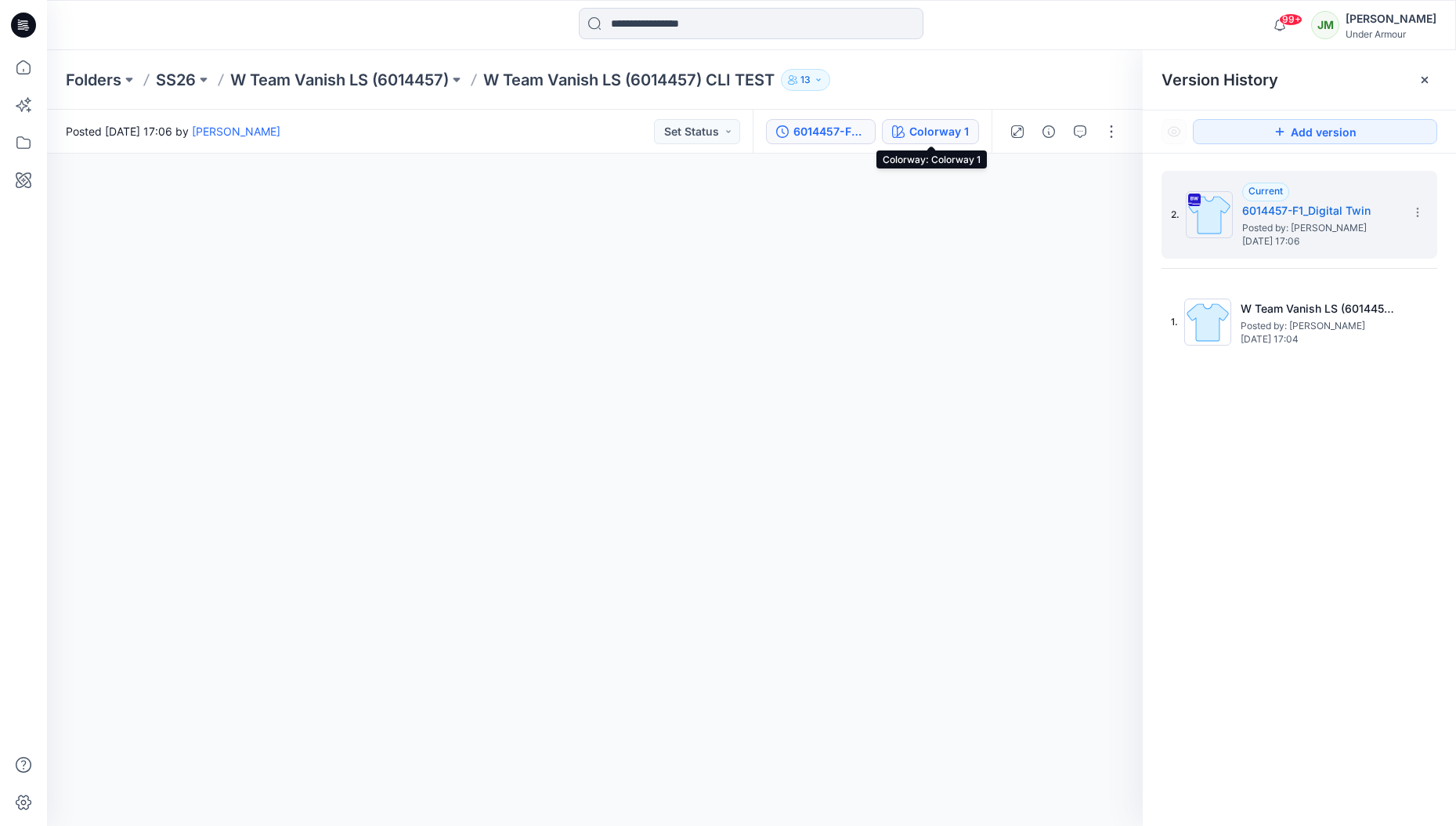
click at [932, 131] on div "Colorway 1" at bounding box center [939, 131] width 59 height 17
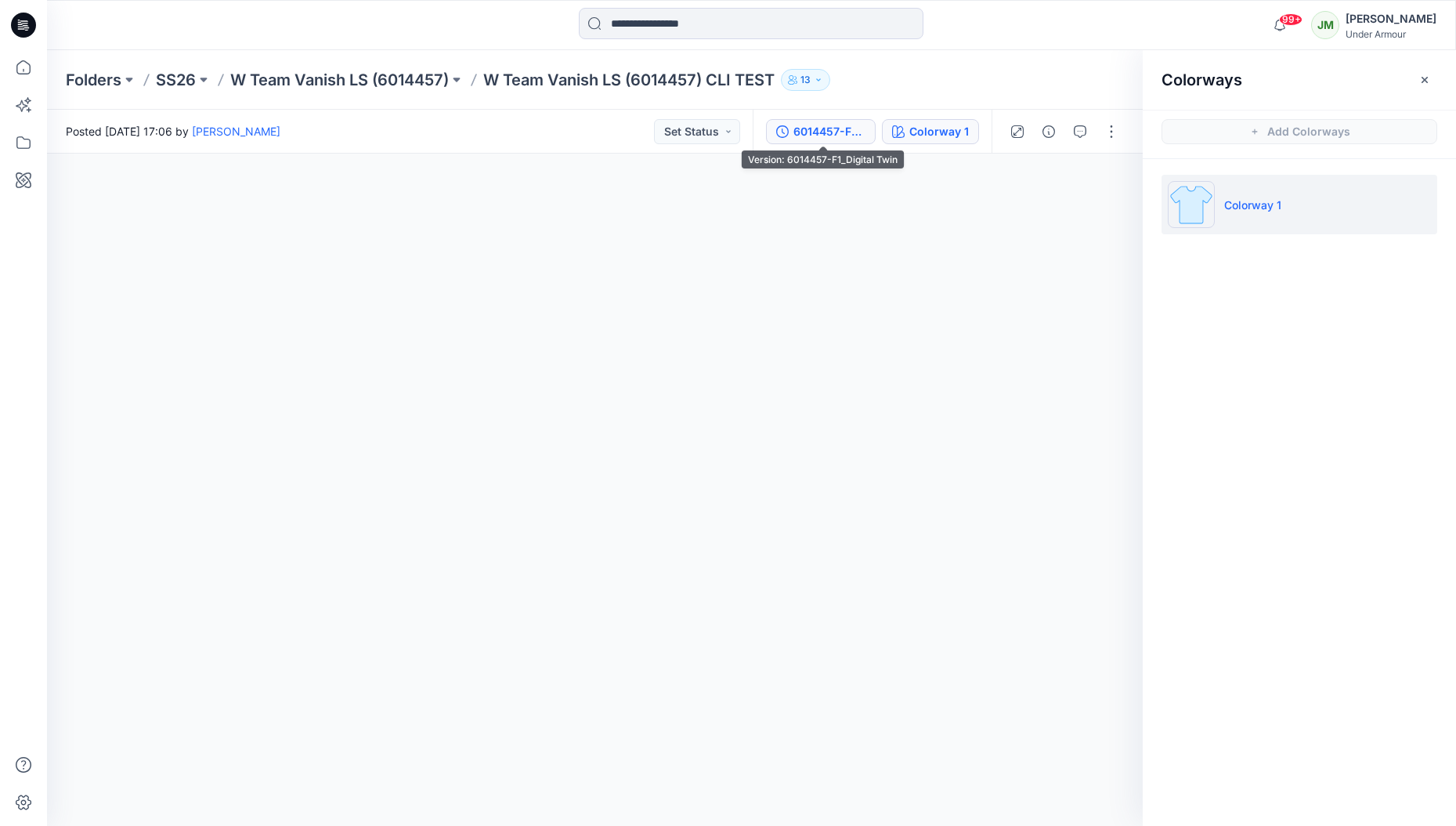
click at [845, 131] on div "6014457-F1_Digital Twin" at bounding box center [829, 131] width 72 height 17
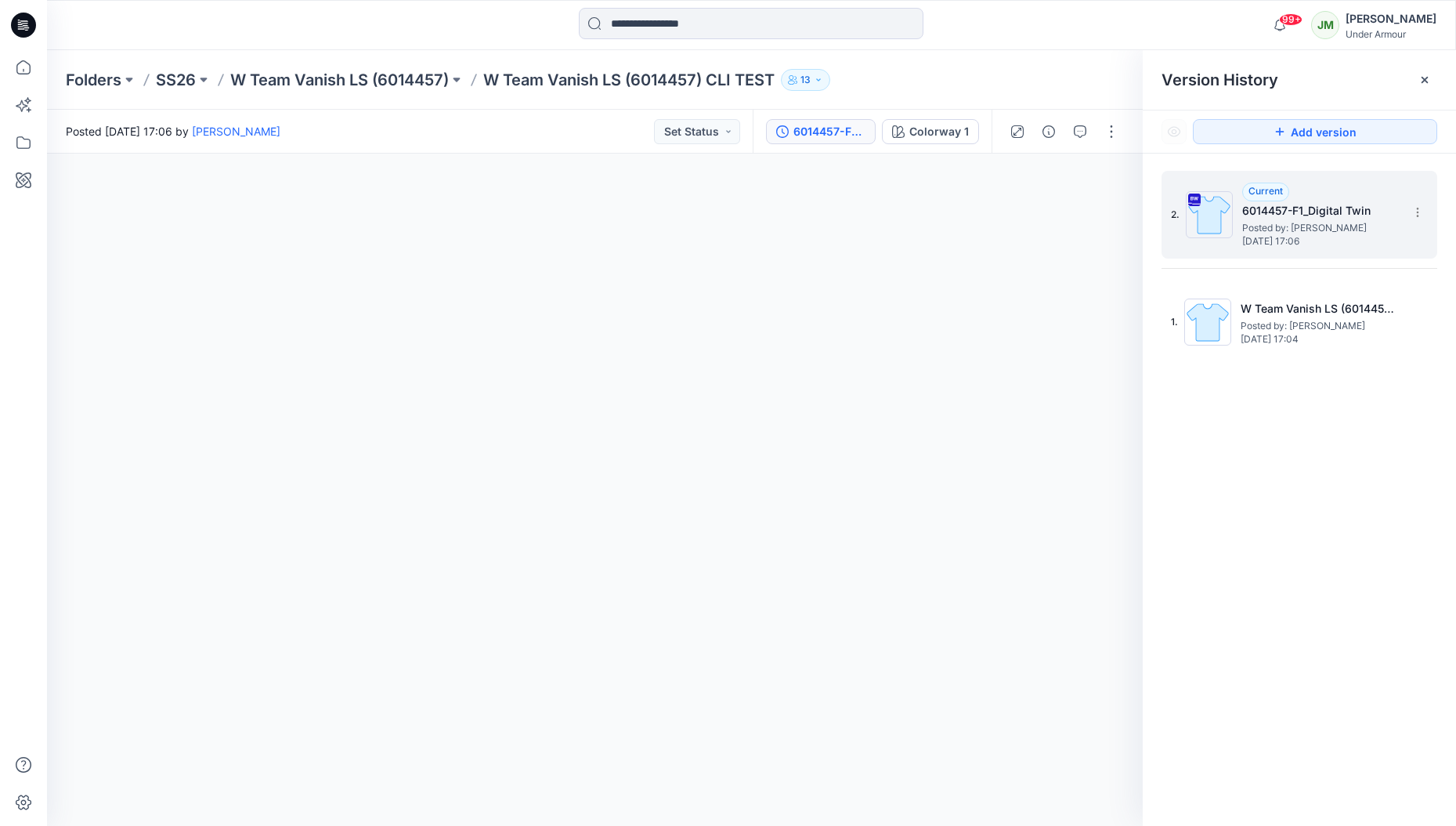
click at [1337, 197] on div "Current 6014457-F1_Digital Twin Posted by: Jakub Makowski Friday, August 22, 20…" at bounding box center [1320, 214] width 156 height 64
click at [1414, 211] on icon at bounding box center [1417, 212] width 12 height 12
click at [1108, 83] on div "Folders SS26 W Team Vanish LS (6014457) W Team Vanish LS (6014457) CLI TEST 13" at bounding box center [690, 79] width 1249 height 22
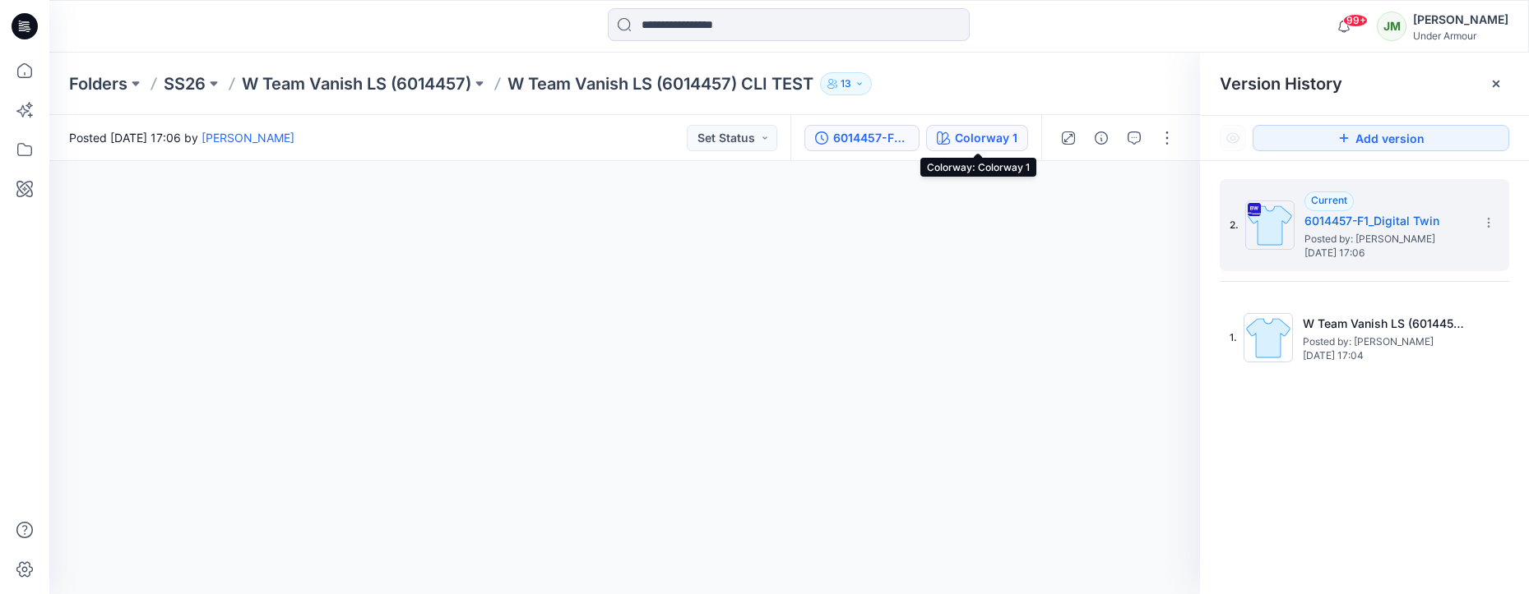
click at [974, 139] on div "Colorway 1" at bounding box center [986, 138] width 62 height 18
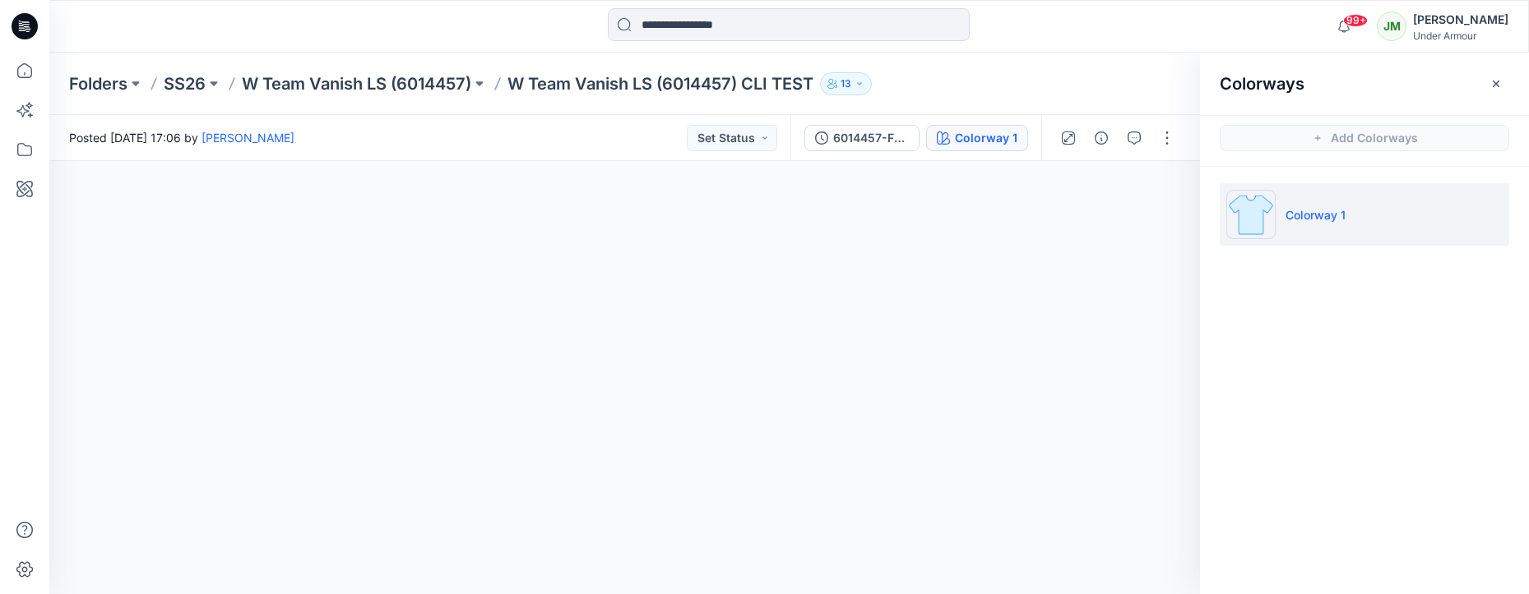
click at [1318, 215] on p "Colorway 1" at bounding box center [1315, 214] width 60 height 17
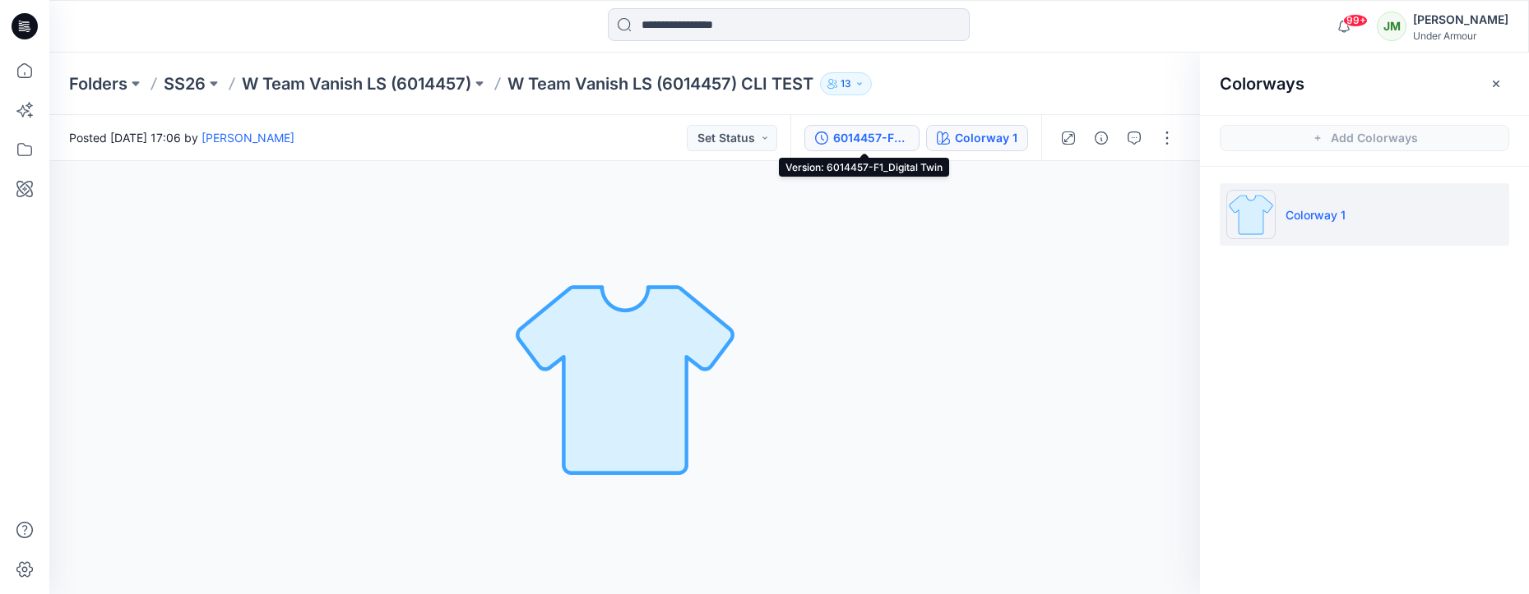
click at [872, 142] on div "6014457-F1_Digital Twin" at bounding box center [871, 138] width 76 height 18
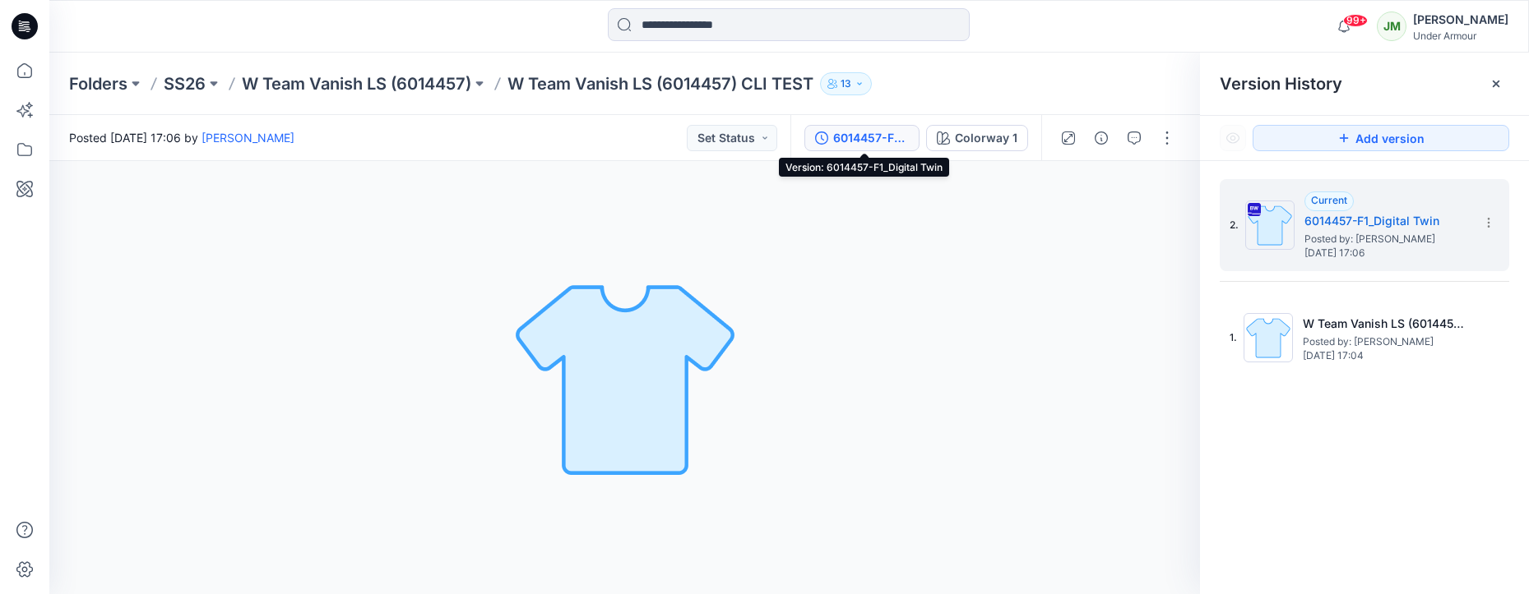
click at [844, 134] on div "6014457-F1_Digital Twin" at bounding box center [871, 138] width 76 height 18
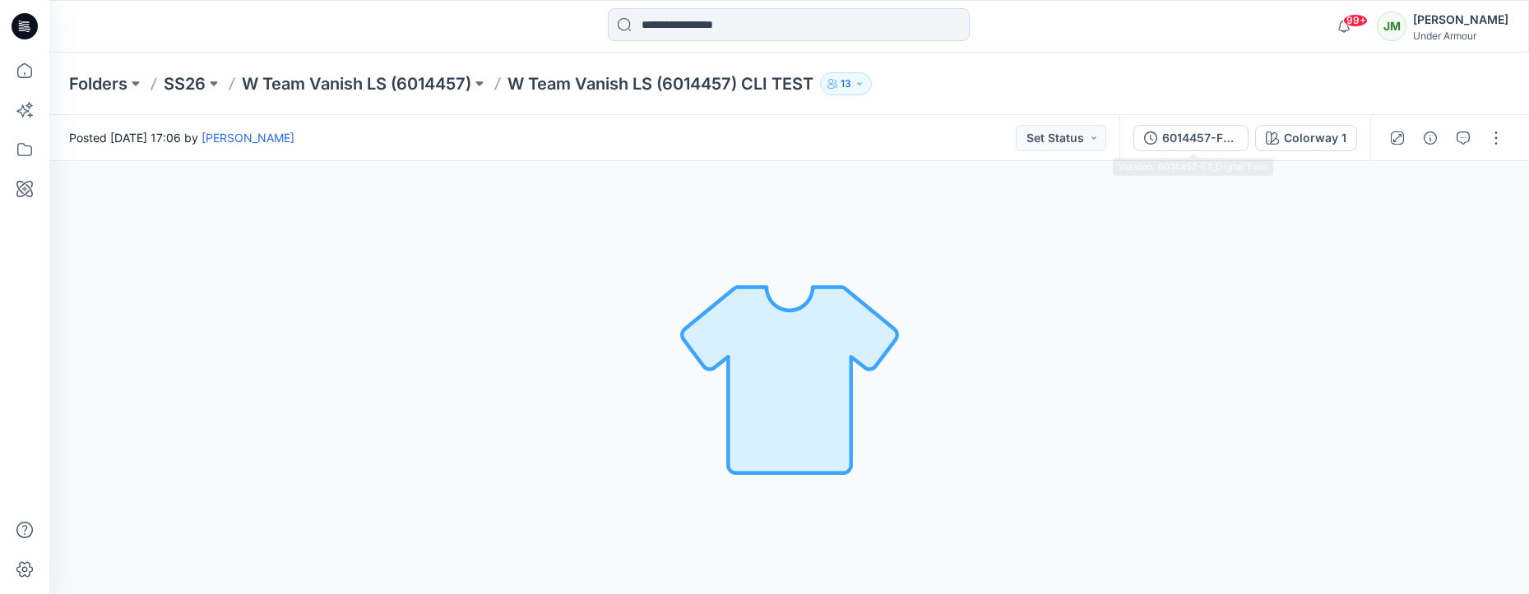
click at [1200, 132] on div "6014457-F1_Digital Twin" at bounding box center [1200, 138] width 76 height 18
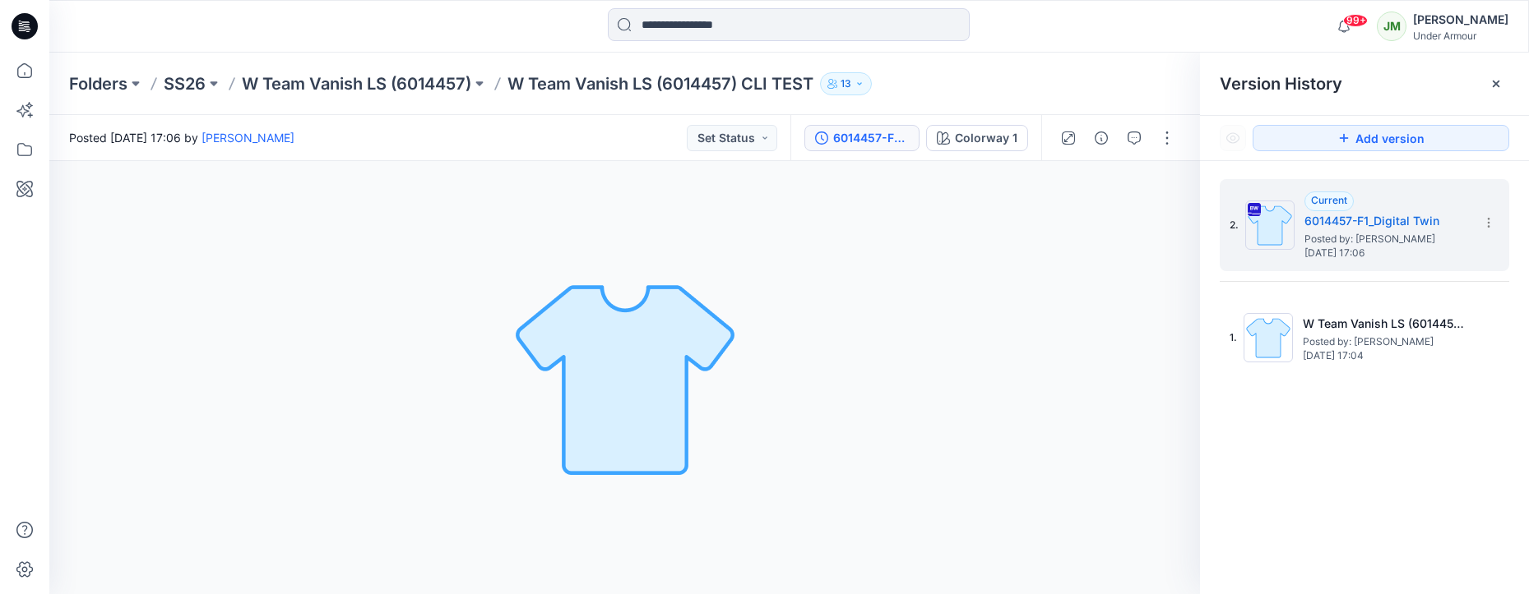
click at [167, 593] on div "Colorway 1 Loading... Material Properties Loading..." at bounding box center [624, 377] width 1150 height 433
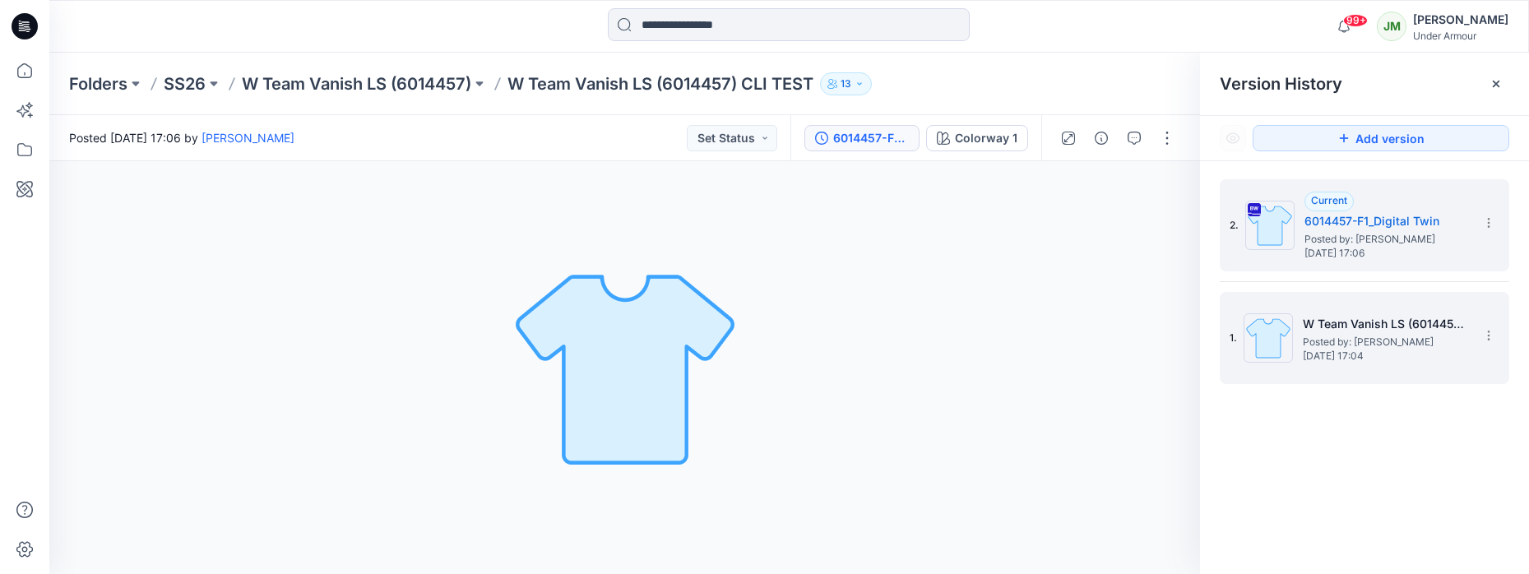
click at [1344, 322] on h5 "W Team Vanish LS (6014457) CLI TEST" at bounding box center [1384, 324] width 164 height 20
click at [1385, 215] on h5 "6014457-F1_Digital Twin" at bounding box center [1386, 221] width 164 height 20
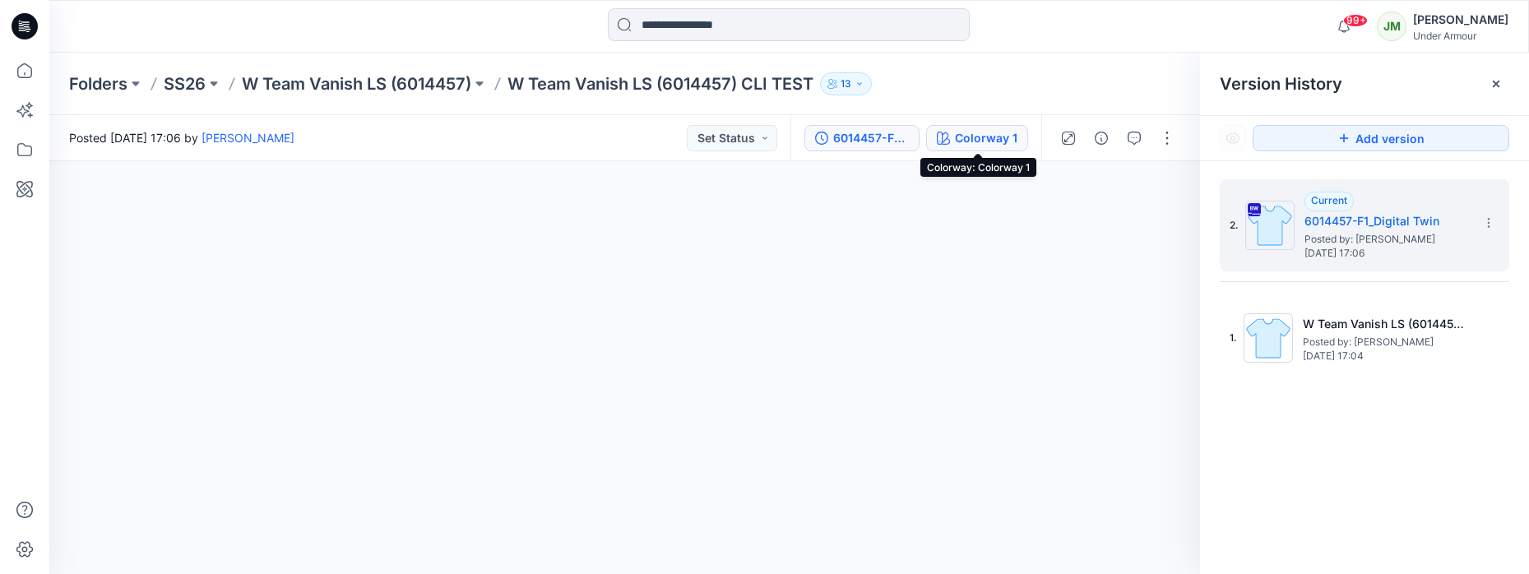
click at [969, 146] on div "Colorway 1" at bounding box center [986, 138] width 62 height 18
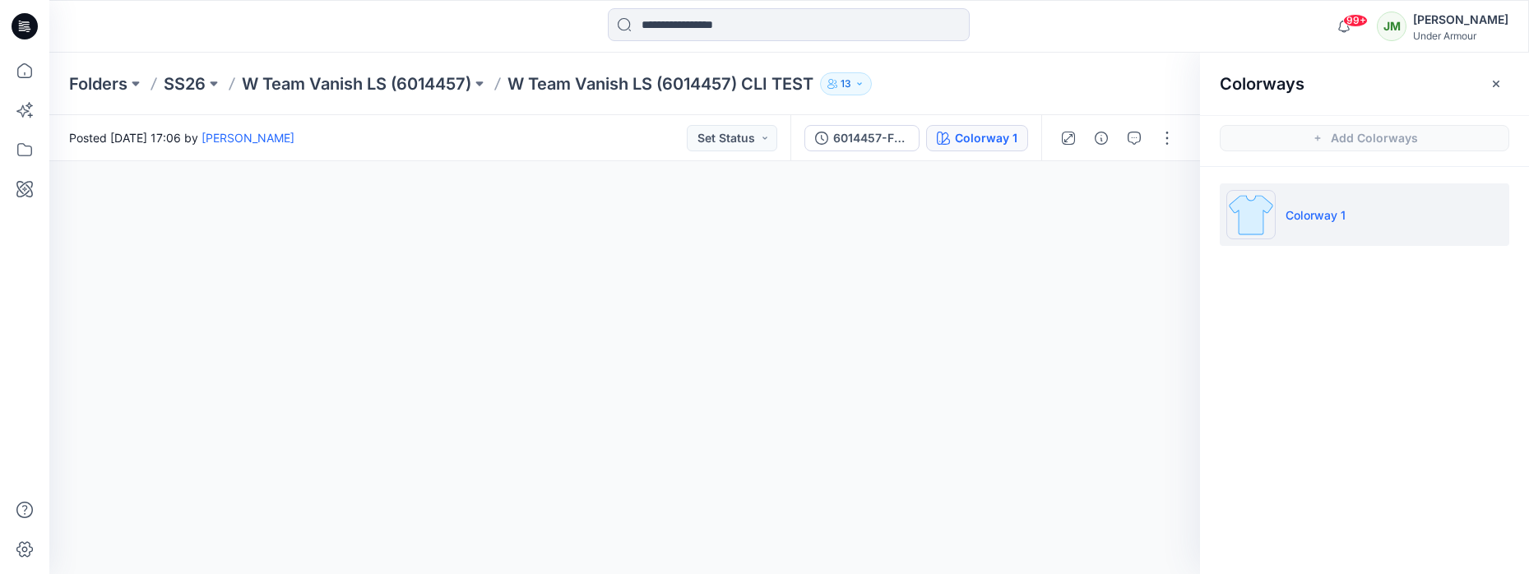
click at [1321, 210] on p "Colorway 1" at bounding box center [1315, 214] width 60 height 17
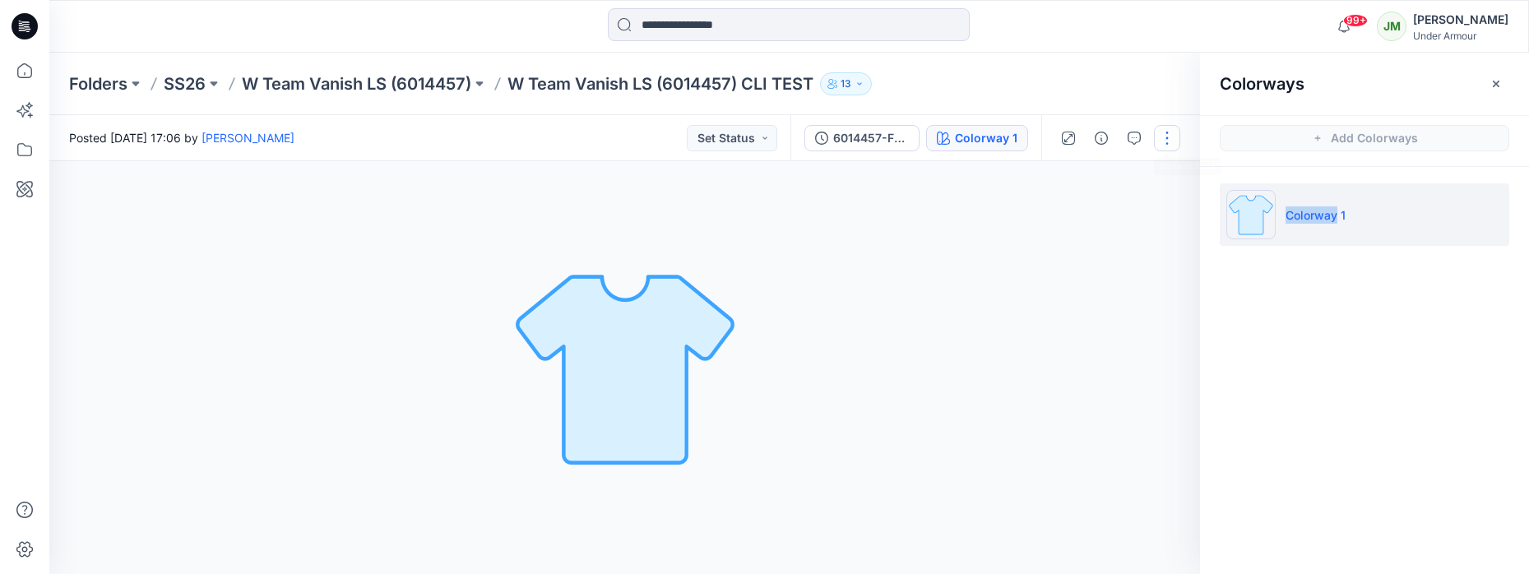
click at [1169, 138] on button "button" at bounding box center [1167, 138] width 26 height 26
click at [1110, 209] on button "Edit" at bounding box center [1097, 222] width 151 height 30
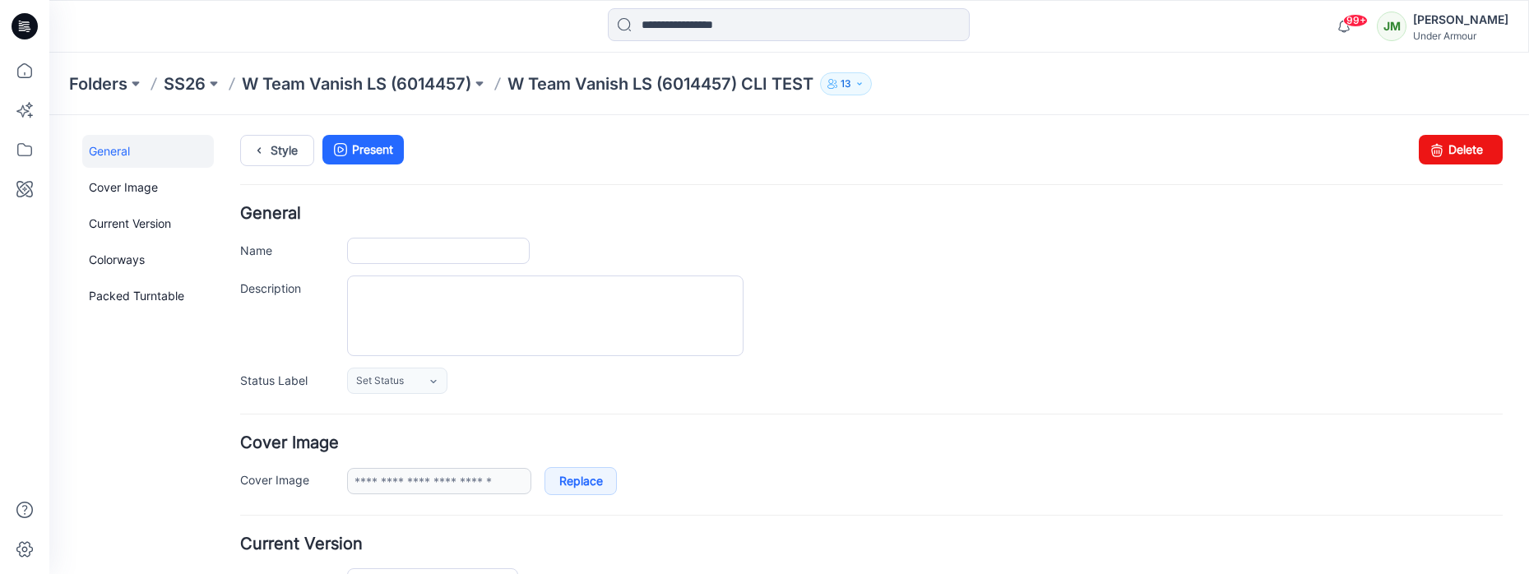
type input "**********"
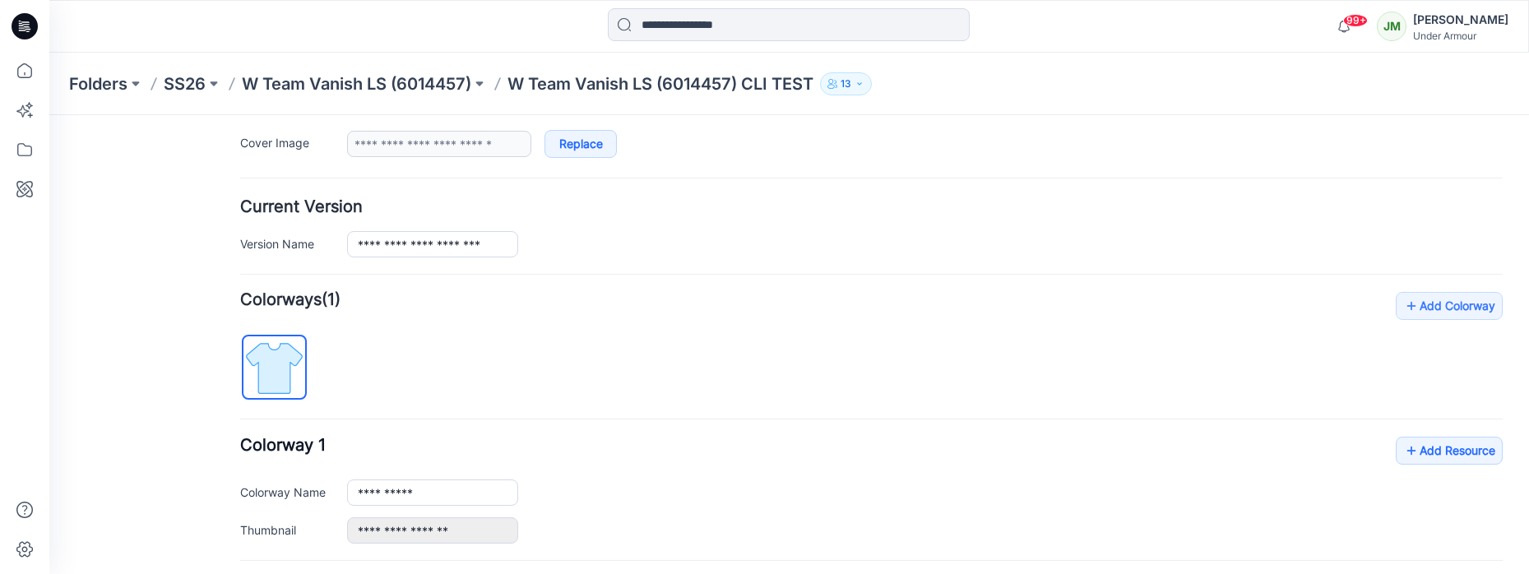
scroll to position [366, 0]
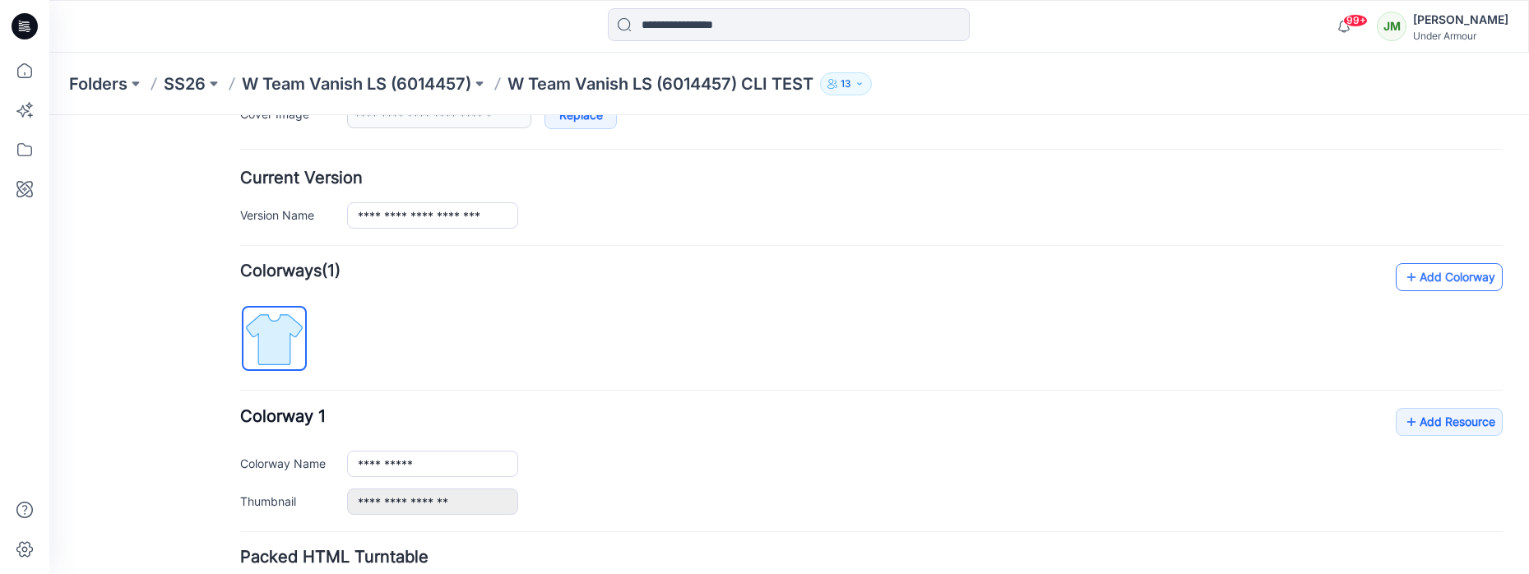
click at [1426, 280] on link "Add Colorway" at bounding box center [1448, 277] width 107 height 28
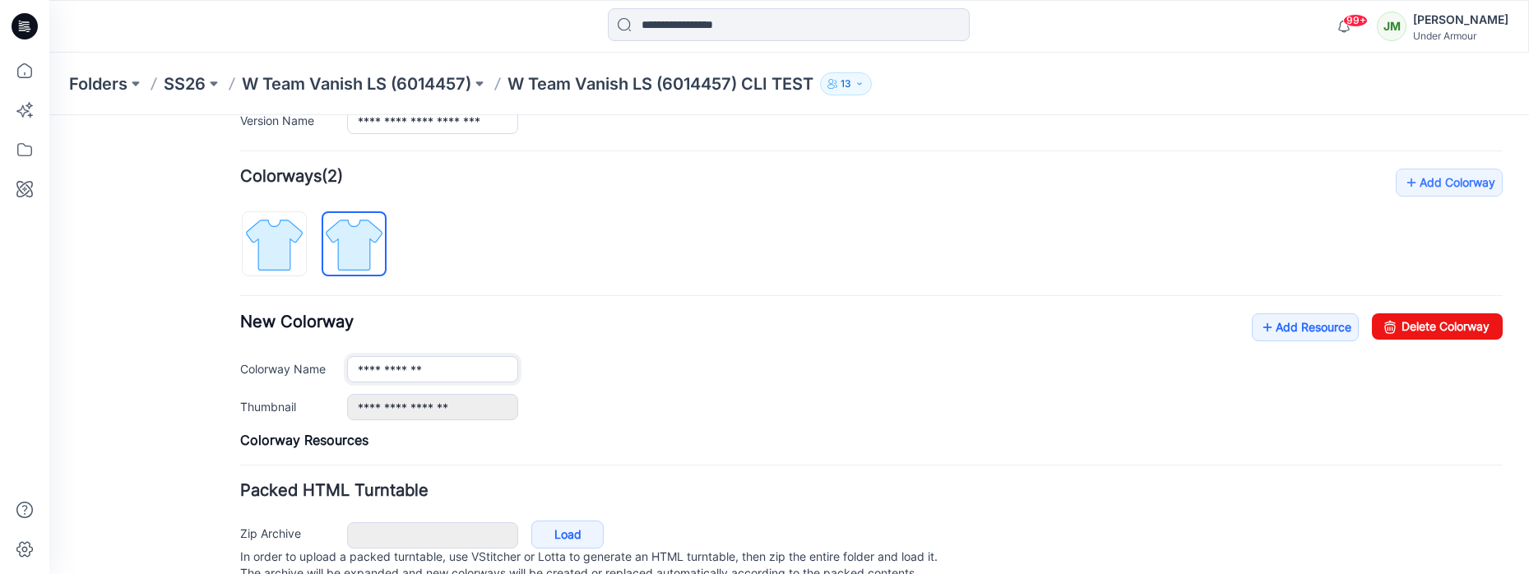
scroll to position [462, 0]
click at [1390, 326] on link "Delete Colorway" at bounding box center [1437, 325] width 131 height 26
type input "**********"
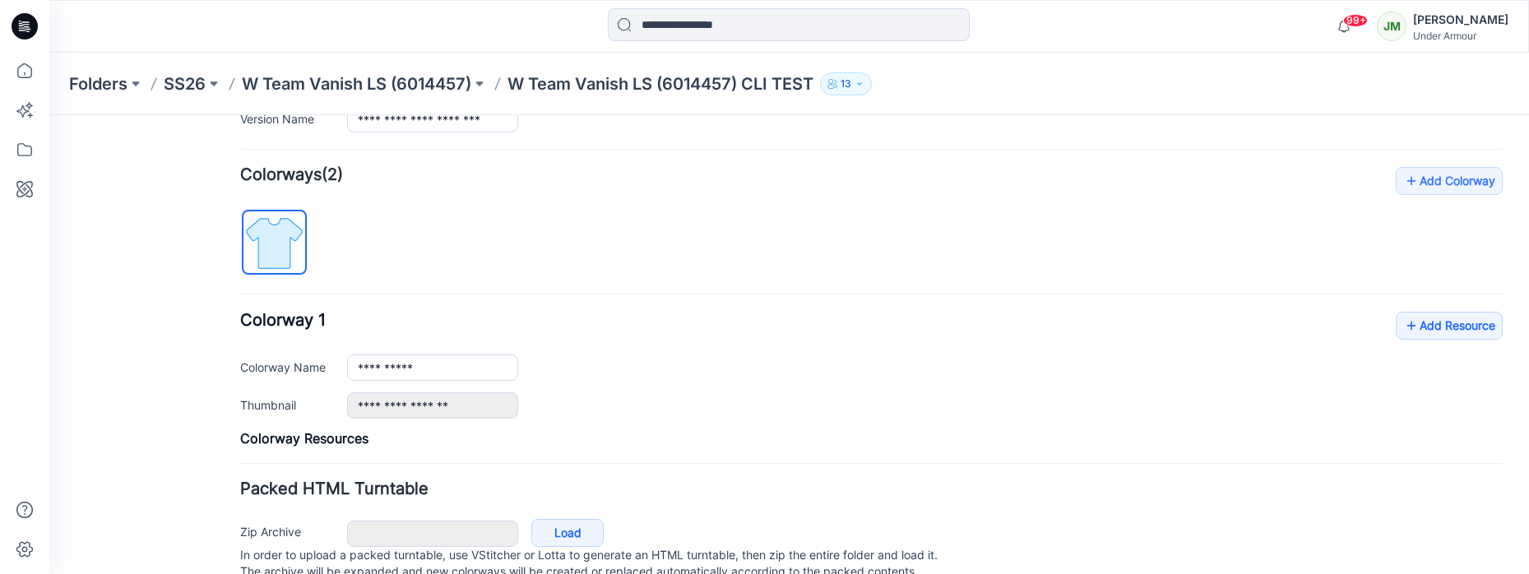
click at [600, 80] on p "W Team Vanish LS (6014457) CLI TEST" at bounding box center [660, 83] width 306 height 23
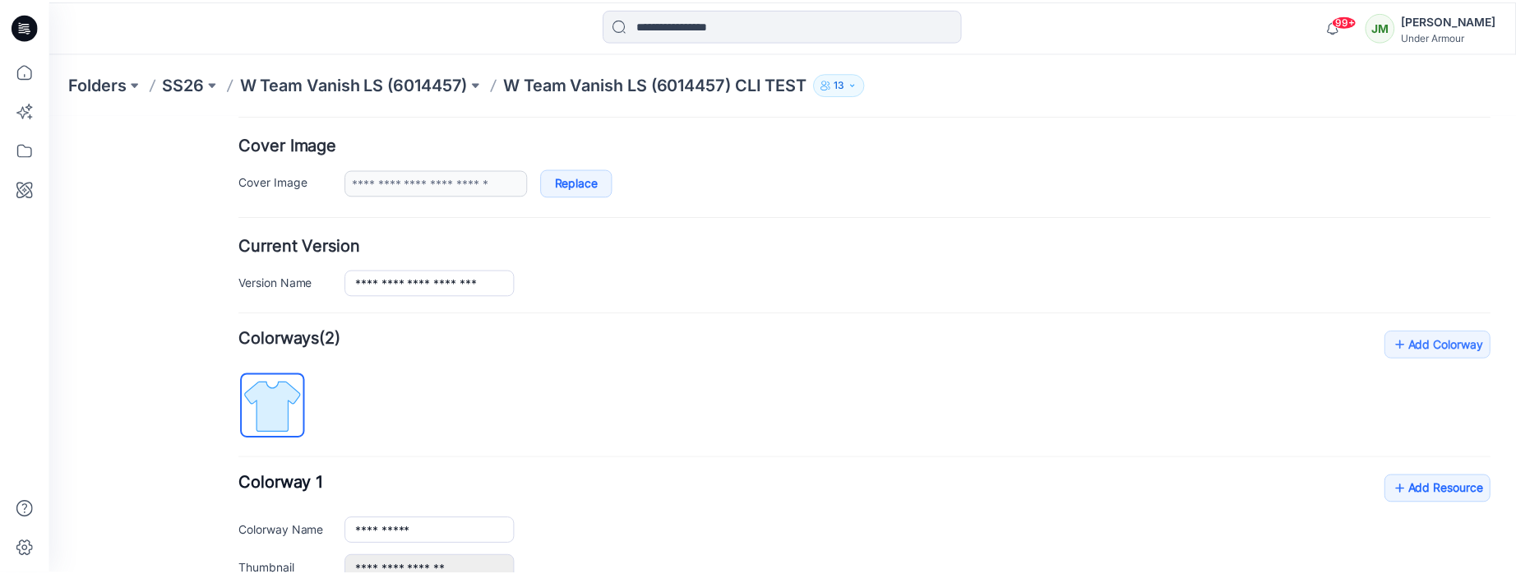
scroll to position [0, 0]
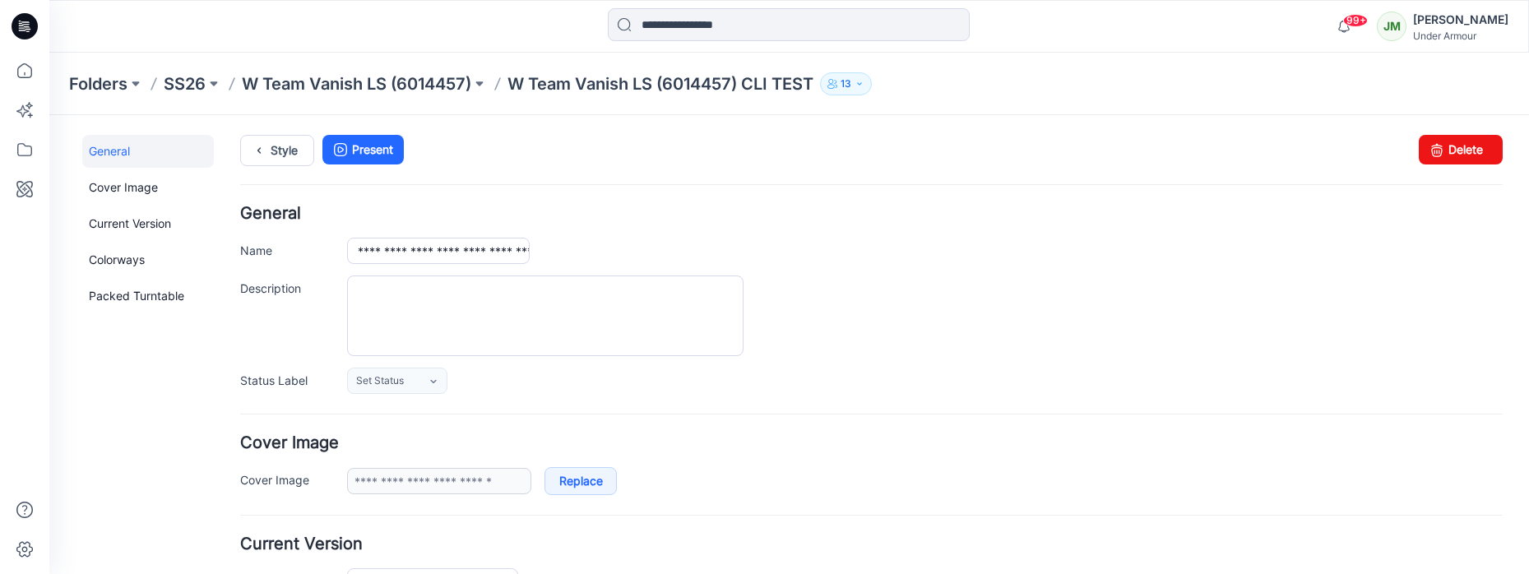
click at [695, 89] on p "W Team Vanish LS (6014457) CLI TEST" at bounding box center [660, 83] width 306 height 23
click at [435, 83] on p "W Team Vanish LS (6014457)" at bounding box center [356, 83] width 229 height 23
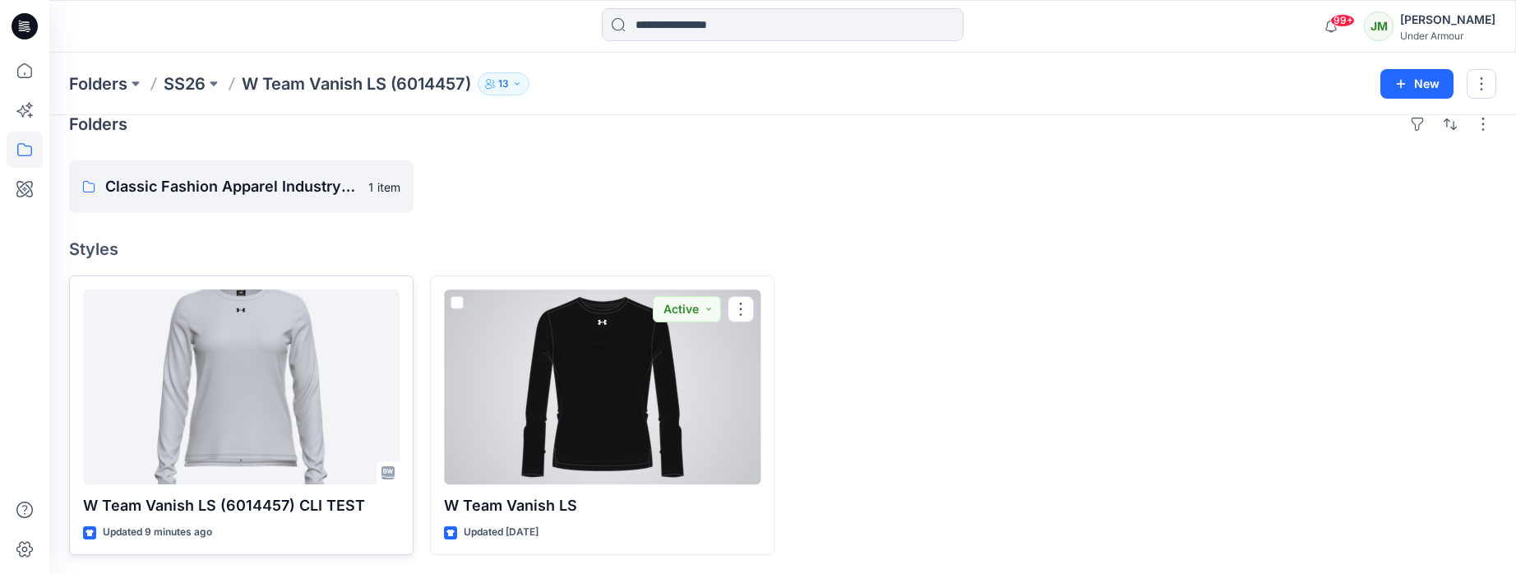
scroll to position [25, 0]
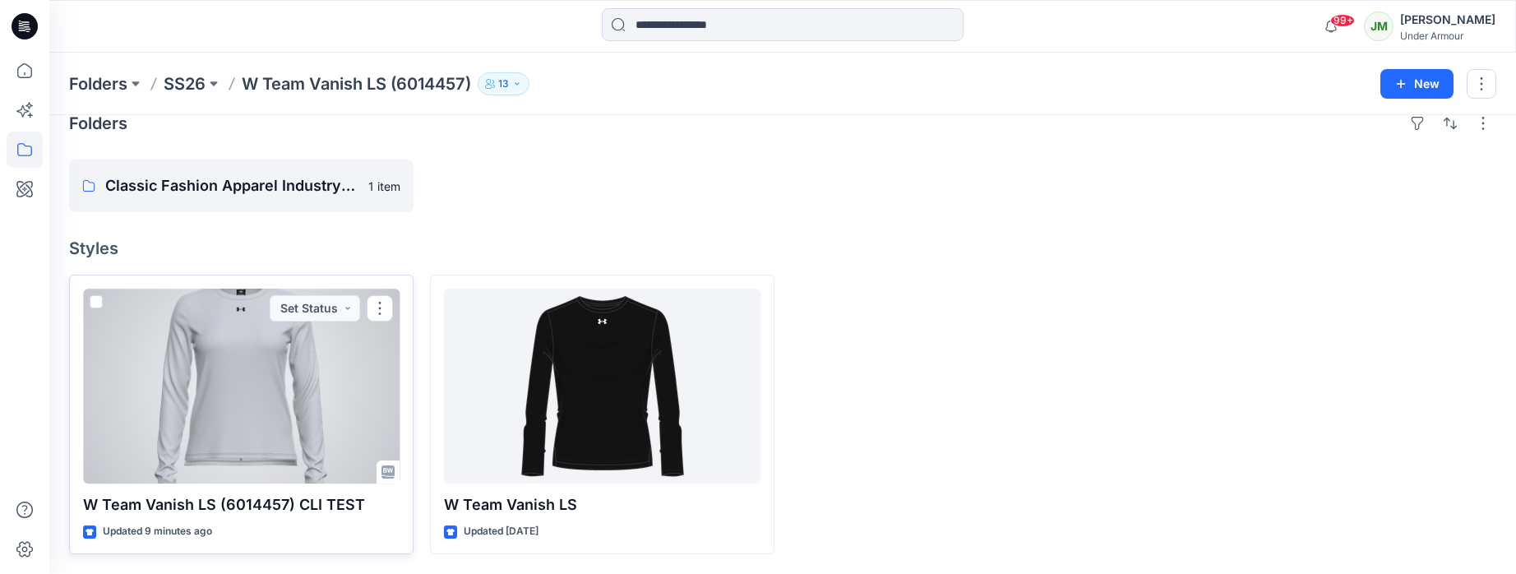
click at [256, 451] on div at bounding box center [241, 386] width 317 height 195
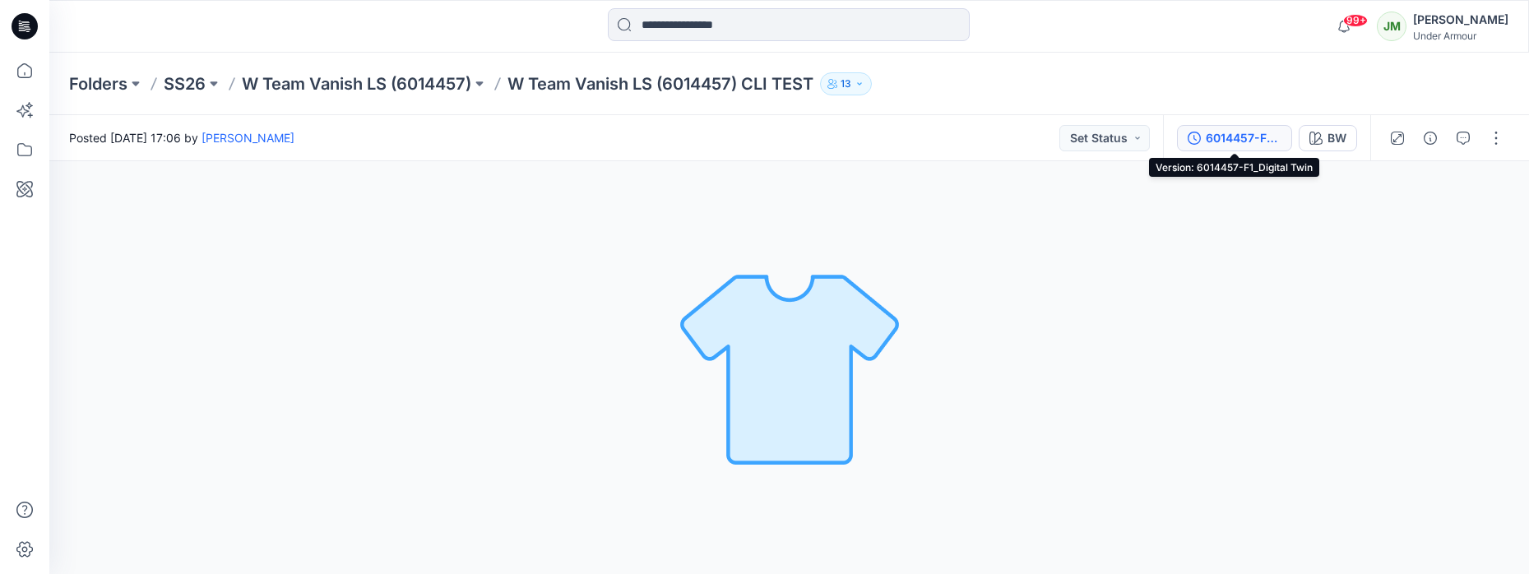
click at [1222, 146] on div "6014457-F1_Digital Twin" at bounding box center [1243, 138] width 76 height 18
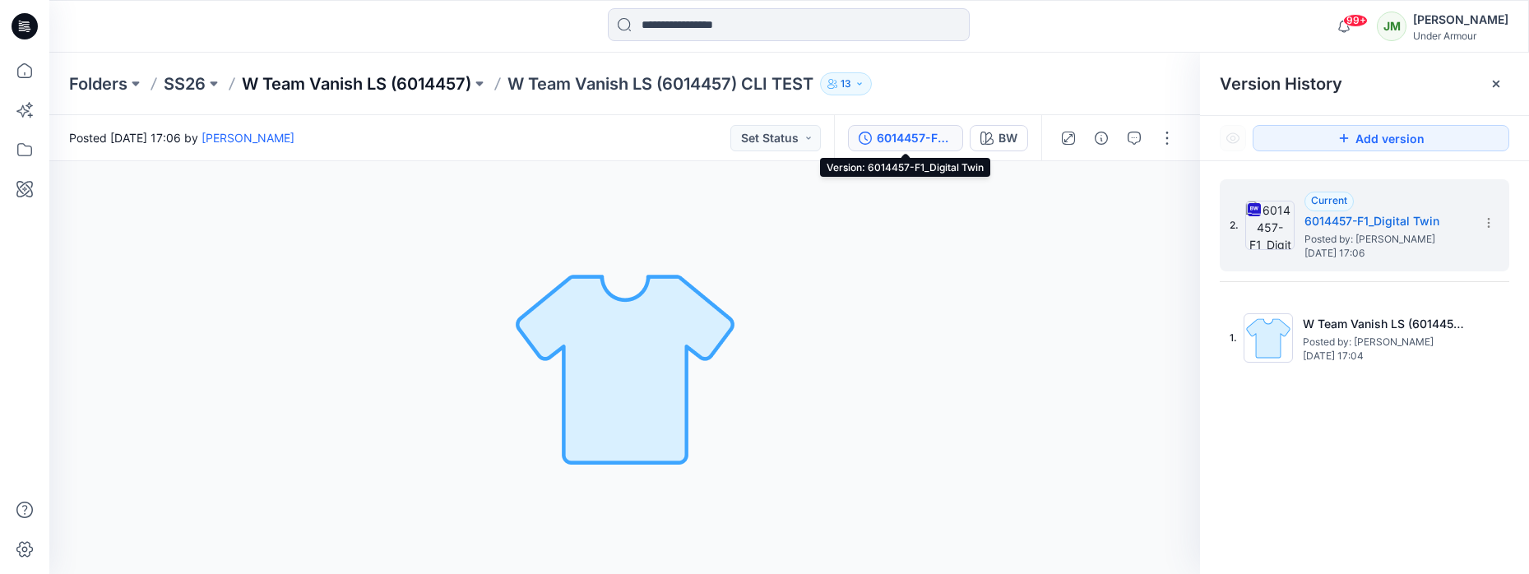
click at [394, 83] on p "W Team Vanish LS (6014457)" at bounding box center [356, 83] width 229 height 23
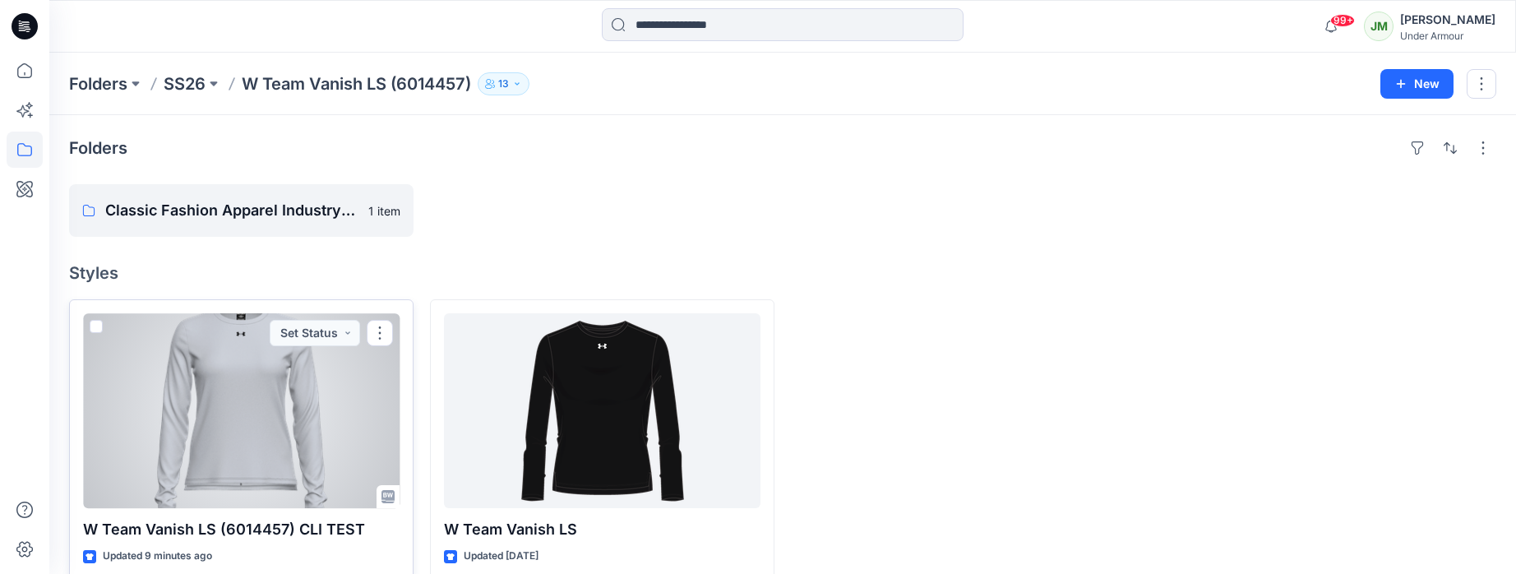
click at [280, 530] on p "W Team Vanish LS (6014457) CLI TEST" at bounding box center [241, 529] width 317 height 23
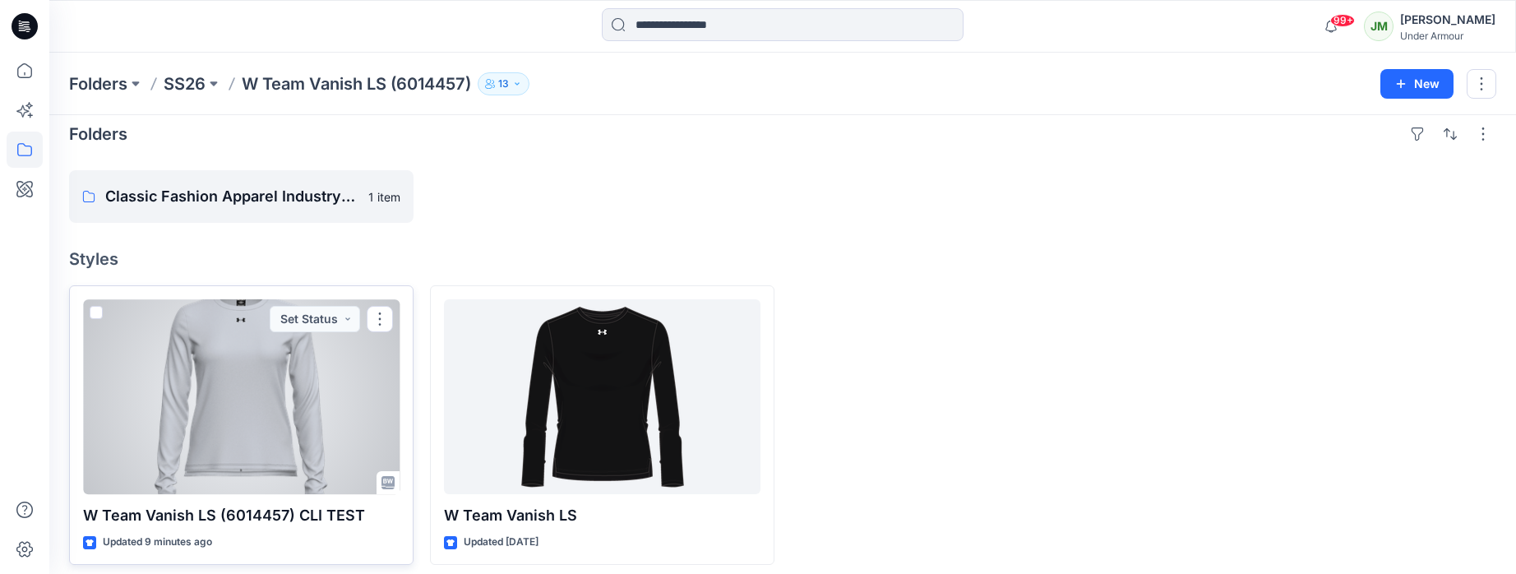
scroll to position [25, 0]
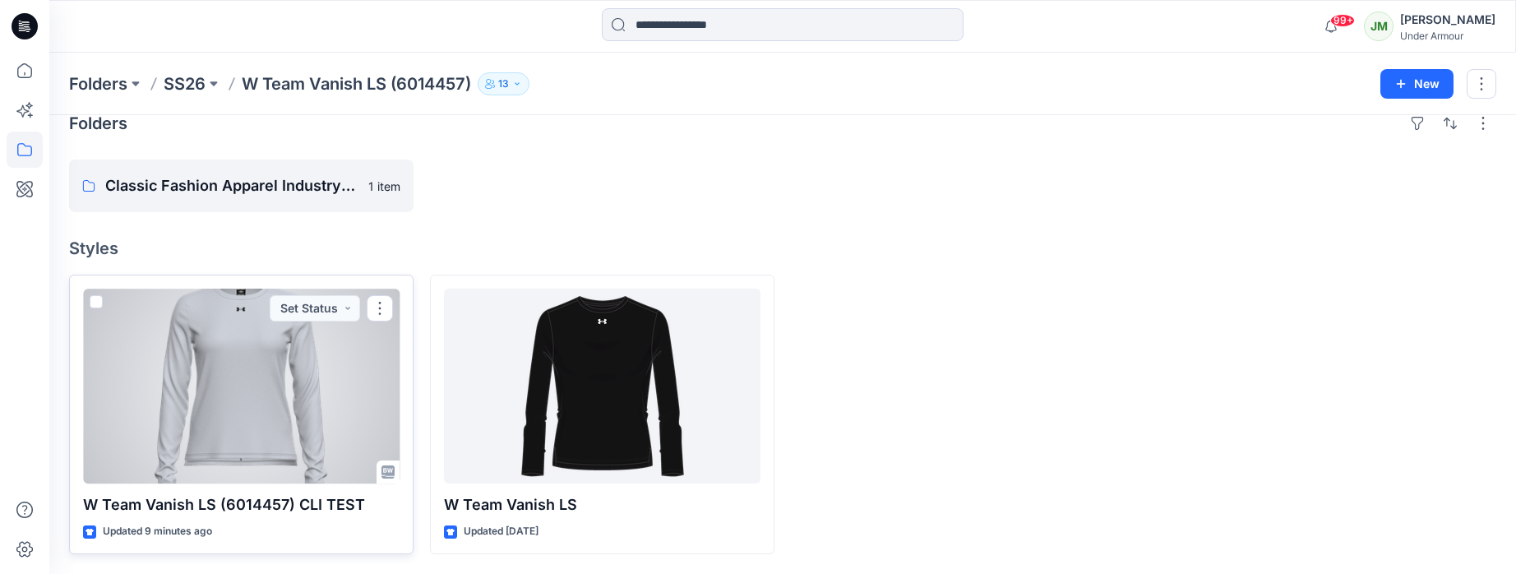
click at [248, 417] on div at bounding box center [241, 386] width 317 height 195
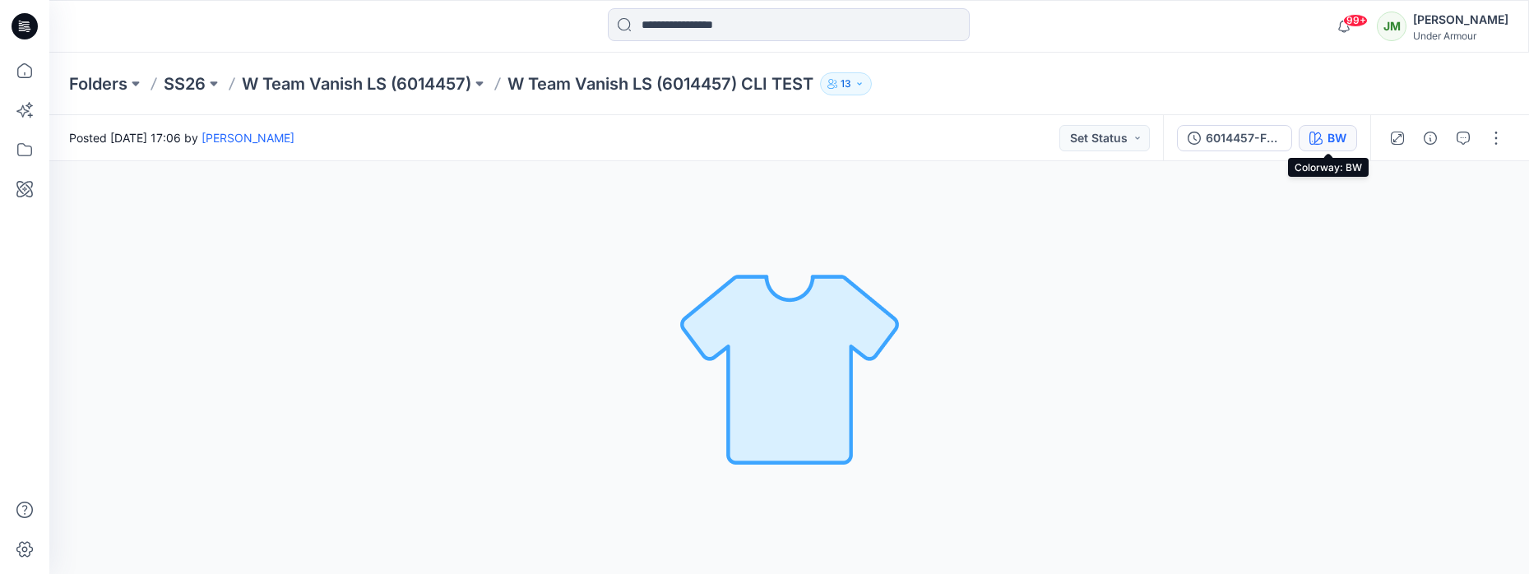
click at [1317, 141] on icon "button" at bounding box center [1315, 138] width 13 height 13
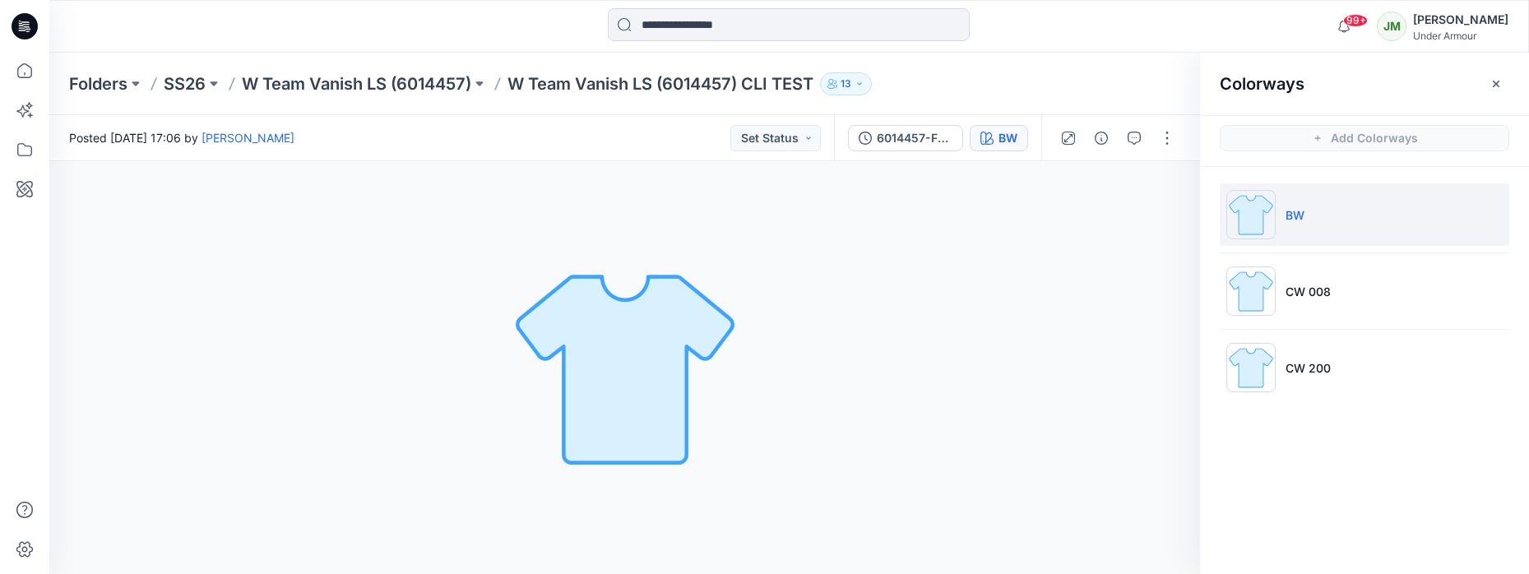
click at [1294, 212] on p "BW" at bounding box center [1294, 214] width 19 height 17
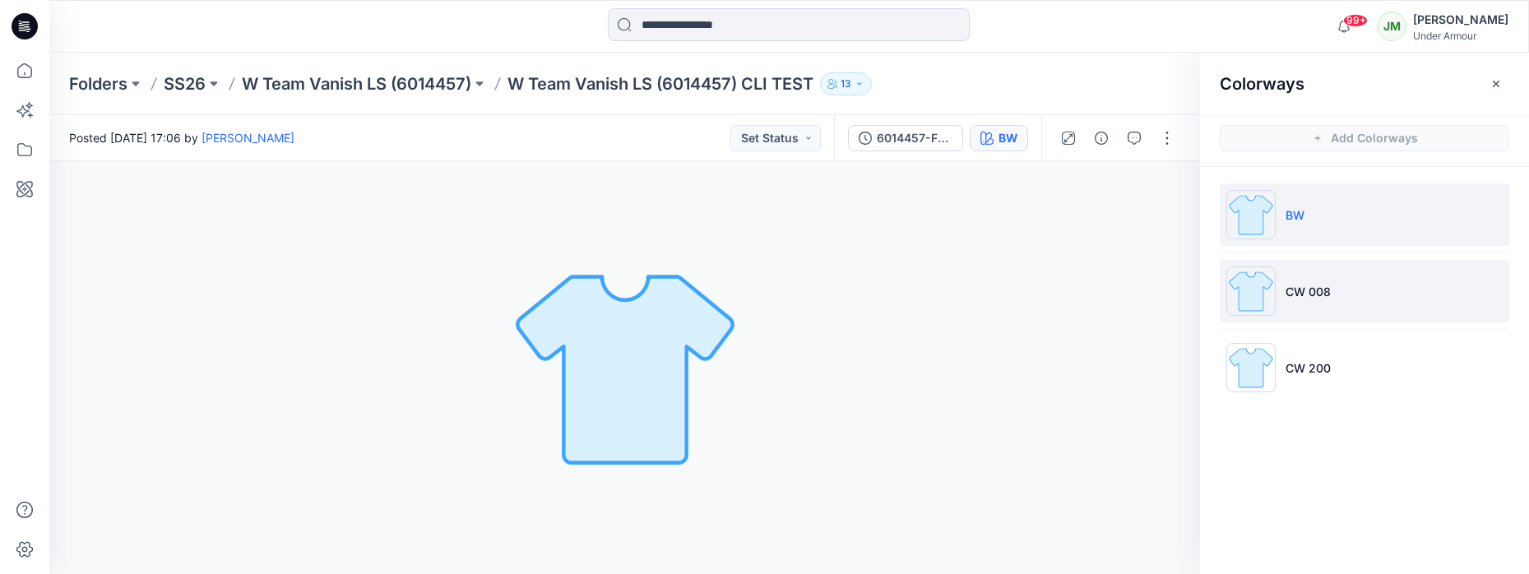
click at [1305, 292] on p "CW 008" at bounding box center [1307, 291] width 45 height 17
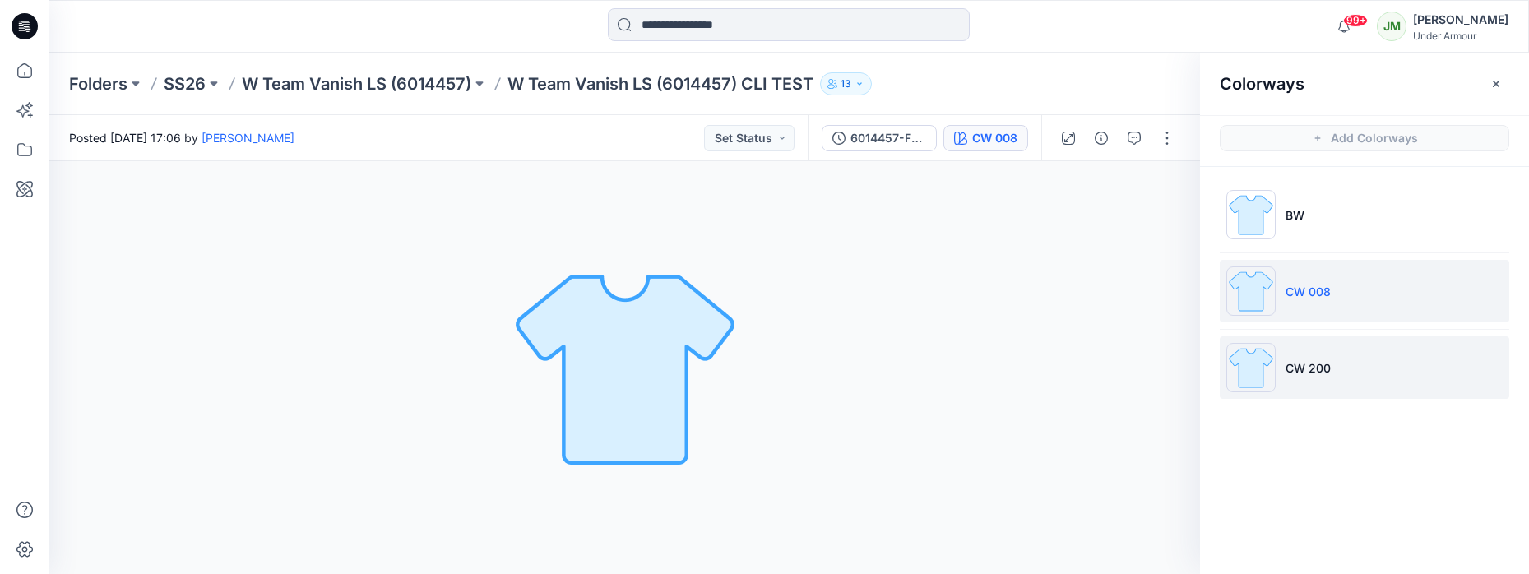
click at [1308, 377] on li "CW 200" at bounding box center [1363, 367] width 289 height 62
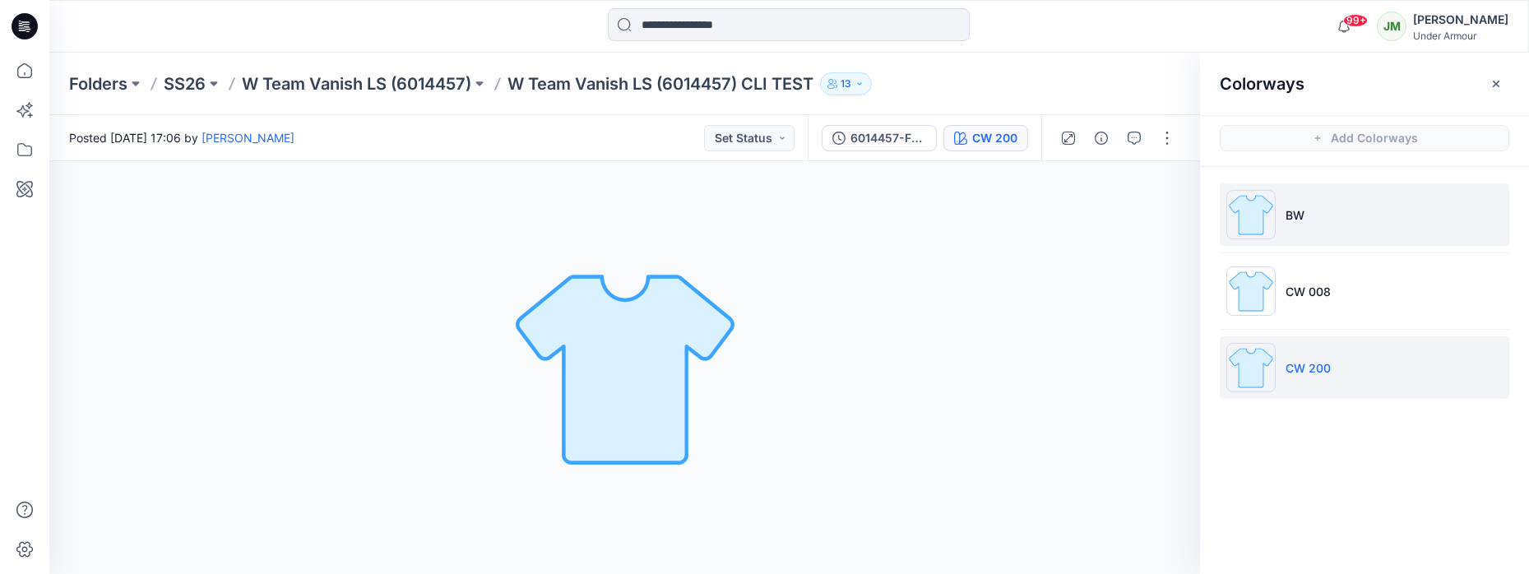
click at [1303, 212] on p "BW" at bounding box center [1294, 214] width 19 height 17
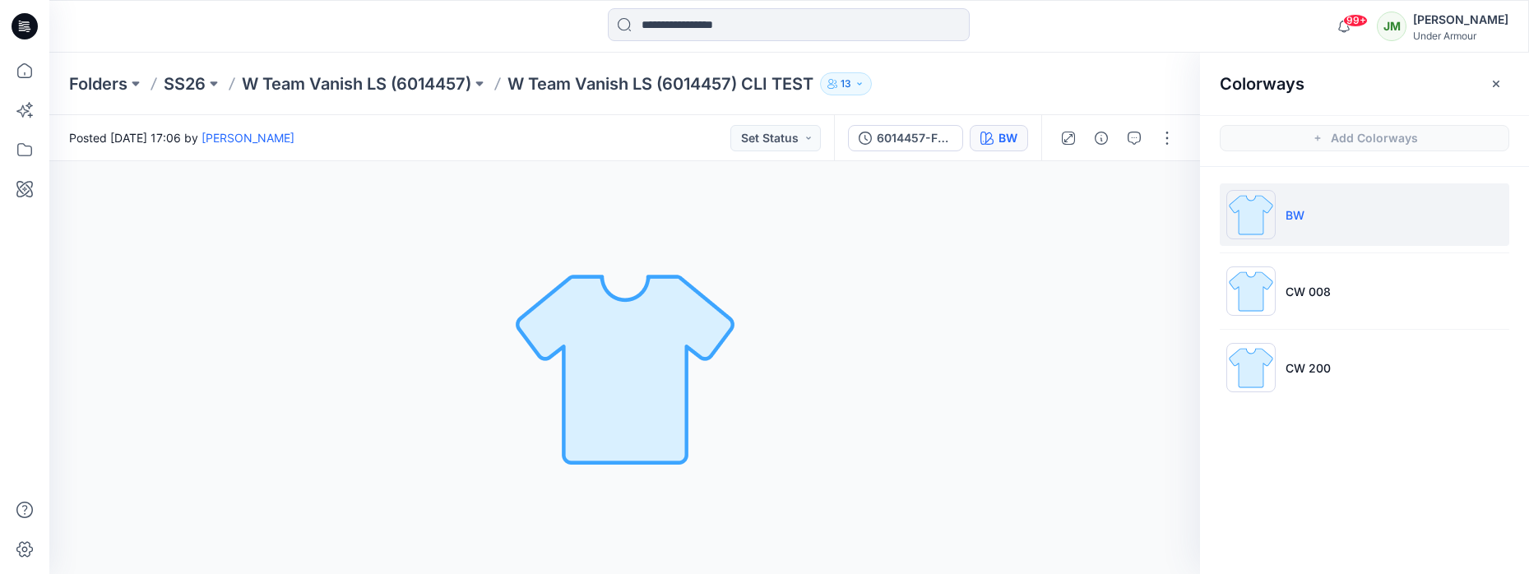
click at [1099, 96] on div "Folders SS26 W Team Vanish LS (6014457) W Team Vanish LS (6014457) CLI TEST 13" at bounding box center [788, 84] width 1479 height 62
click at [904, 140] on div "6014457-F1_Digital Twin" at bounding box center [915, 138] width 76 height 18
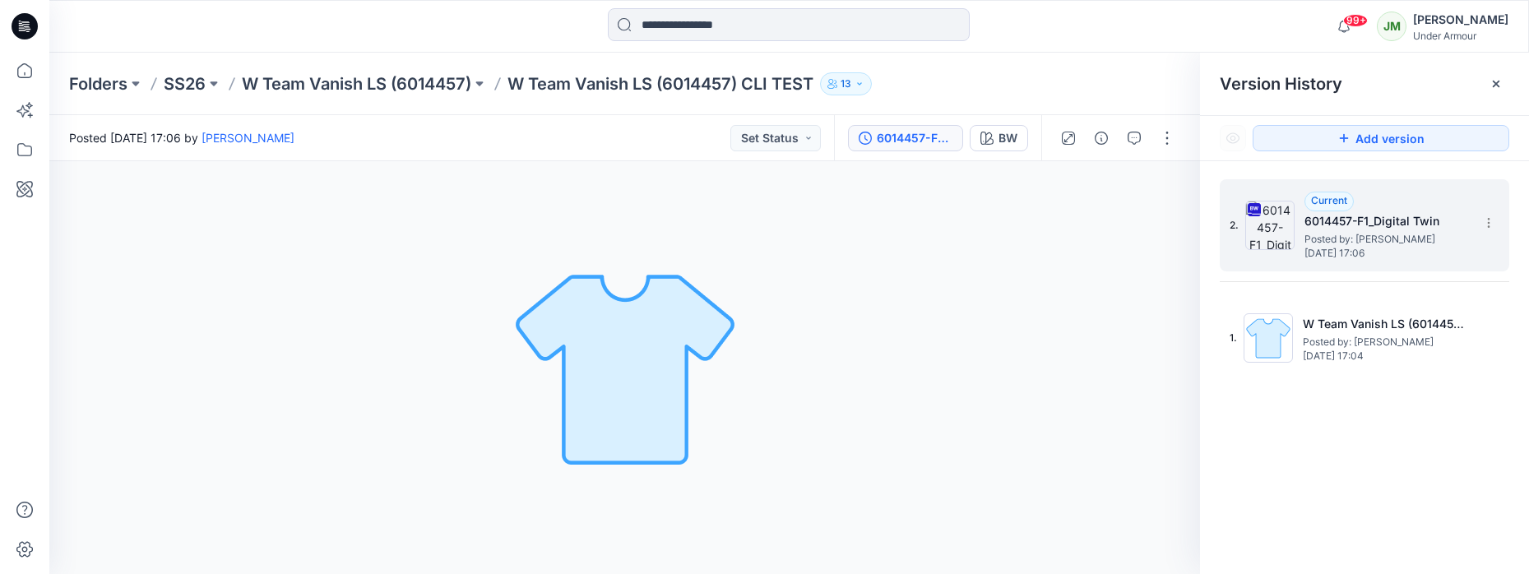
click at [1372, 224] on h5 "6014457-F1_Digital Twin" at bounding box center [1386, 221] width 164 height 20
click at [1338, 222] on h5 "6014457-F1_Digital Twin" at bounding box center [1386, 221] width 164 height 20
click at [1372, 220] on h5 "6014457-F1_Digital Twin" at bounding box center [1386, 221] width 164 height 20
click at [1006, 140] on div "BW" at bounding box center [1007, 138] width 19 height 18
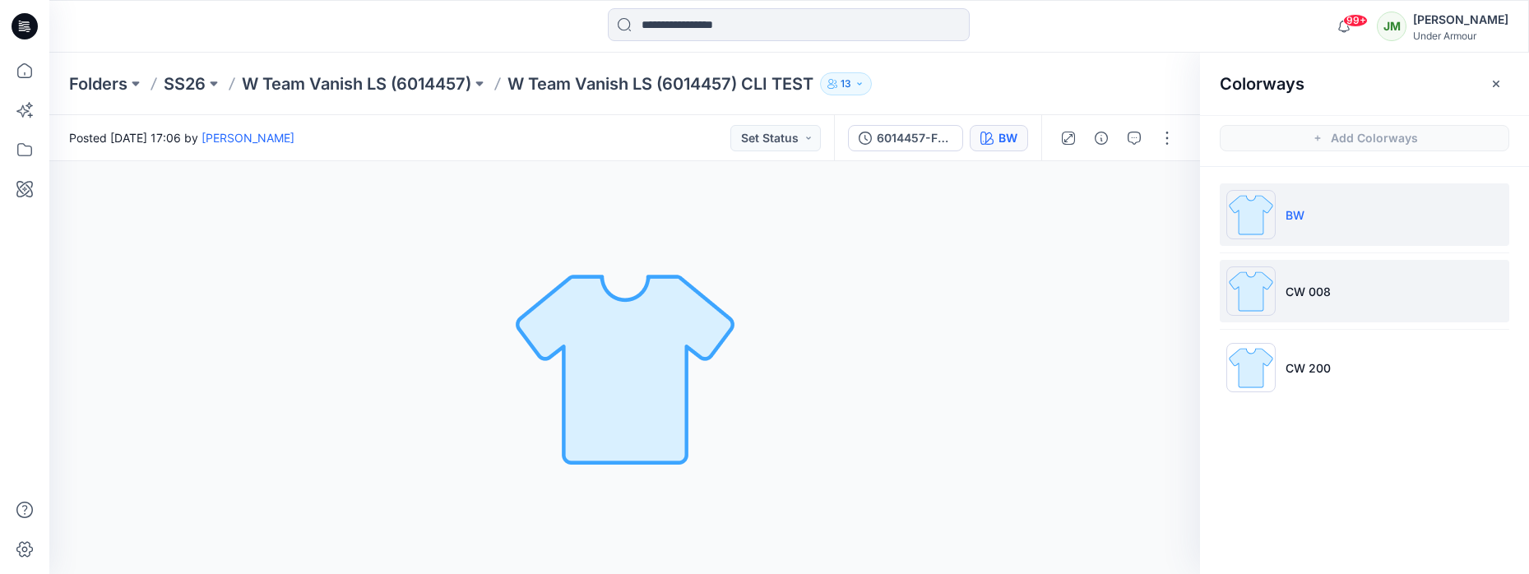
click at [1312, 288] on p "CW 008" at bounding box center [1307, 291] width 45 height 17
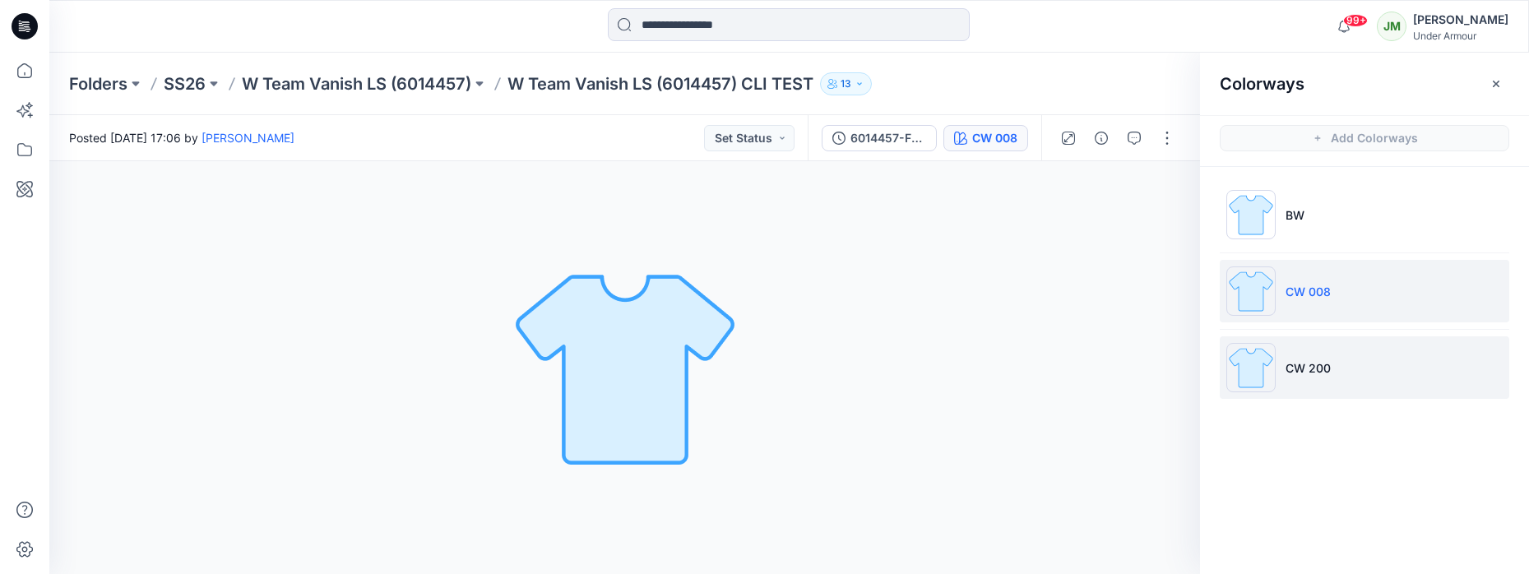
click at [1307, 368] on p "CW 200" at bounding box center [1307, 367] width 45 height 17
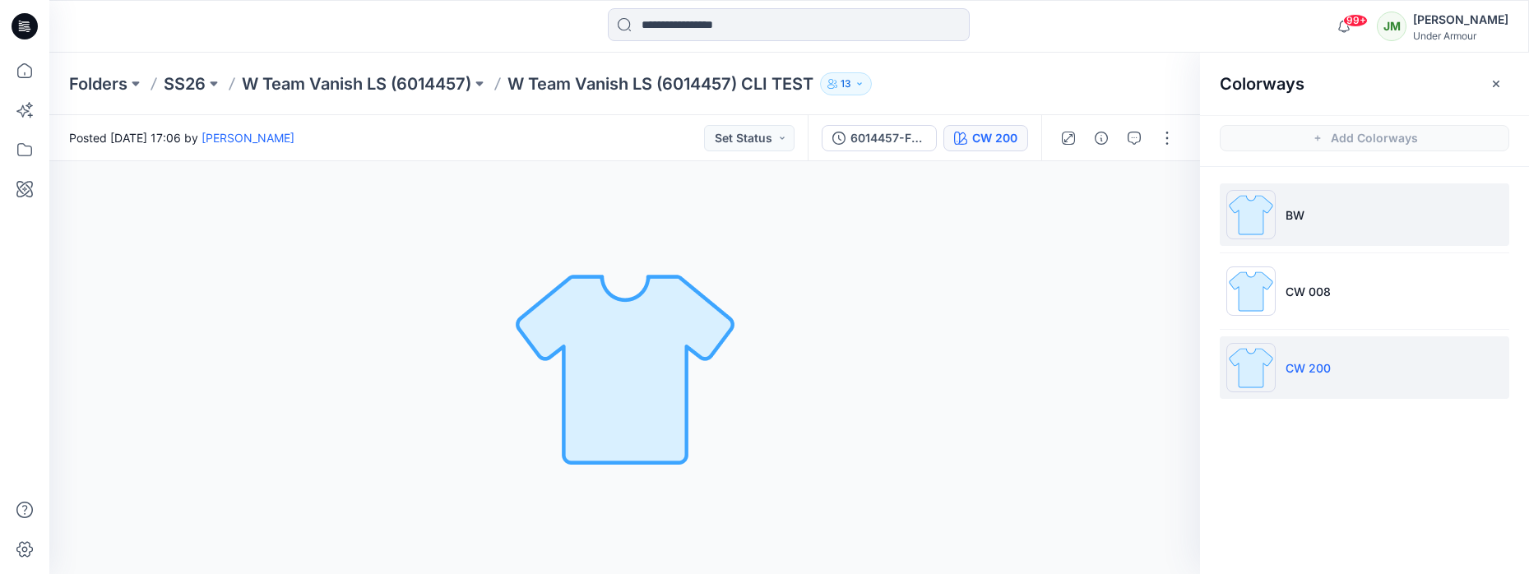
click at [1296, 209] on p "BW" at bounding box center [1294, 214] width 19 height 17
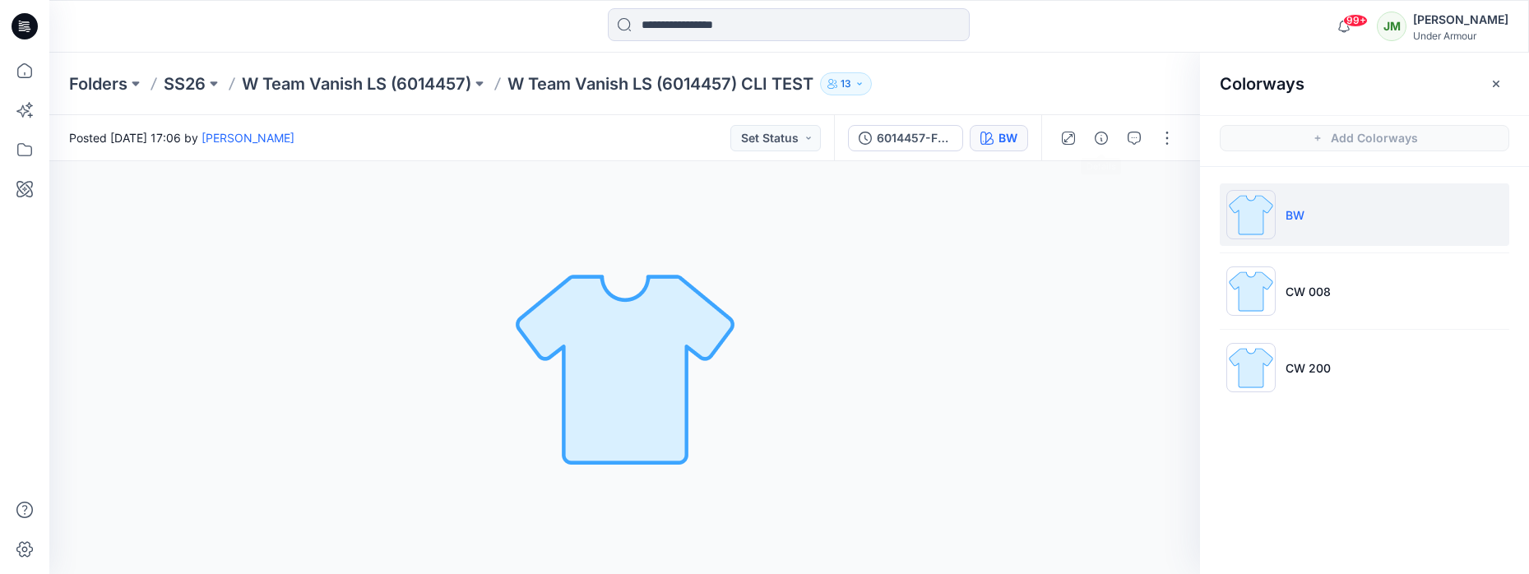
click at [1055, 81] on div "Folders SS26 W Team Vanish LS (6014457) W Team Vanish LS (6014457) CLI TEST 13" at bounding box center [725, 83] width 1312 height 23
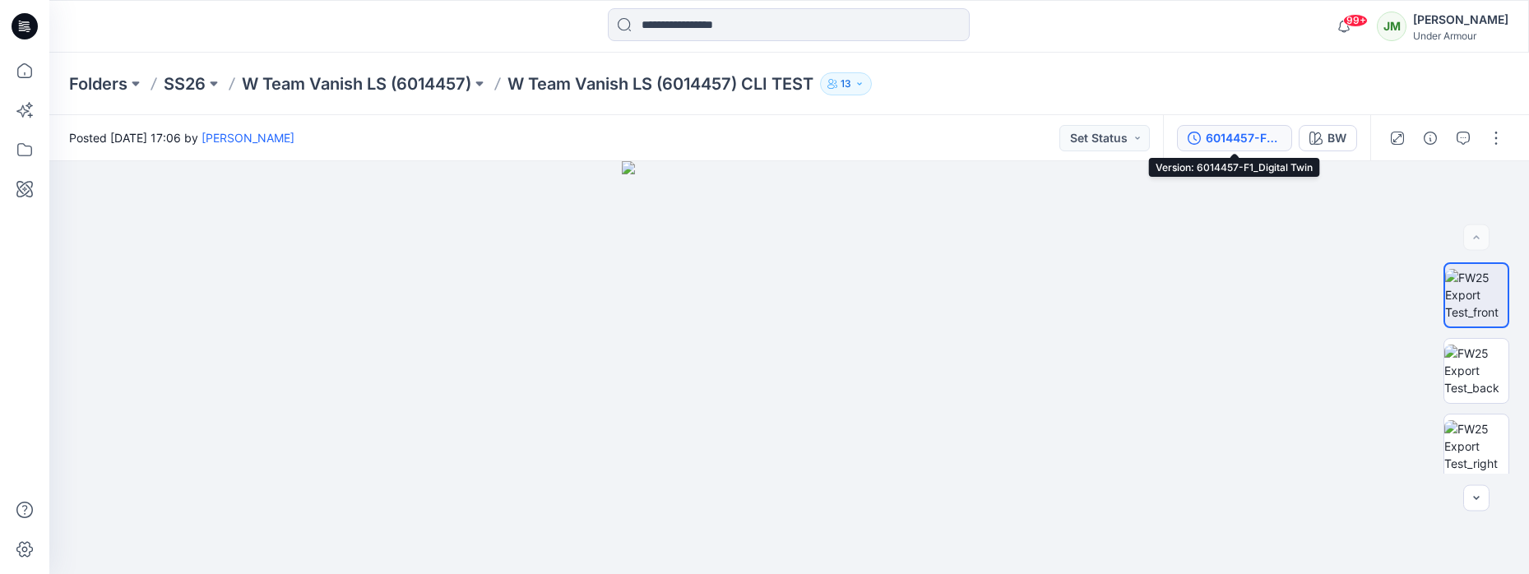
click at [1244, 136] on div "6014457-F1_Digital Twin" at bounding box center [1243, 138] width 76 height 18
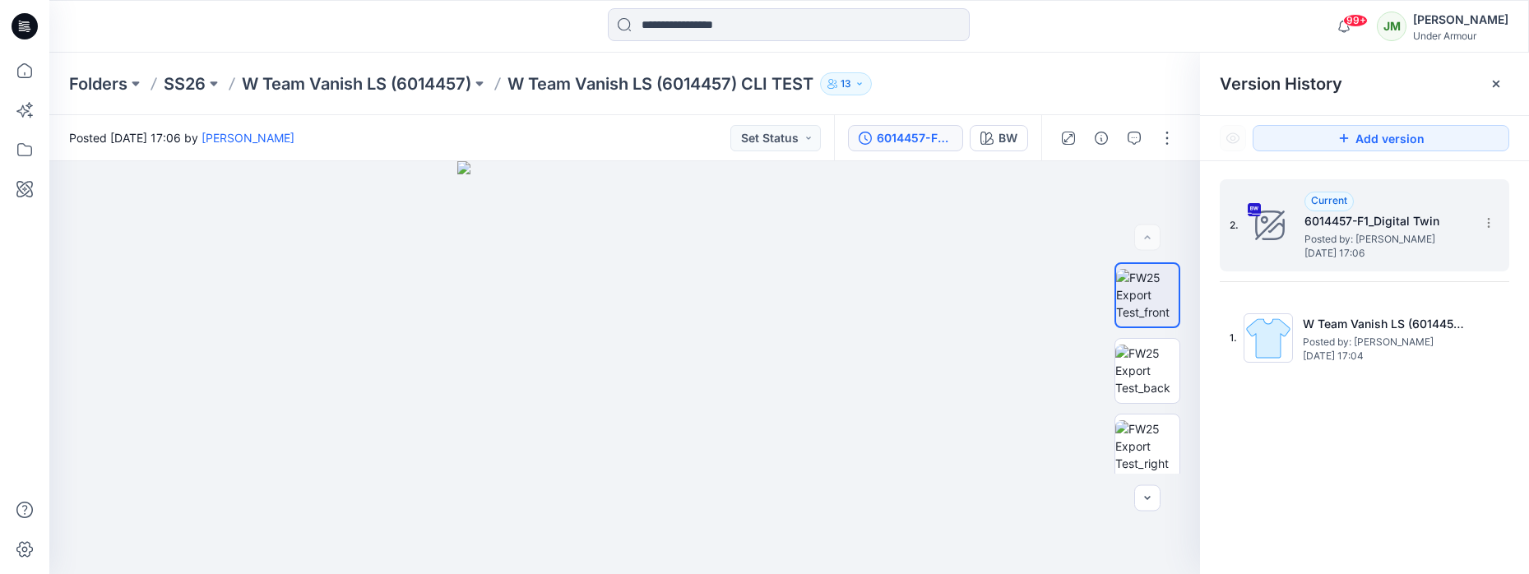
click at [1358, 222] on h5 "6014457-F1_Digital Twin" at bounding box center [1386, 221] width 164 height 20
click at [1337, 200] on span "Current" at bounding box center [1329, 200] width 36 height 12
click at [1006, 132] on div "BW" at bounding box center [1007, 138] width 19 height 18
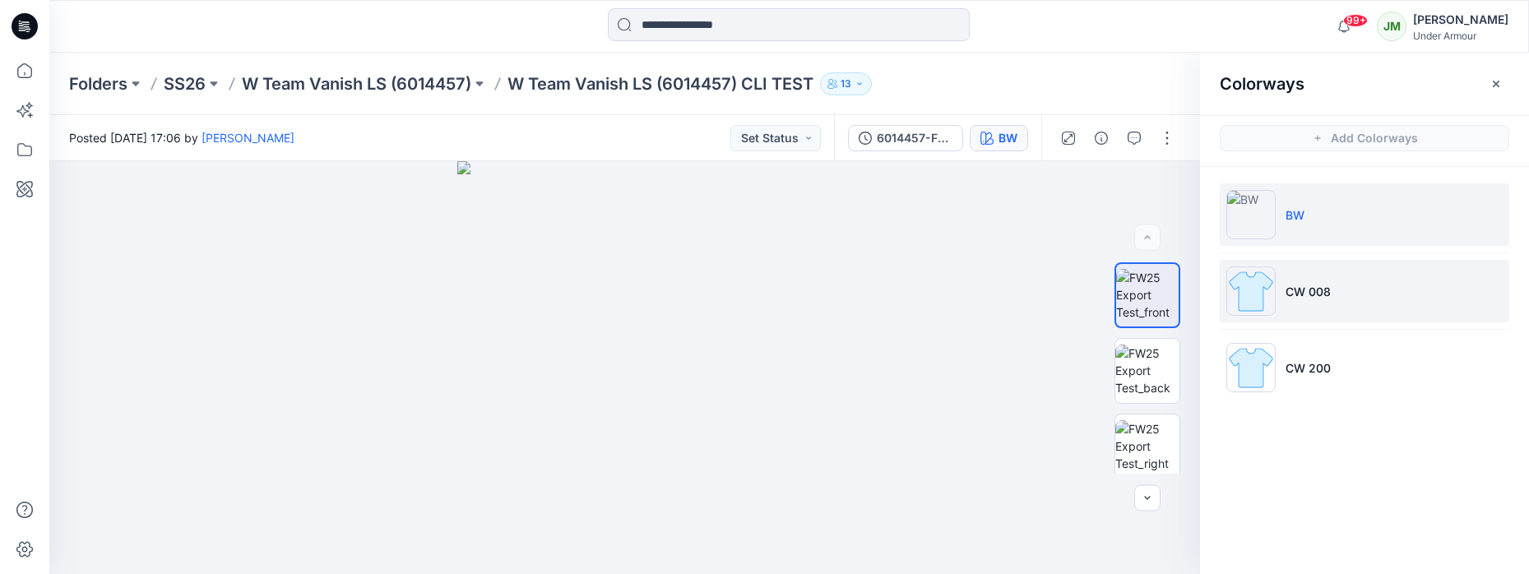
click at [1321, 292] on p "CW 008" at bounding box center [1307, 291] width 45 height 17
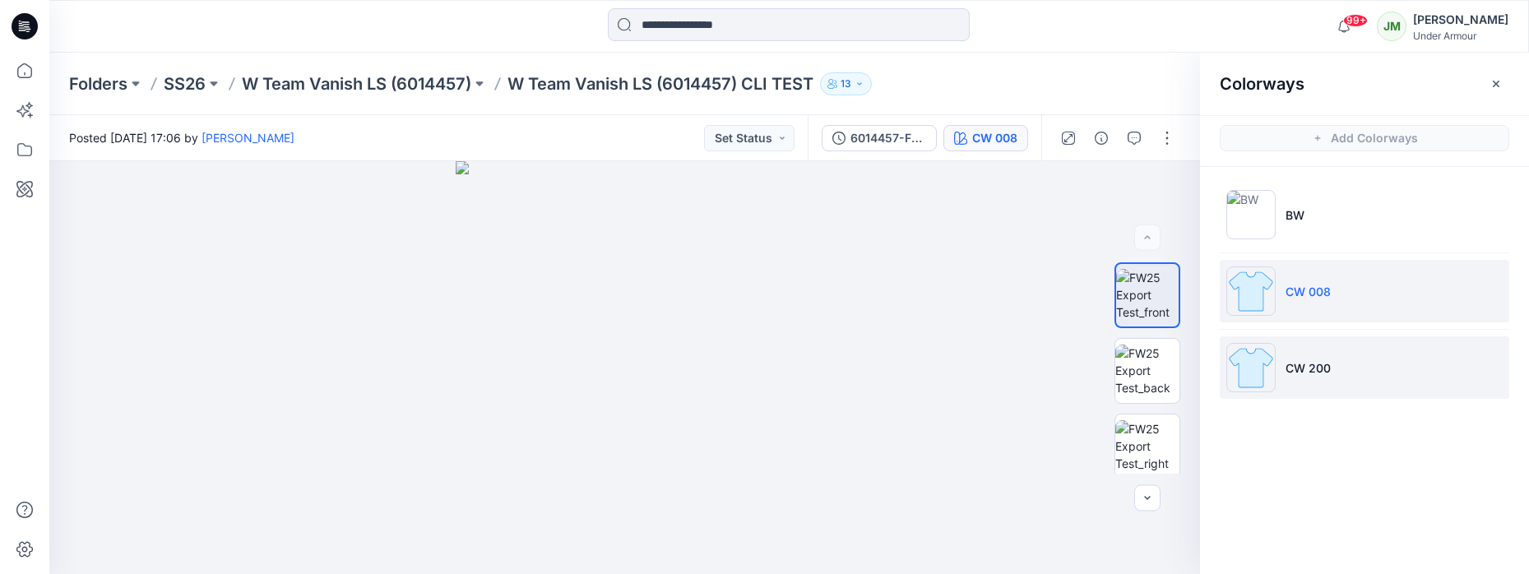
click at [1302, 362] on p "CW 200" at bounding box center [1307, 367] width 45 height 17
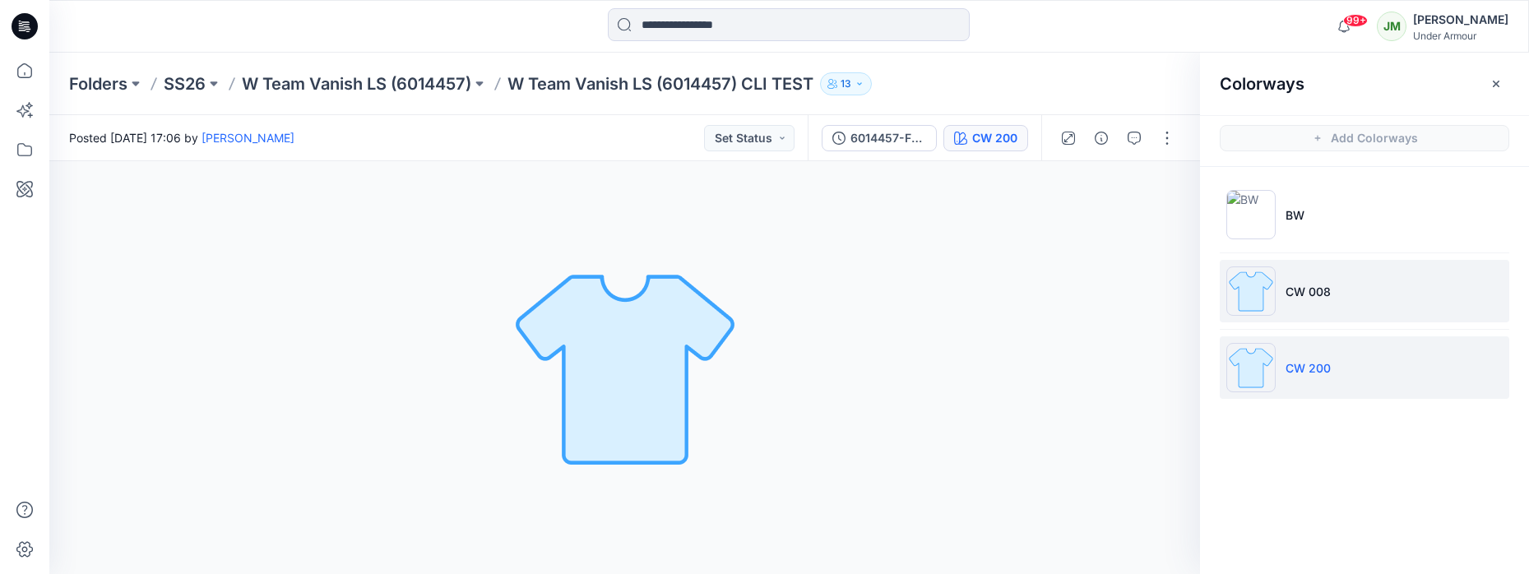
click at [1316, 287] on p "CW 008" at bounding box center [1307, 291] width 45 height 17
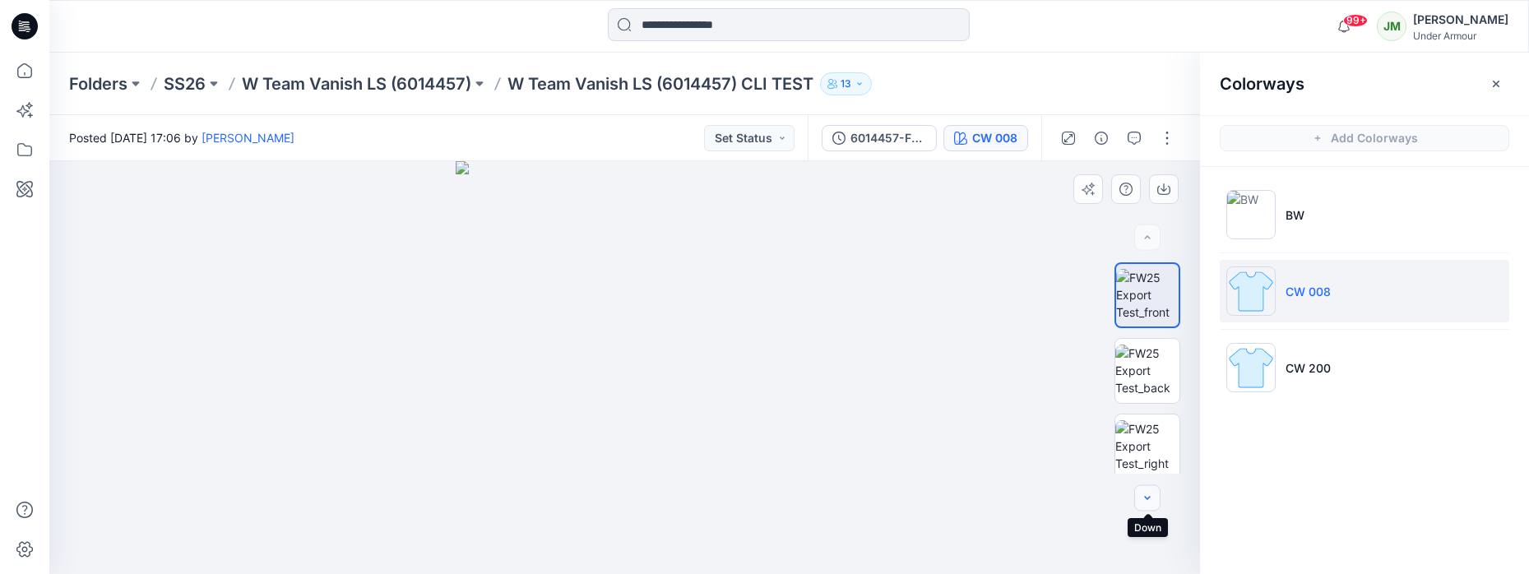
click at [1145, 496] on icon "button" at bounding box center [1146, 498] width 13 height 13
click at [1144, 234] on icon "button" at bounding box center [1146, 237] width 13 height 13
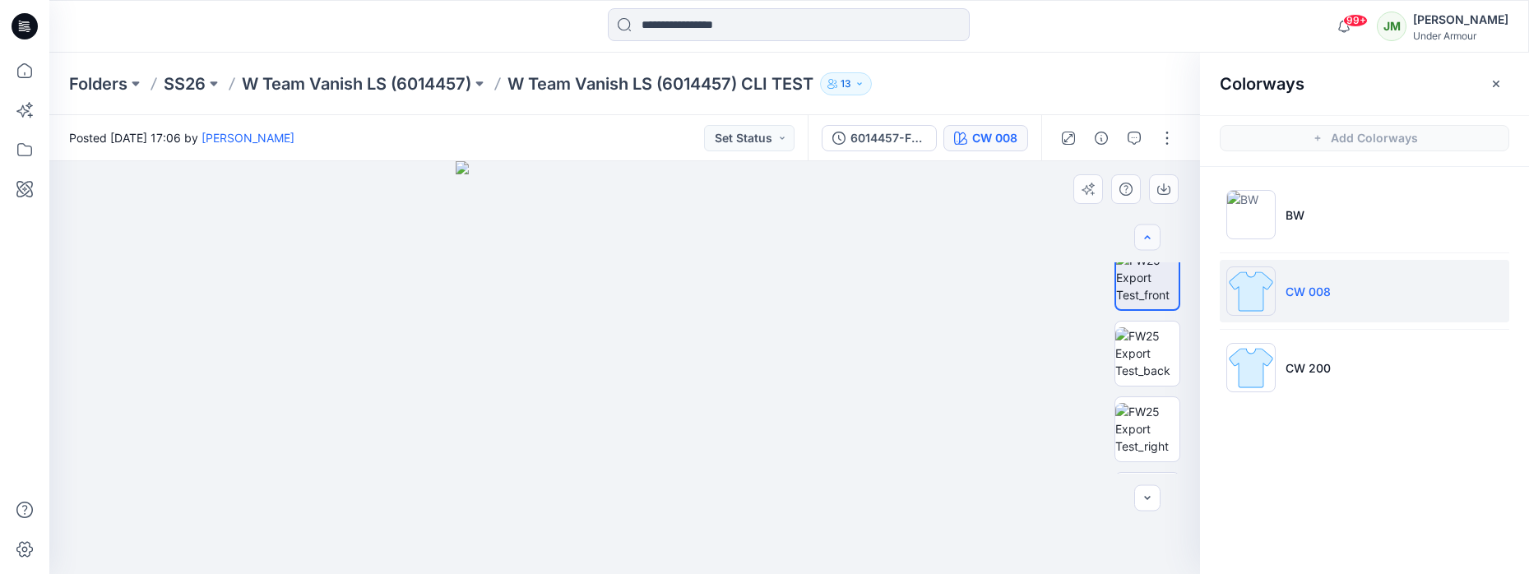
click at [1144, 234] on icon "button" at bounding box center [1146, 237] width 13 height 13
click at [1144, 234] on div at bounding box center [1147, 237] width 26 height 26
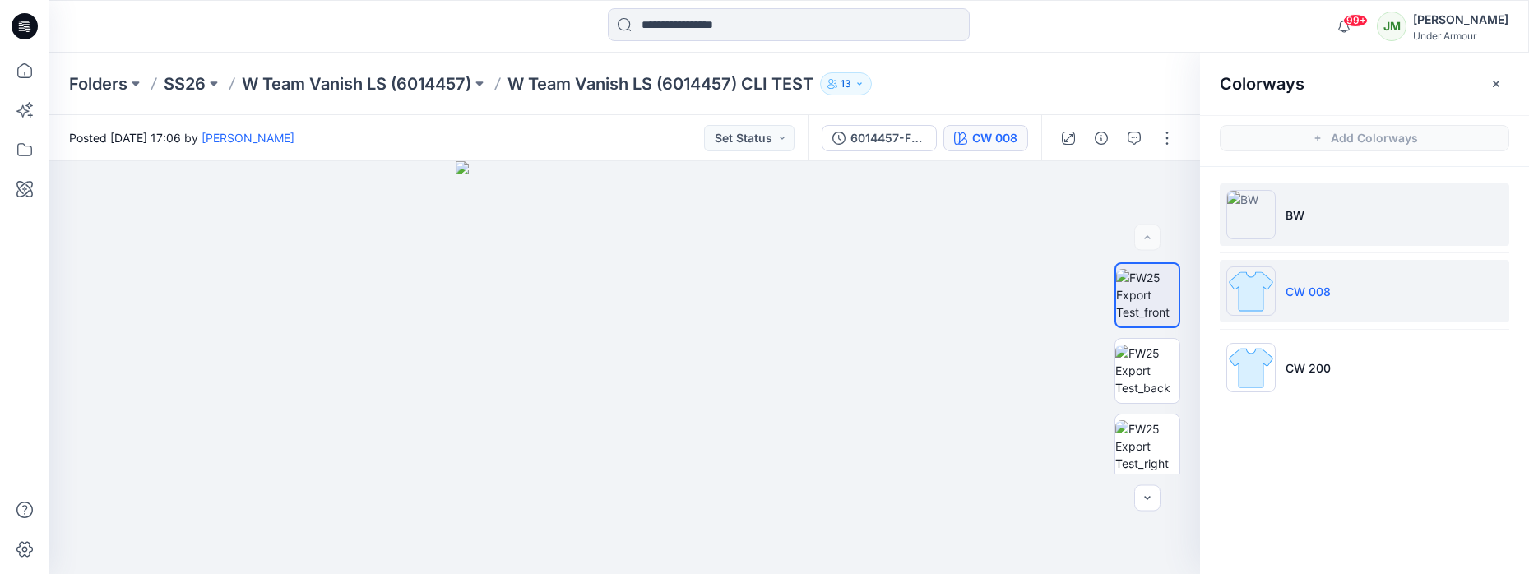
click at [1260, 215] on img at bounding box center [1250, 214] width 49 height 49
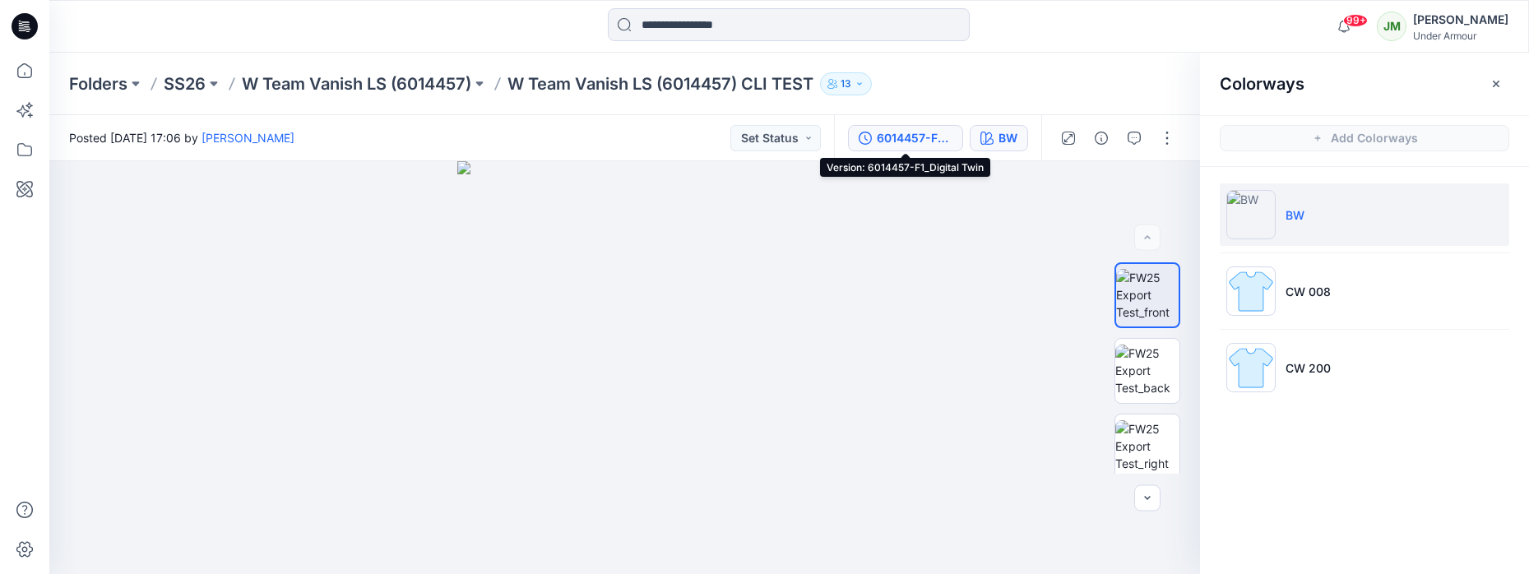
click at [886, 139] on div "6014457-F1_Digital Twin" at bounding box center [915, 138] width 76 height 18
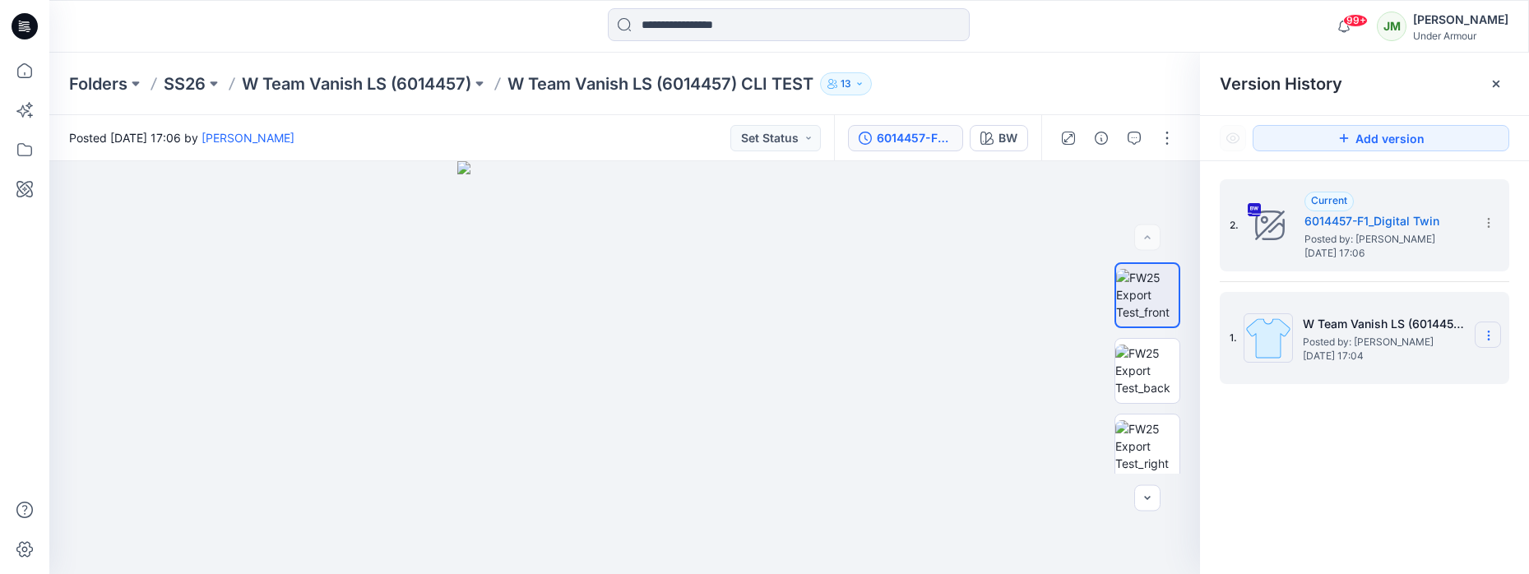
click at [1483, 332] on icon at bounding box center [1488, 335] width 13 height 13
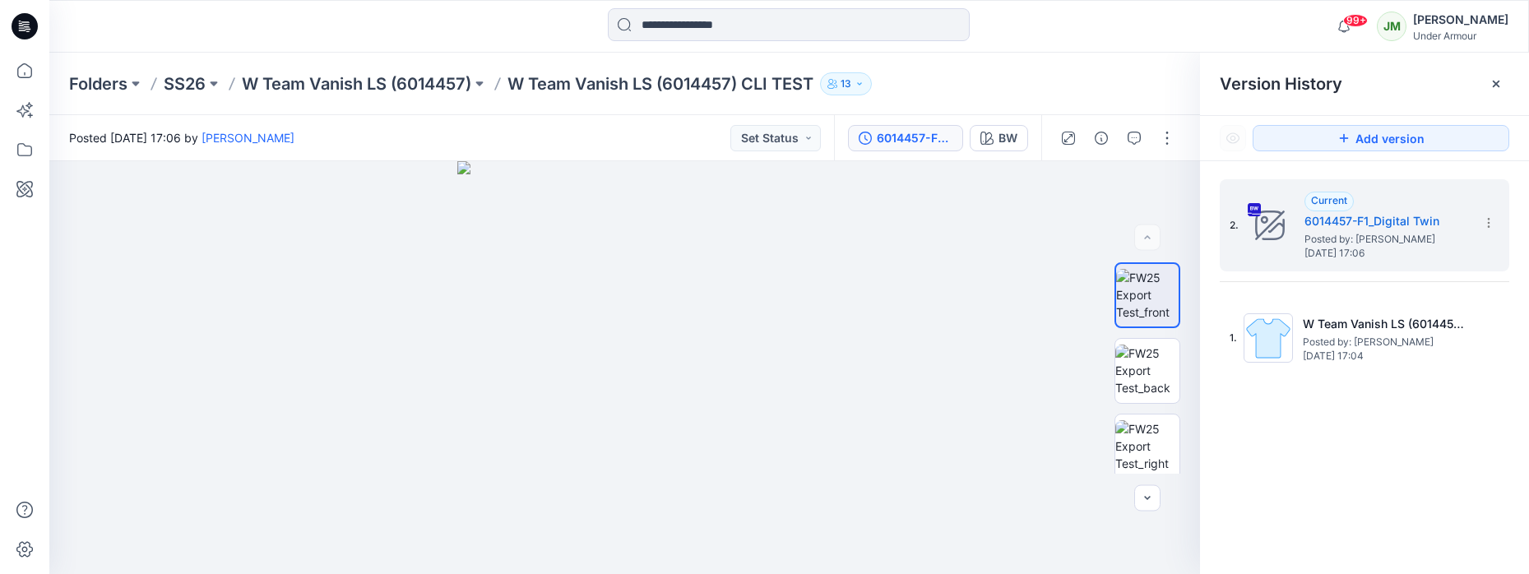
click at [1261, 443] on div "2. Current 6014457-F1_Digital Twin Posted by: Jakub Makowski Friday, August 22,…" at bounding box center [1364, 379] width 329 height 437
click at [1342, 224] on h5 "6014457-F1_Digital Twin" at bounding box center [1386, 221] width 164 height 20
click at [1338, 217] on h5 "6014457-F1_Digital Twin" at bounding box center [1386, 221] width 164 height 20
click at [988, 138] on icon "button" at bounding box center [986, 138] width 13 height 13
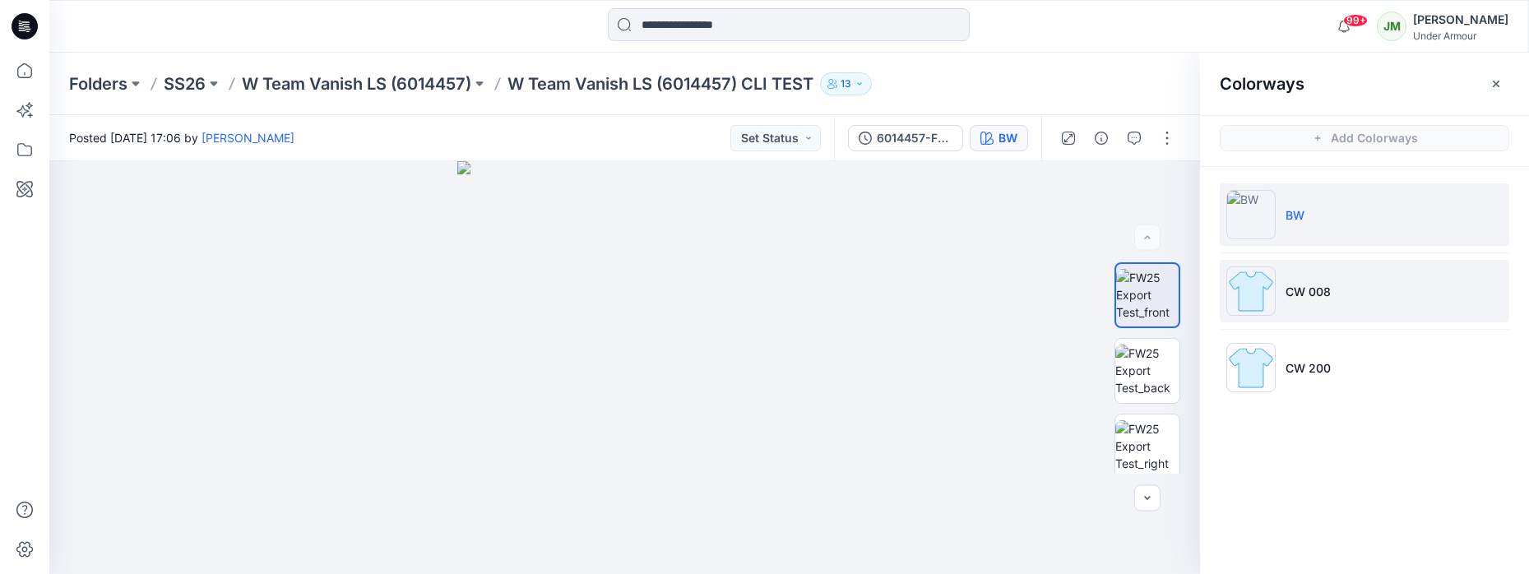
click at [1315, 286] on p "CW 008" at bounding box center [1307, 291] width 45 height 17
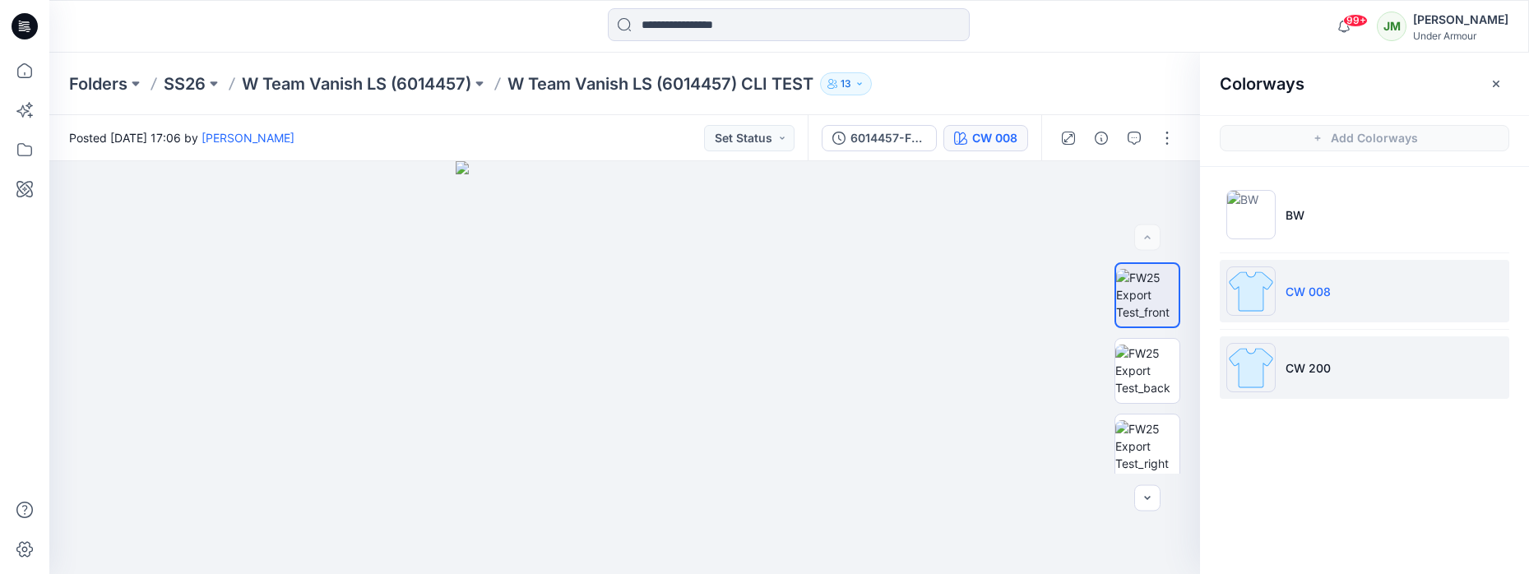
click at [1303, 360] on p "CW 200" at bounding box center [1307, 367] width 45 height 17
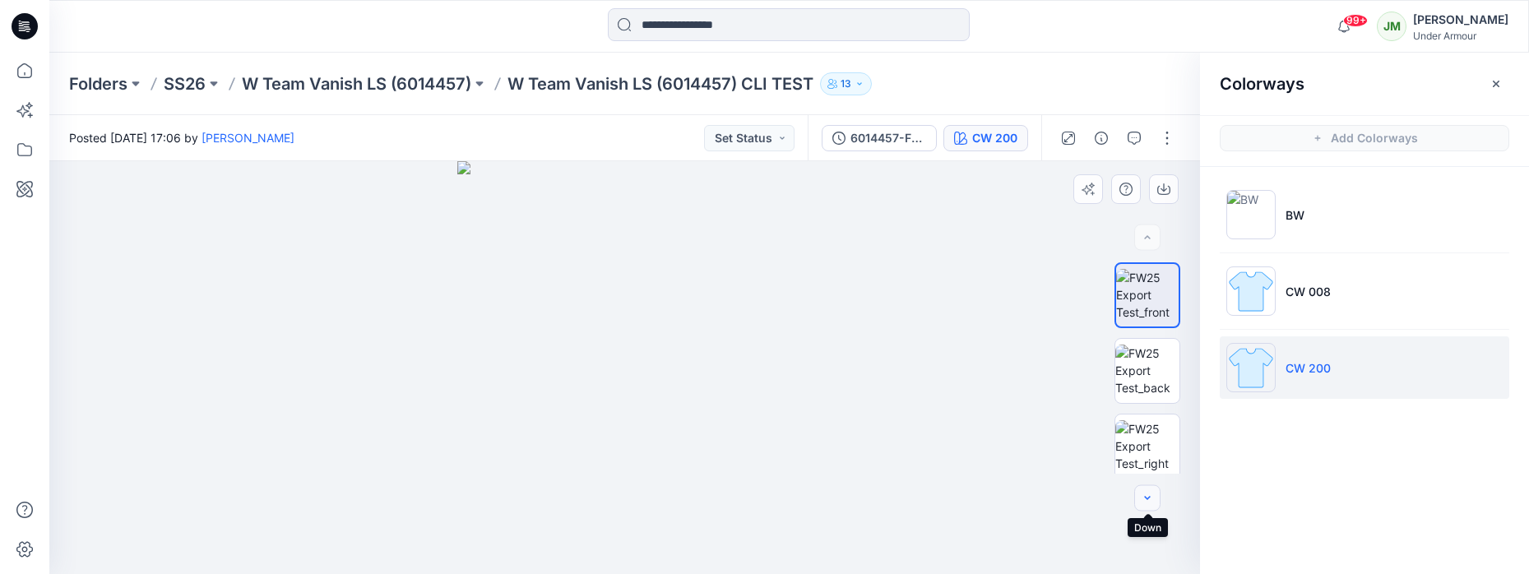
click at [1139, 505] on button "button" at bounding box center [1147, 498] width 26 height 26
click at [1144, 502] on icon "button" at bounding box center [1146, 498] width 13 height 13
click at [1144, 502] on div at bounding box center [1147, 498] width 26 height 26
click at [1143, 502] on div at bounding box center [1147, 498] width 26 height 26
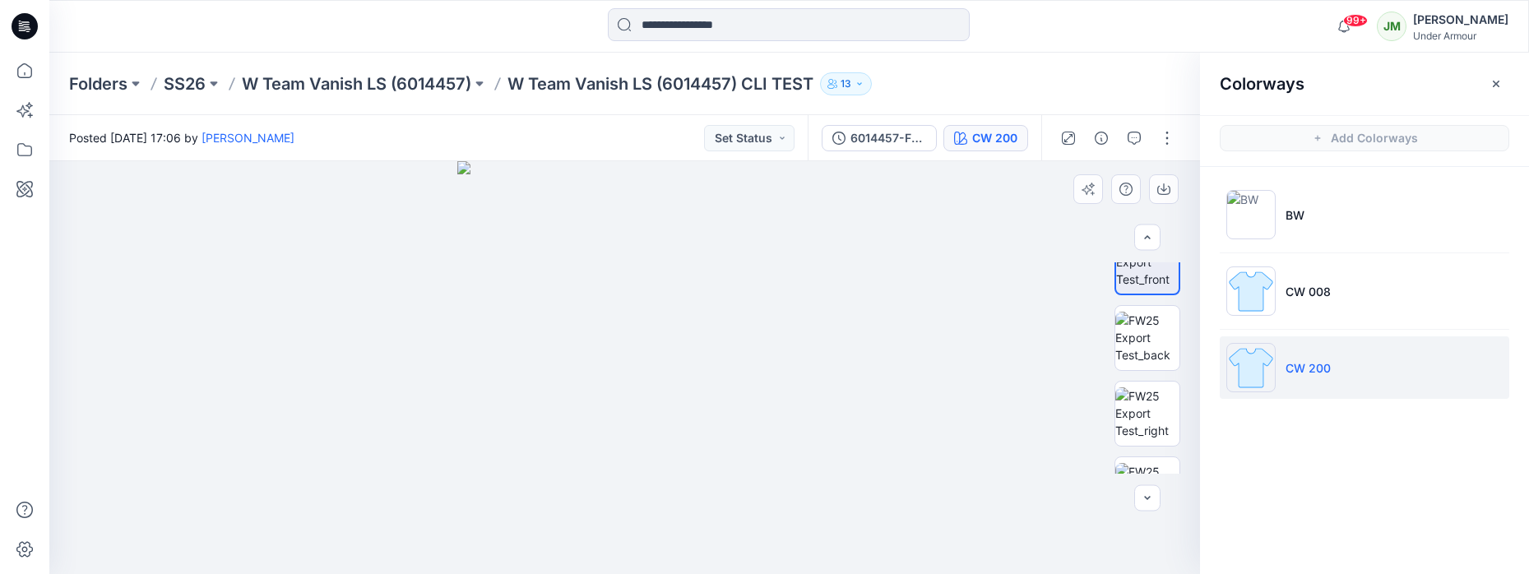
scroll to position [0, 0]
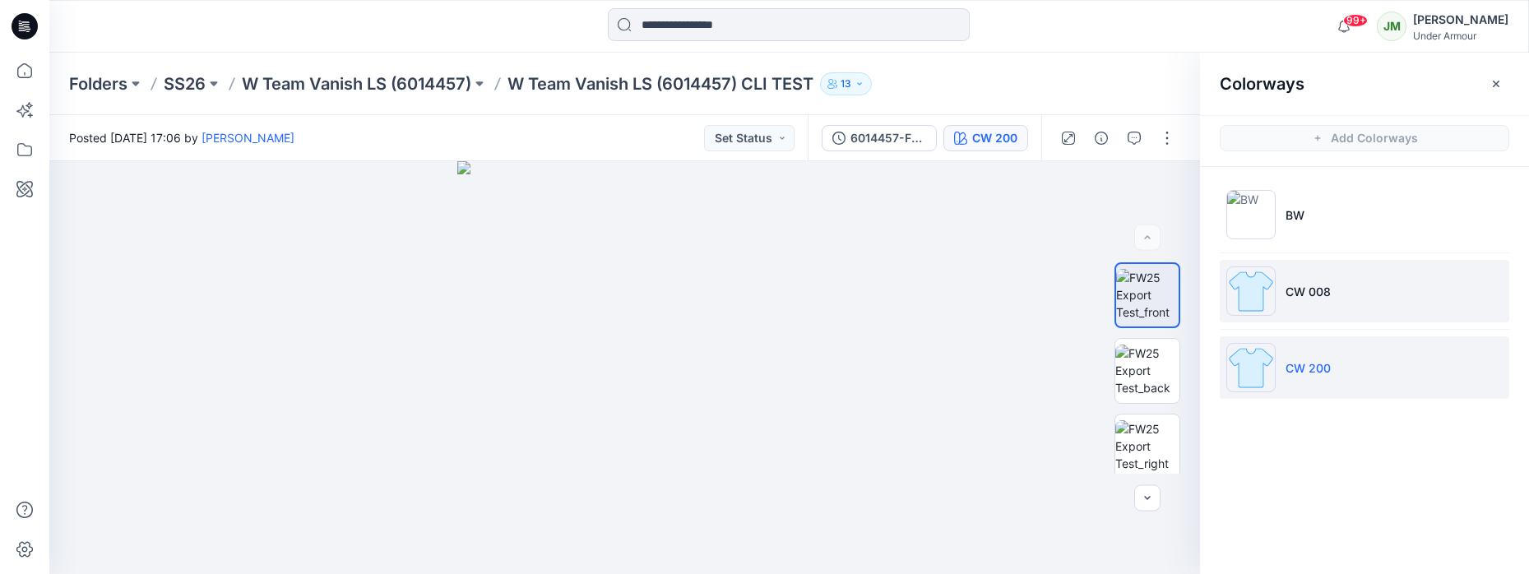
click at [1328, 285] on p "CW 008" at bounding box center [1307, 291] width 45 height 17
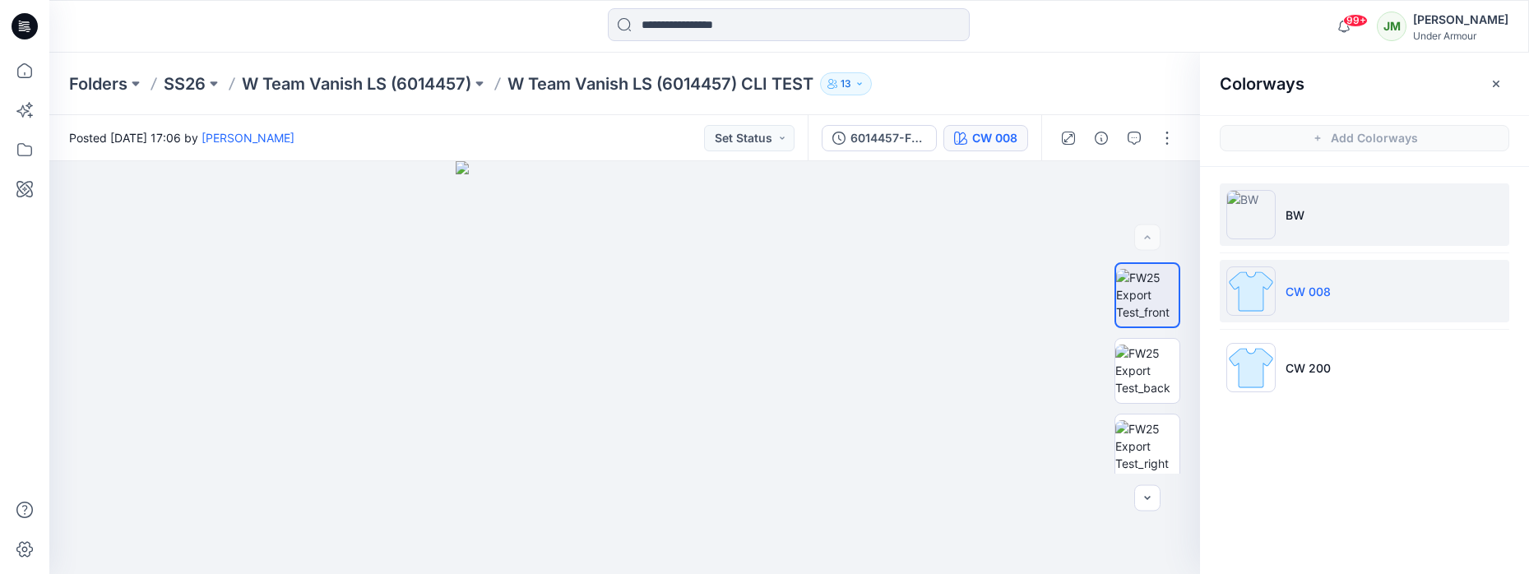
click at [1350, 213] on li "BW" at bounding box center [1363, 214] width 289 height 62
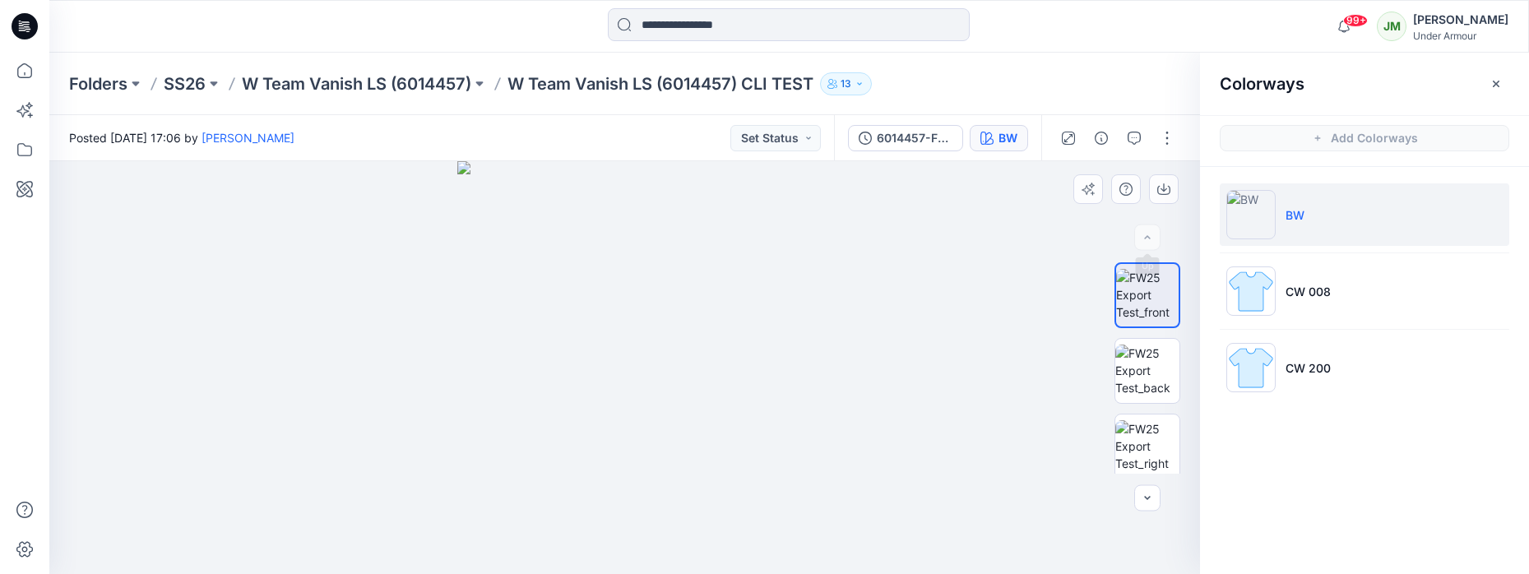
click at [1072, 232] on div at bounding box center [624, 367] width 1150 height 413
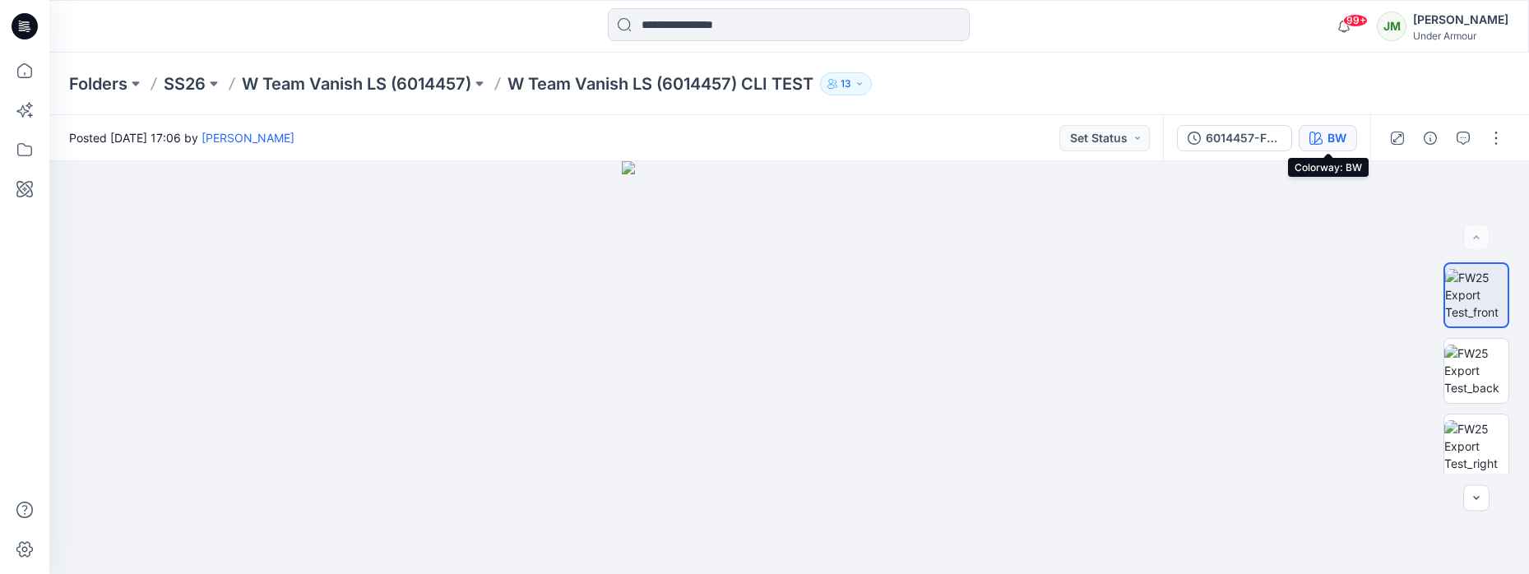
click at [1327, 140] on div "BW" at bounding box center [1336, 138] width 19 height 18
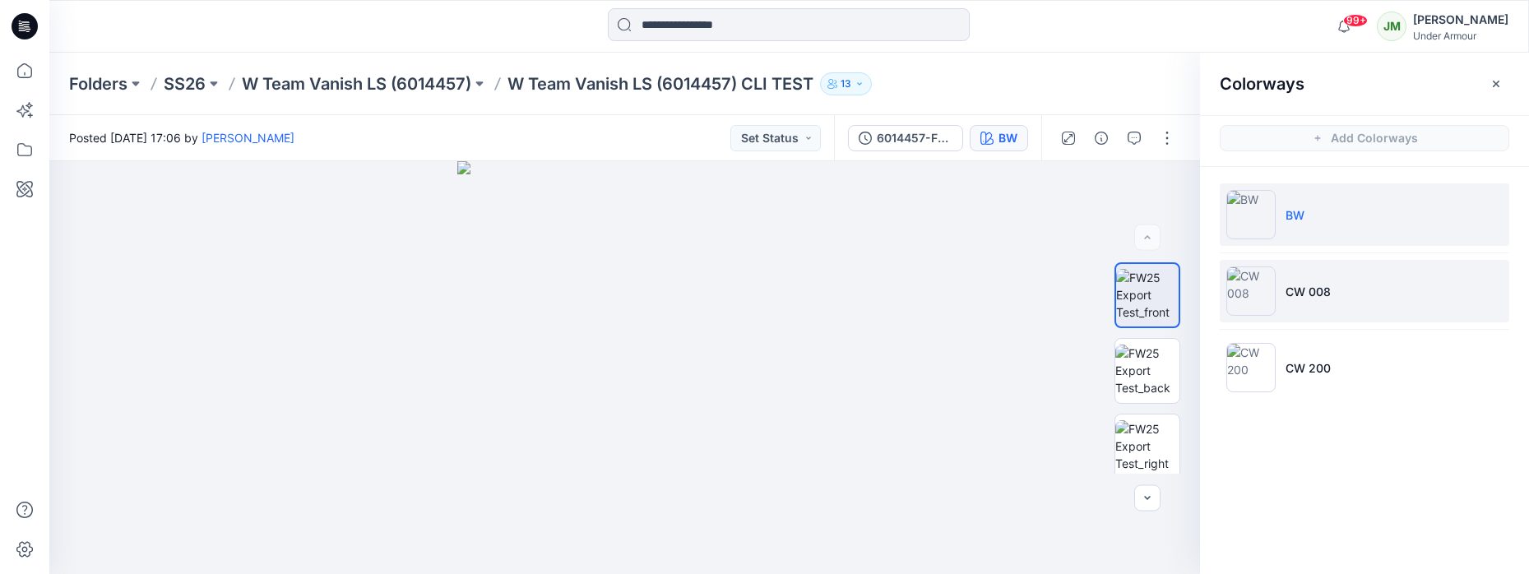
click at [1324, 290] on p "CW 008" at bounding box center [1307, 291] width 45 height 17
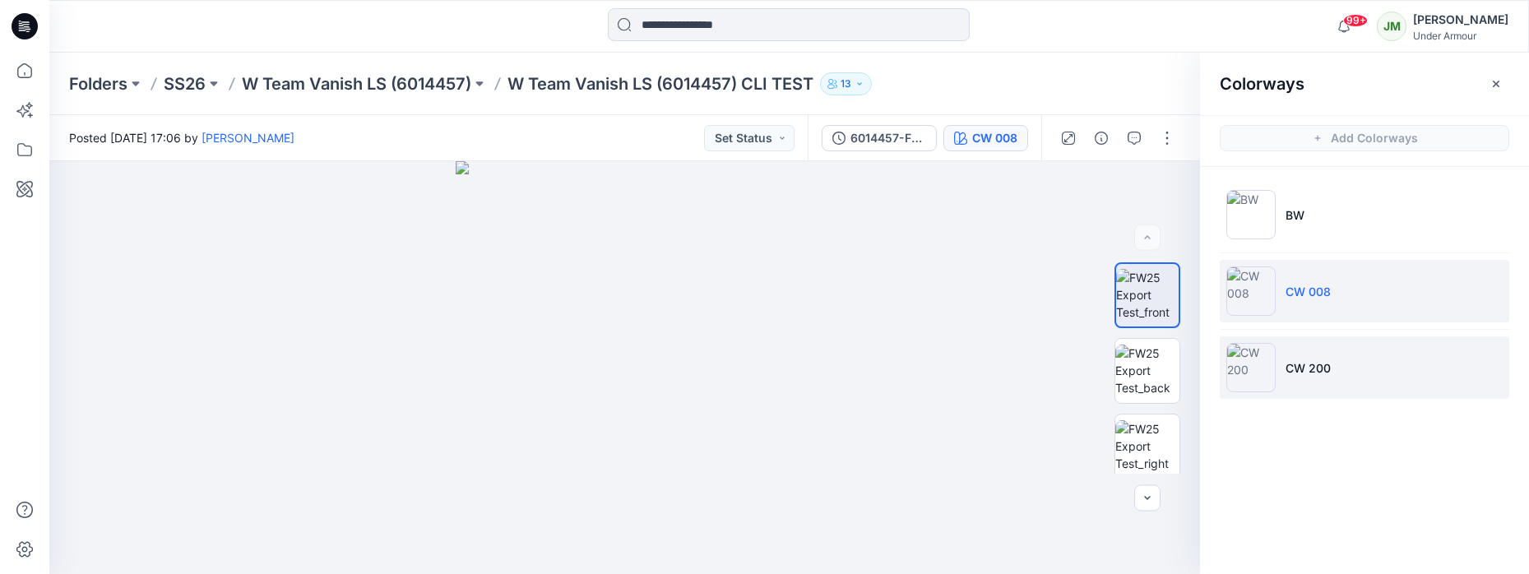
click at [1316, 359] on p "CW 200" at bounding box center [1307, 367] width 45 height 17
click at [1314, 291] on p "CW 008" at bounding box center [1307, 291] width 45 height 17
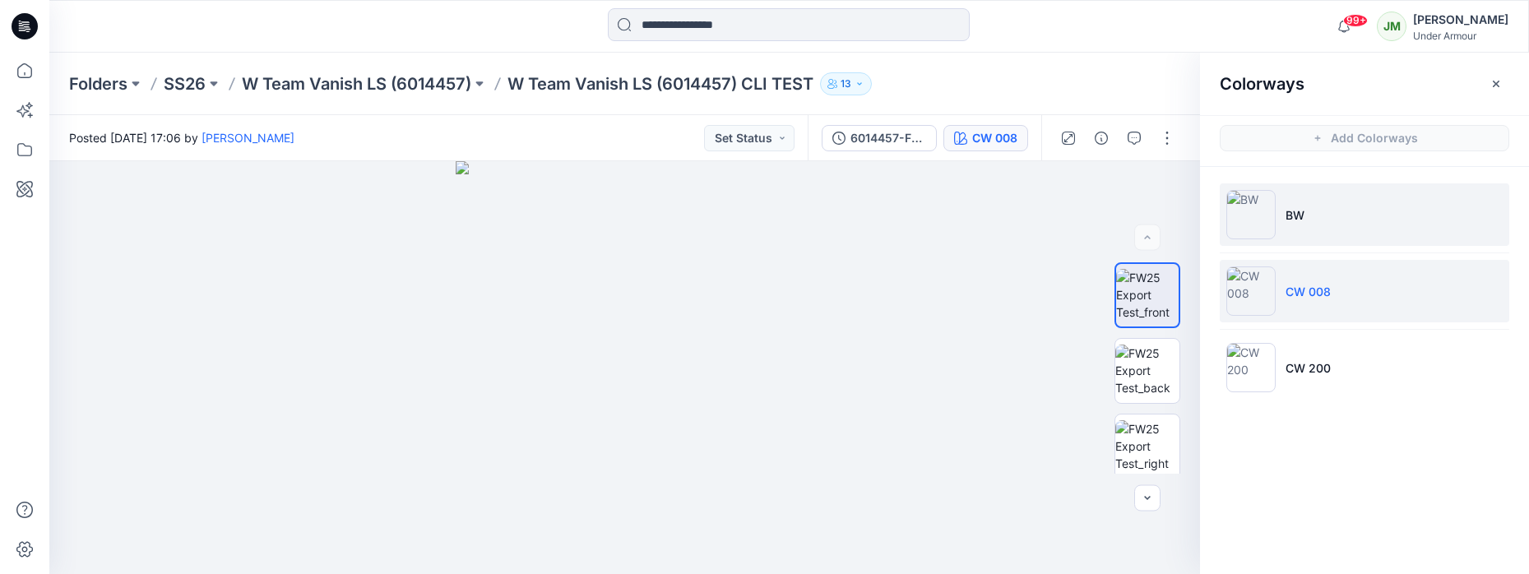
click at [1249, 210] on img at bounding box center [1250, 214] width 49 height 49
click at [1261, 287] on img at bounding box center [1250, 290] width 49 height 49
click at [1247, 211] on img at bounding box center [1250, 214] width 49 height 49
click at [1256, 284] on img at bounding box center [1250, 290] width 49 height 49
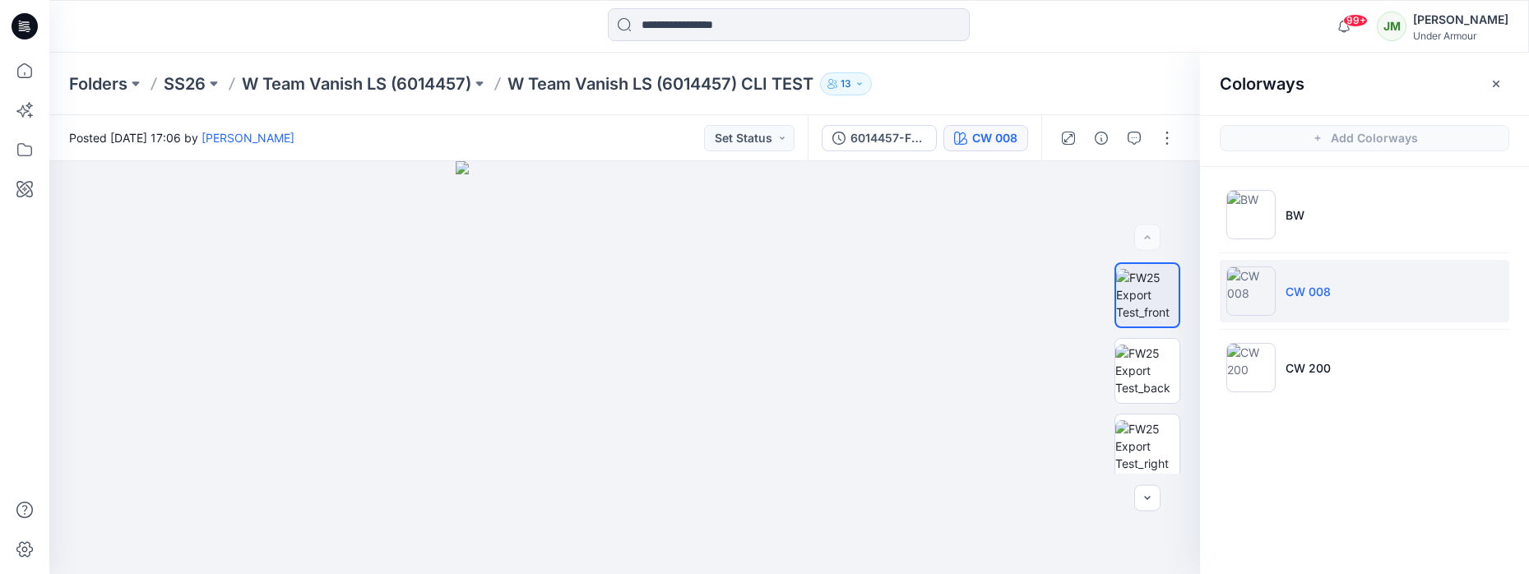
click at [343, 85] on p "W Team Vanish LS (6014457)" at bounding box center [356, 83] width 229 height 23
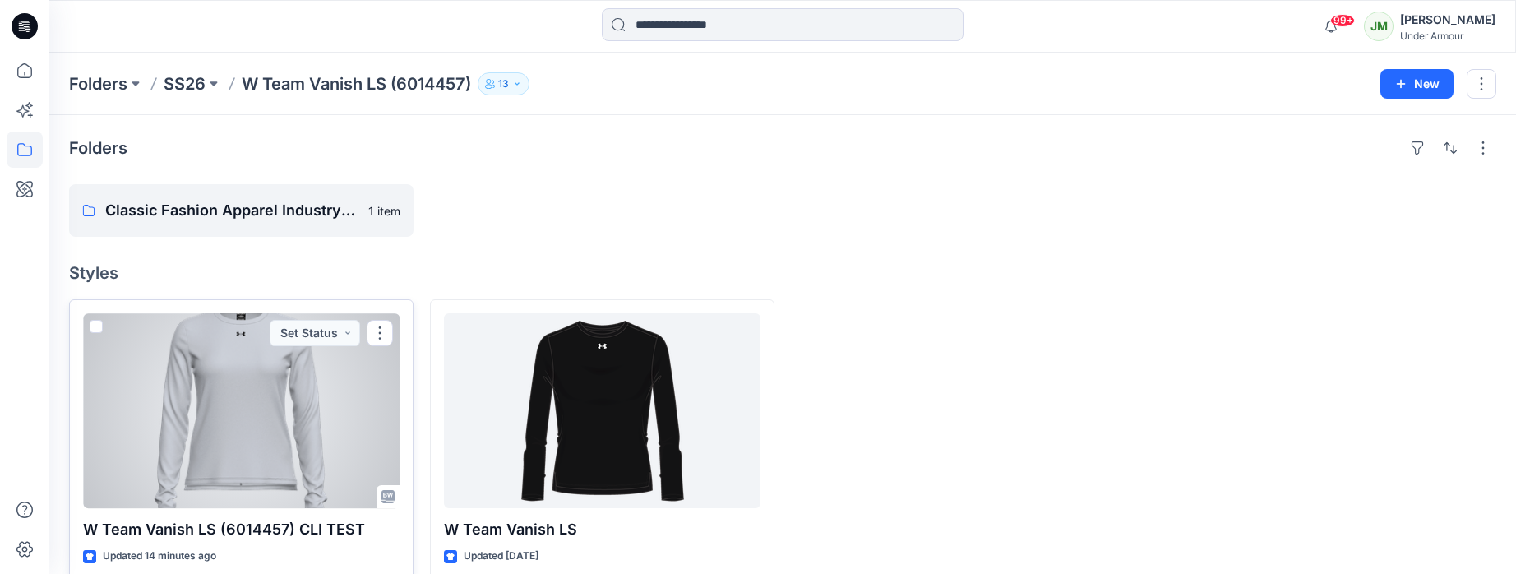
click at [258, 422] on div at bounding box center [241, 410] width 317 height 195
